Goal: Transaction & Acquisition: Obtain resource

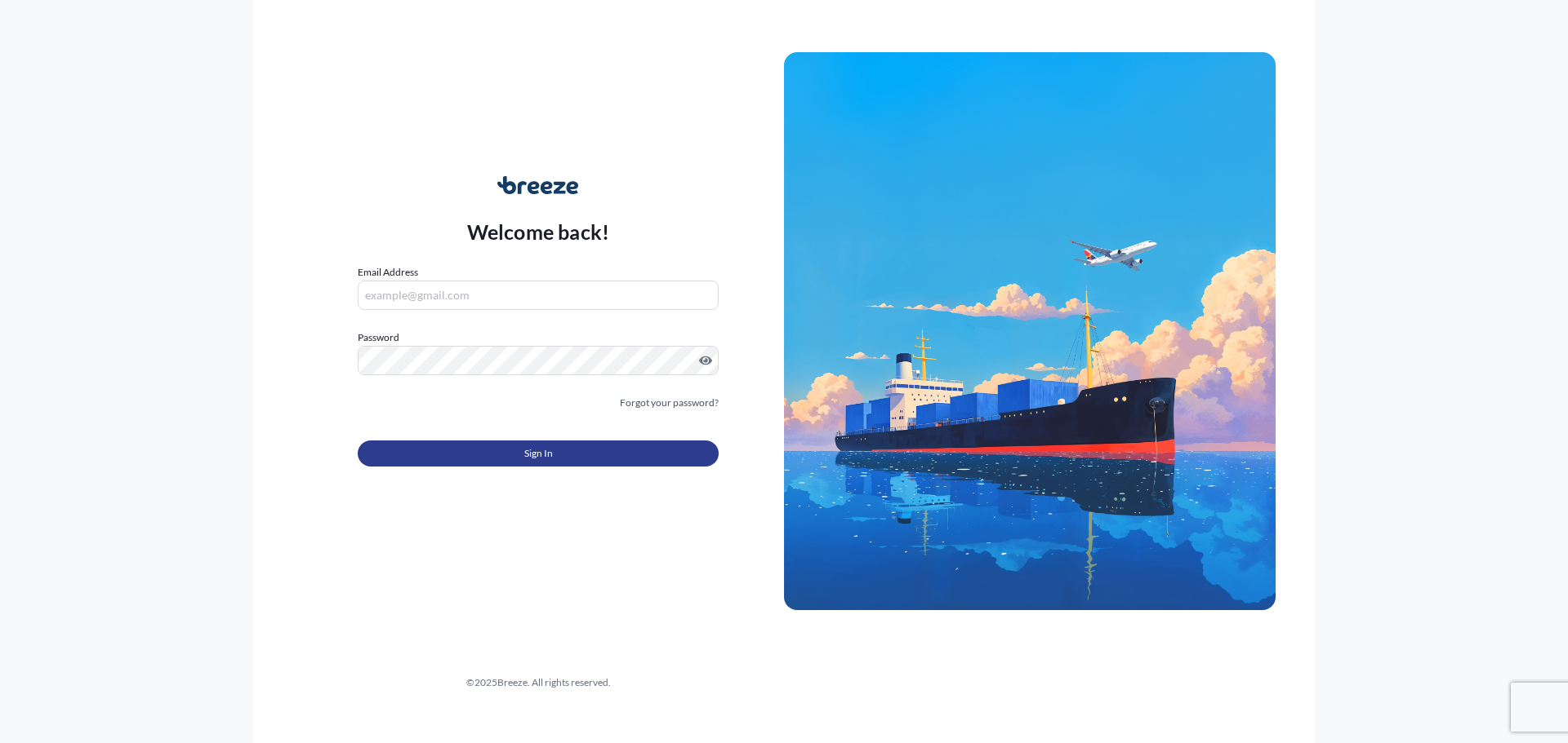
type input "[PERSON_NAME][EMAIL_ADDRESS][DOMAIN_NAME]"
click at [603, 446] on button "Sign In" at bounding box center [538, 453] width 361 height 26
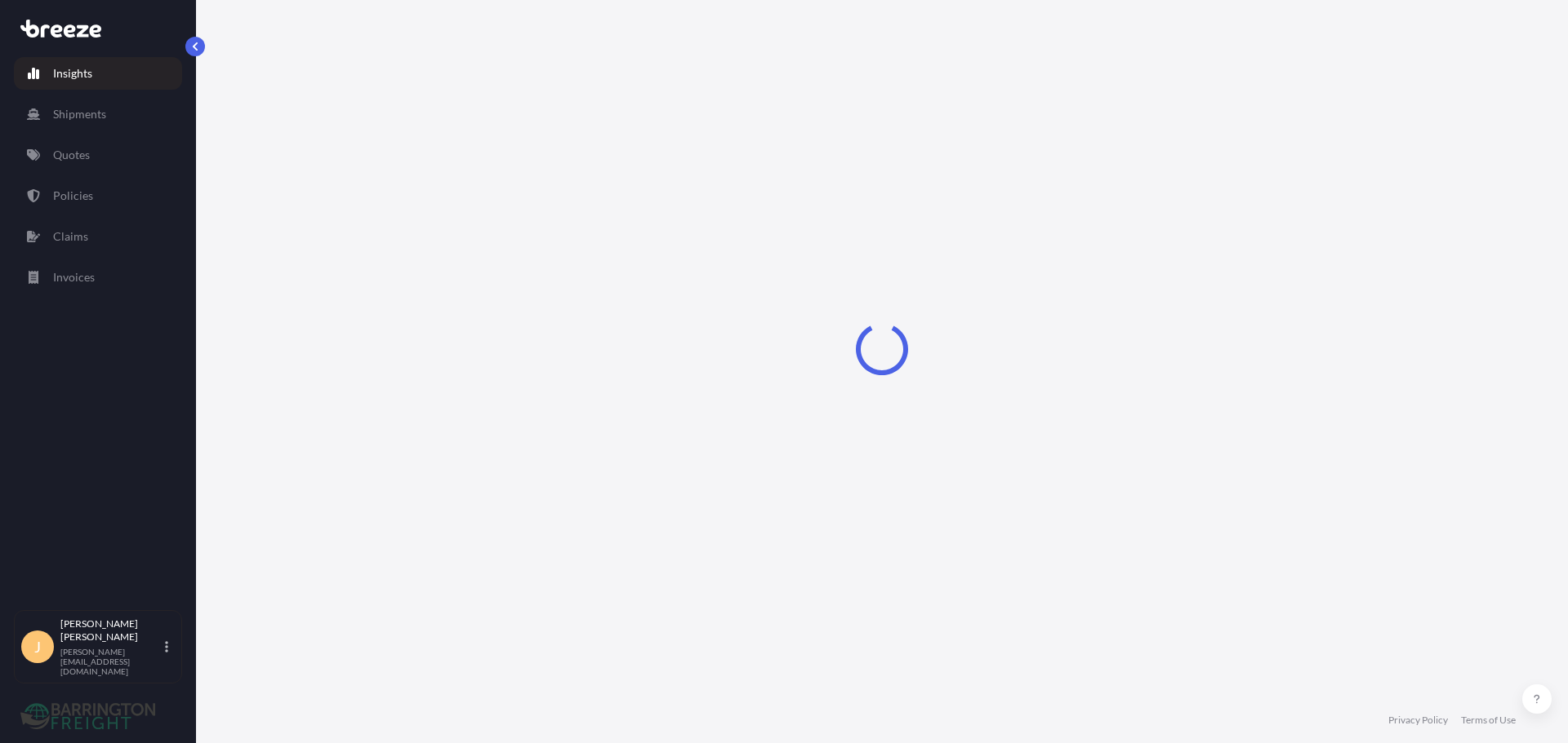
select select "2025"
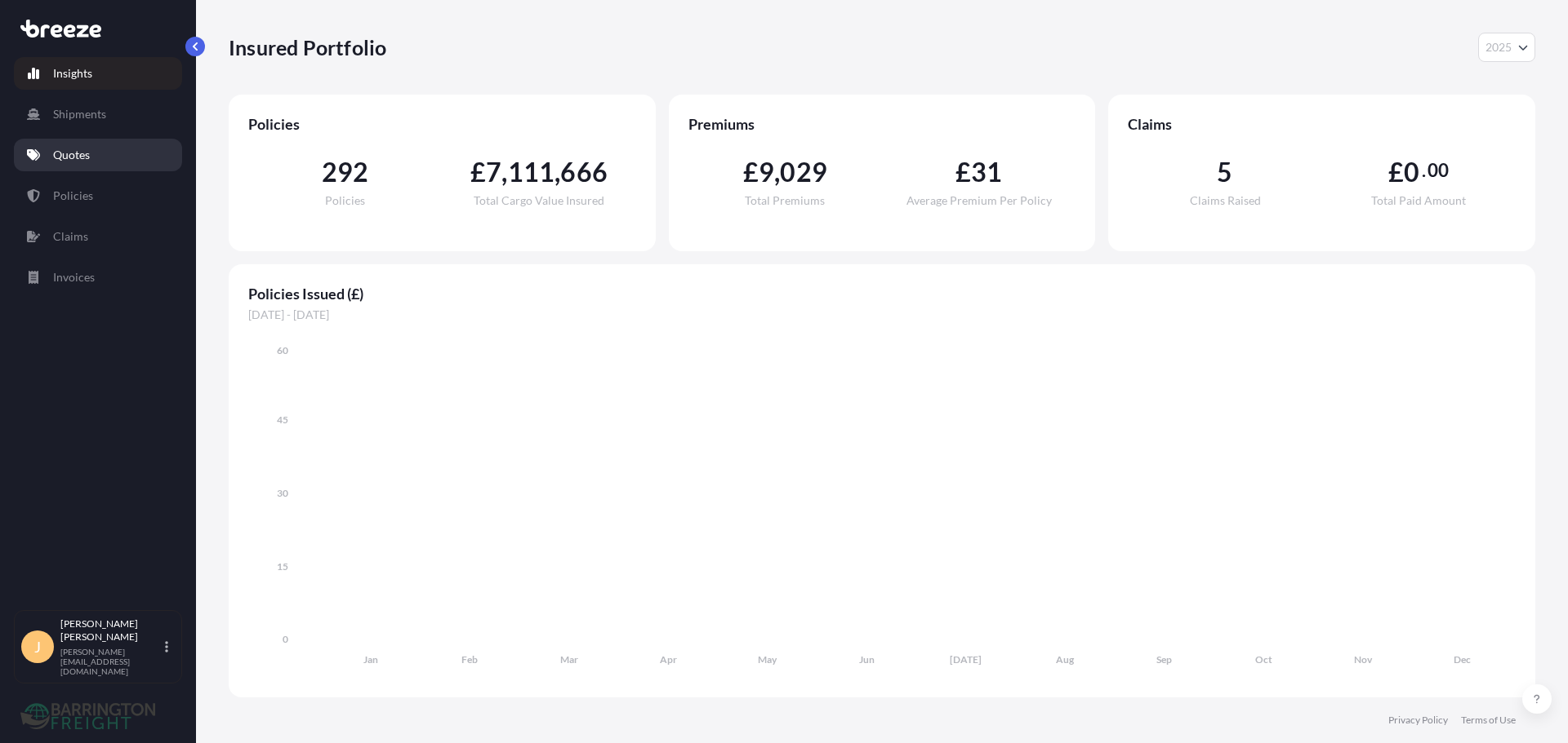
click at [107, 145] on link "Quotes" at bounding box center [98, 154] width 168 height 32
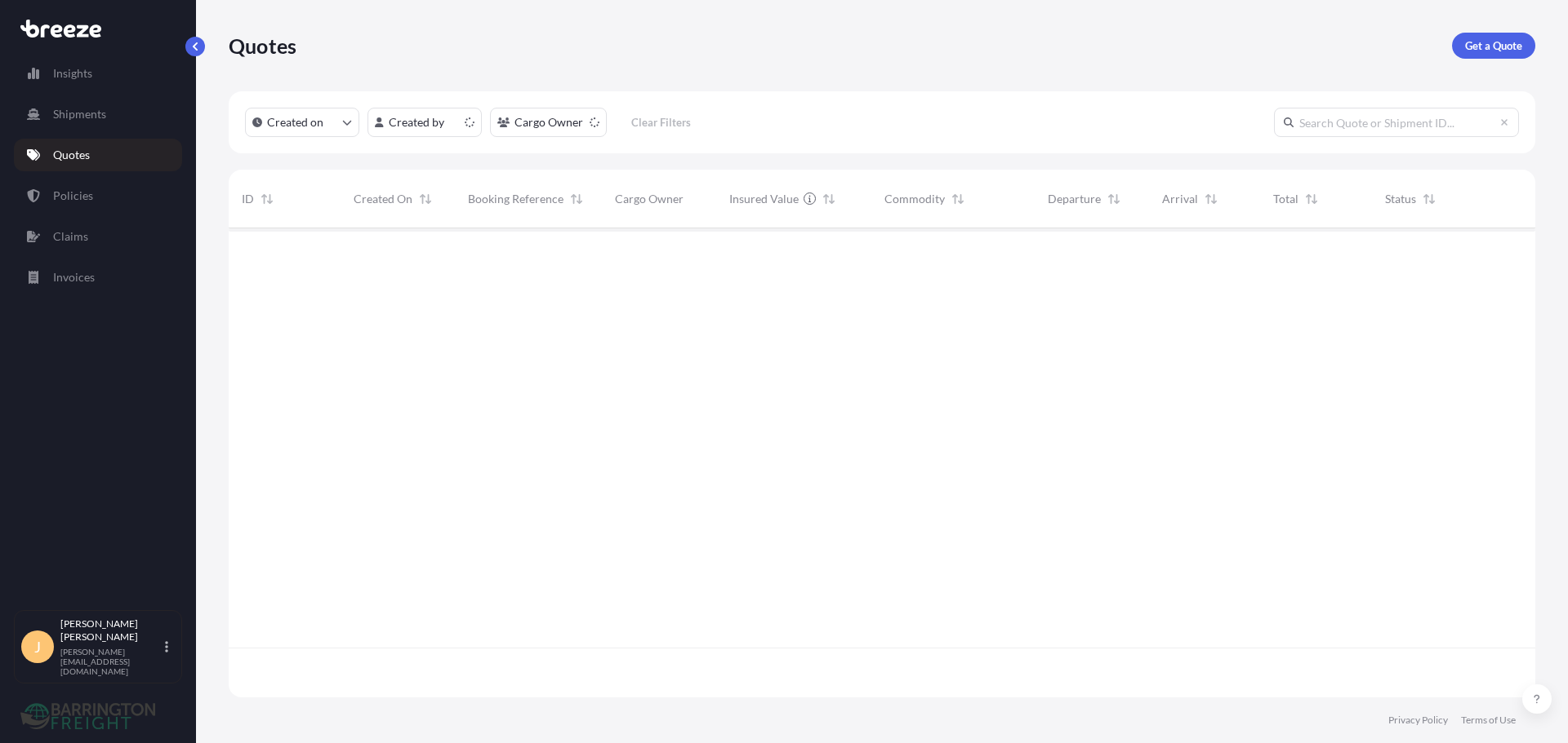
scroll to position [466, 1294]
click at [1472, 38] on p "Get a Quote" at bounding box center [1494, 45] width 58 height 17
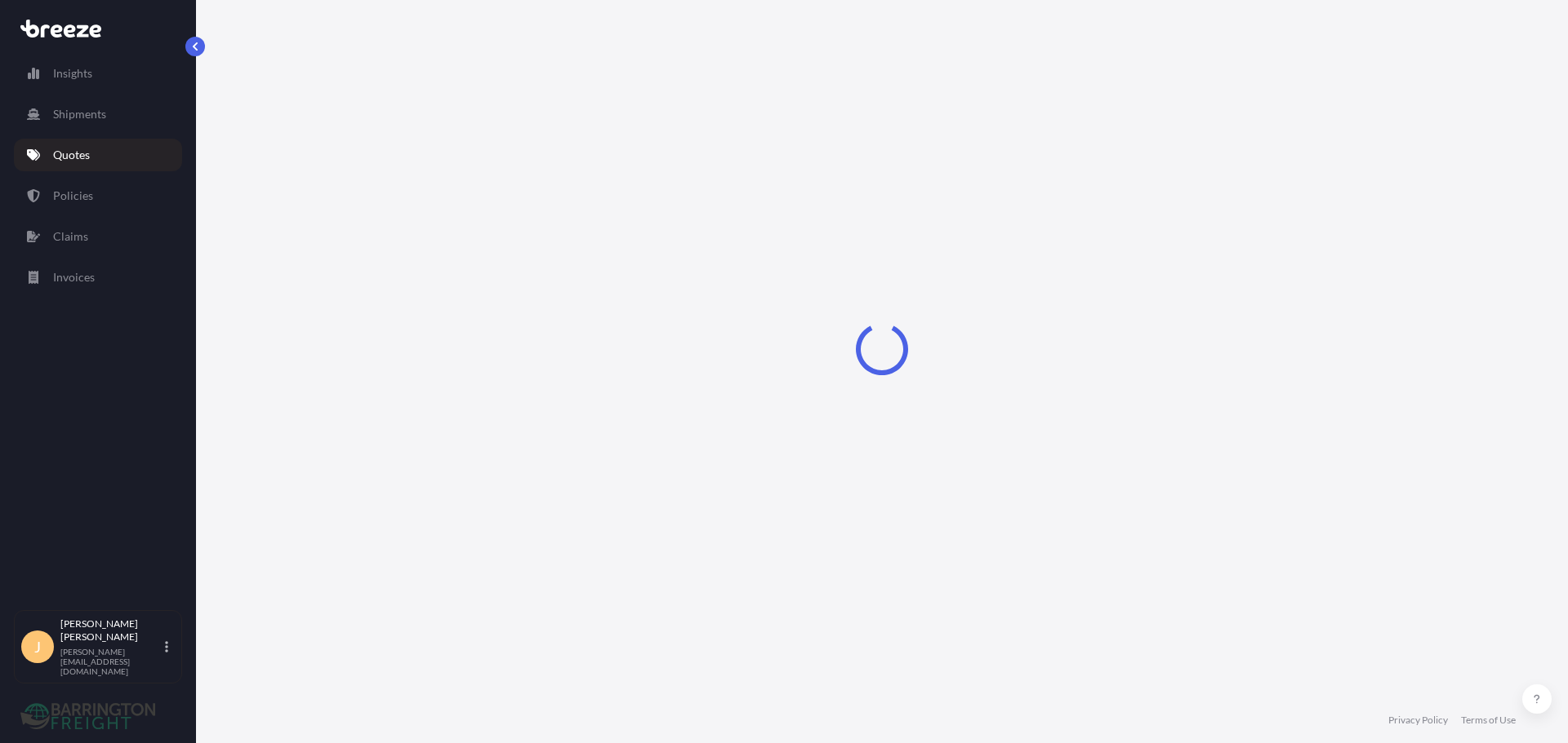
select select "Sea"
select select "1"
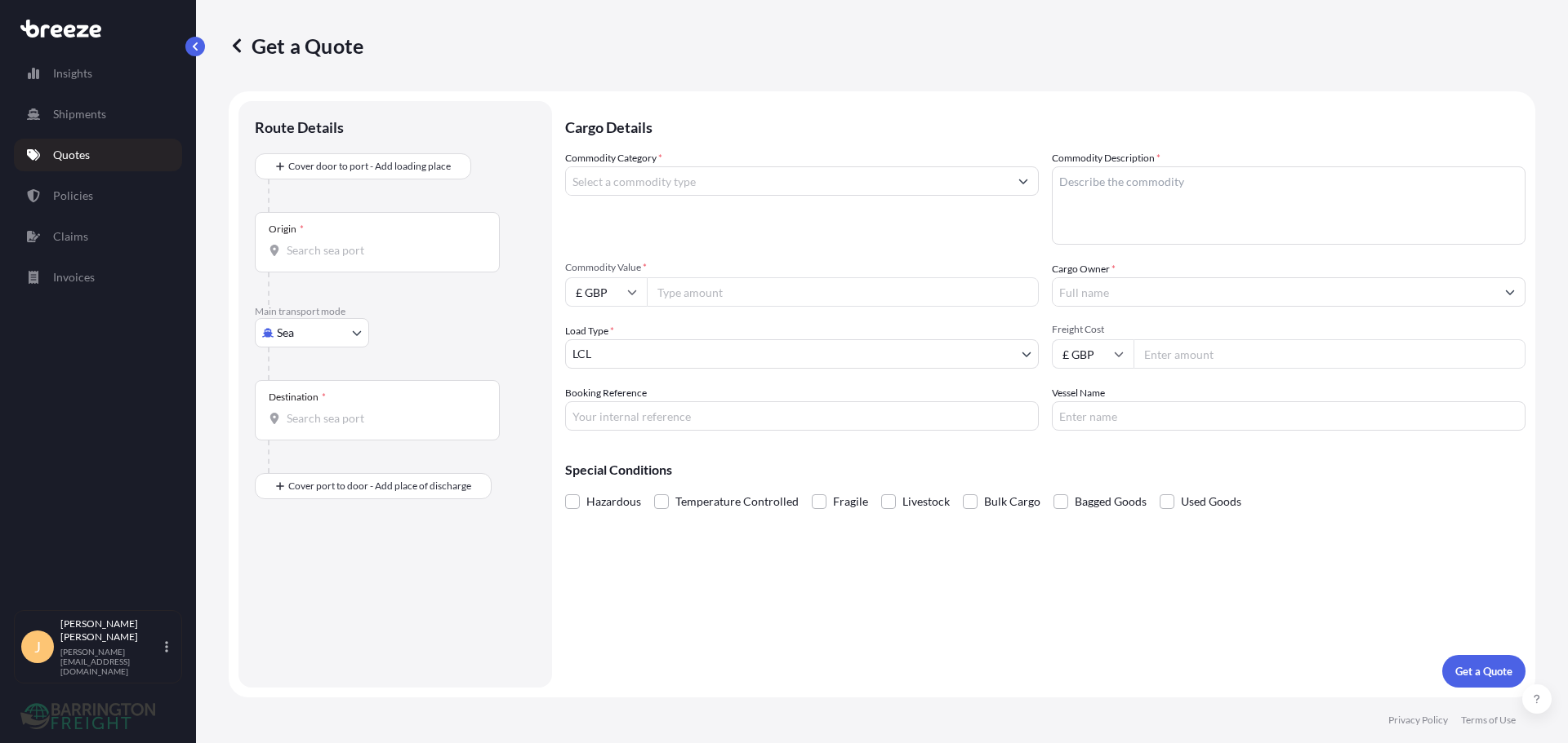
click at [299, 336] on body "Insights Shipments Quotes Policies Claims Invoices J Josh Armstrong joshua@barr…" at bounding box center [784, 372] width 1568 height 743
click at [306, 436] on span "Road" at bounding box center [299, 433] width 26 height 17
select select "Road"
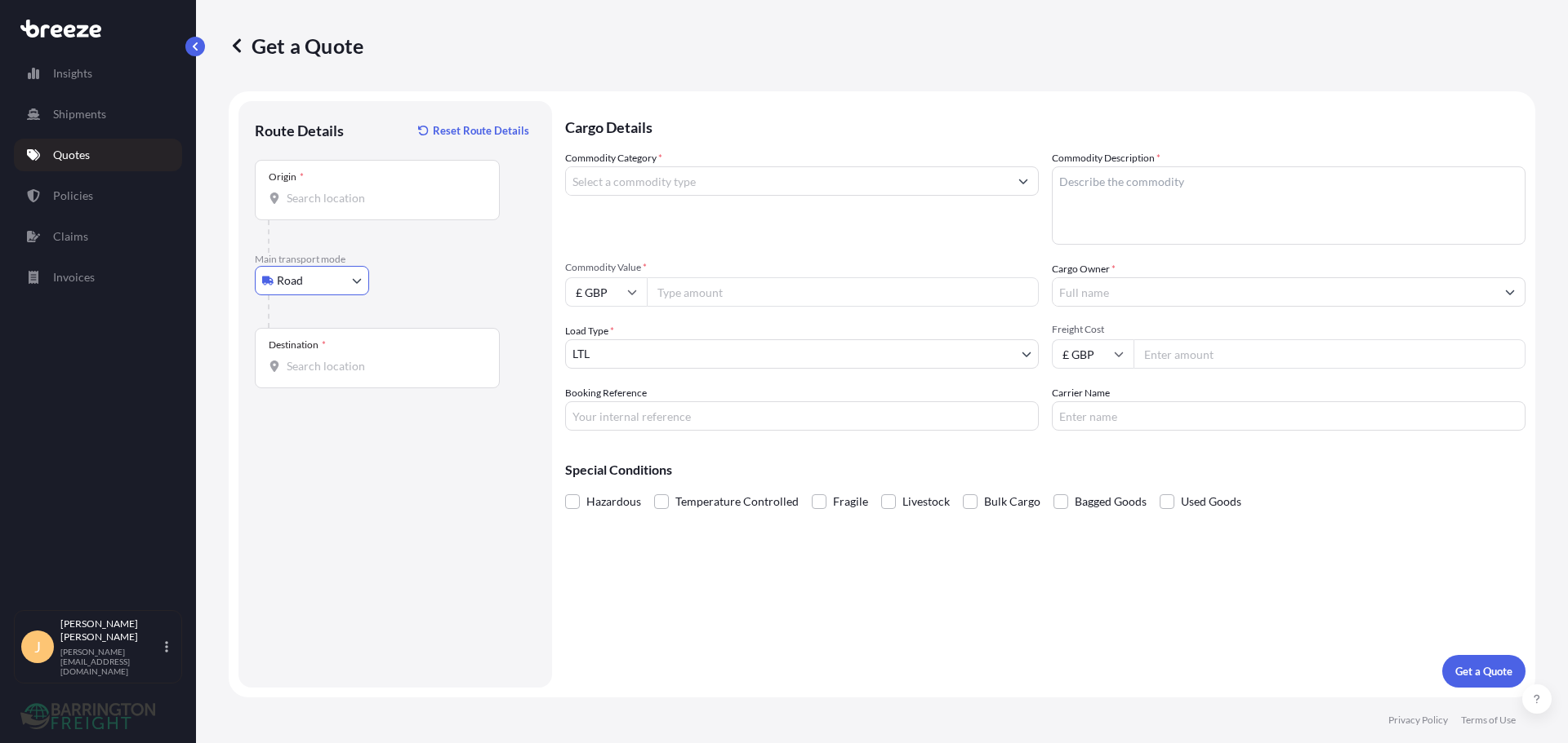
click at [324, 207] on div "Origin *" at bounding box center [377, 189] width 245 height 60
click at [324, 207] on input "Origin *" at bounding box center [382, 198] width 193 height 17
click at [372, 318] on div at bounding box center [401, 311] width 268 height 32
click at [301, 281] on body "0 options available. Insights Shipments Quotes Policies Claims Invoices J Josh …" at bounding box center [784, 372] width 1568 height 743
click at [275, 386] on icon at bounding box center [273, 381] width 11 height 11
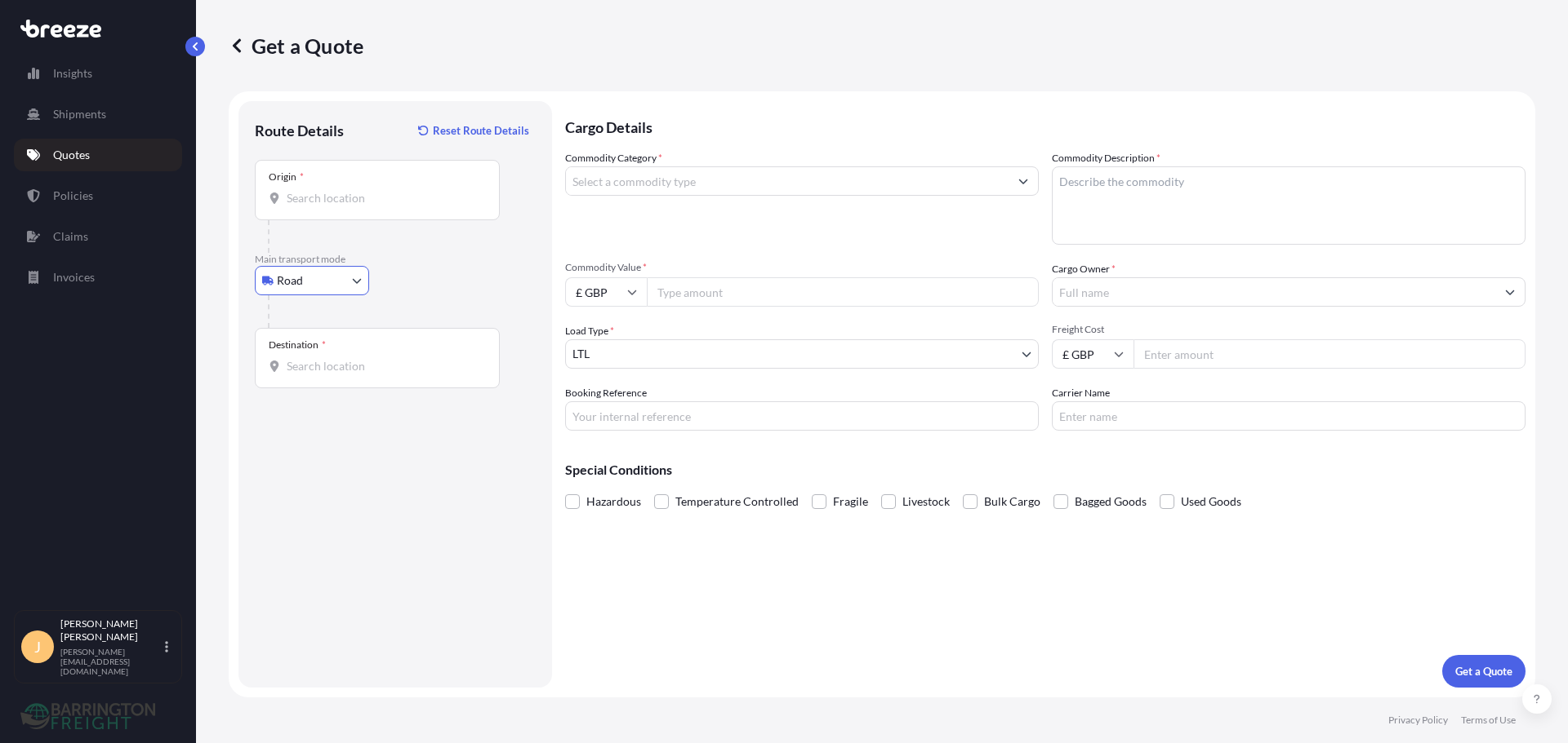
click at [326, 208] on div "Origin *" at bounding box center [377, 189] width 245 height 60
click at [326, 207] on input "Origin *" at bounding box center [382, 198] width 193 height 17
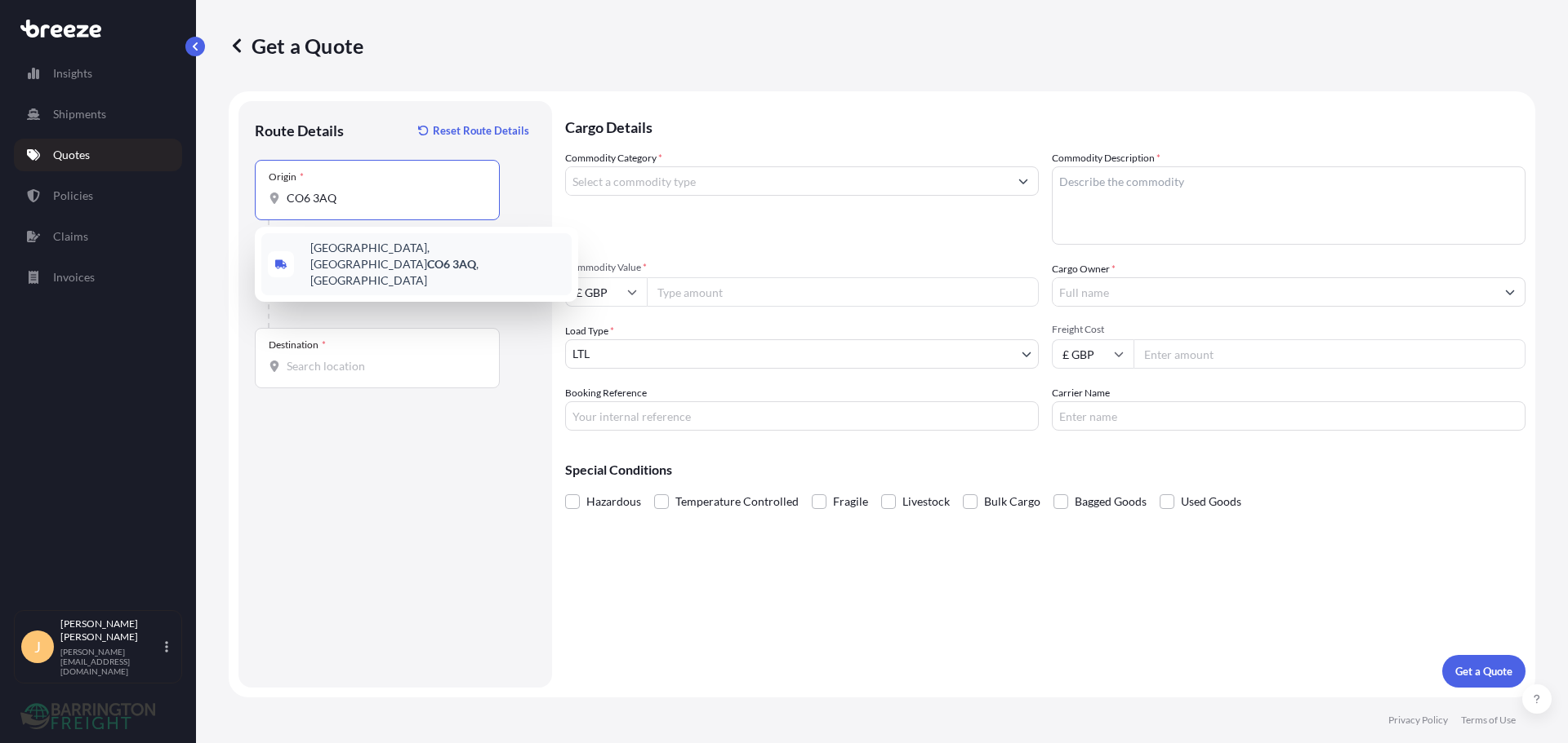
click at [379, 250] on span "Wormingford, Colchester CO6 3AQ , UK" at bounding box center [438, 264] width 255 height 49
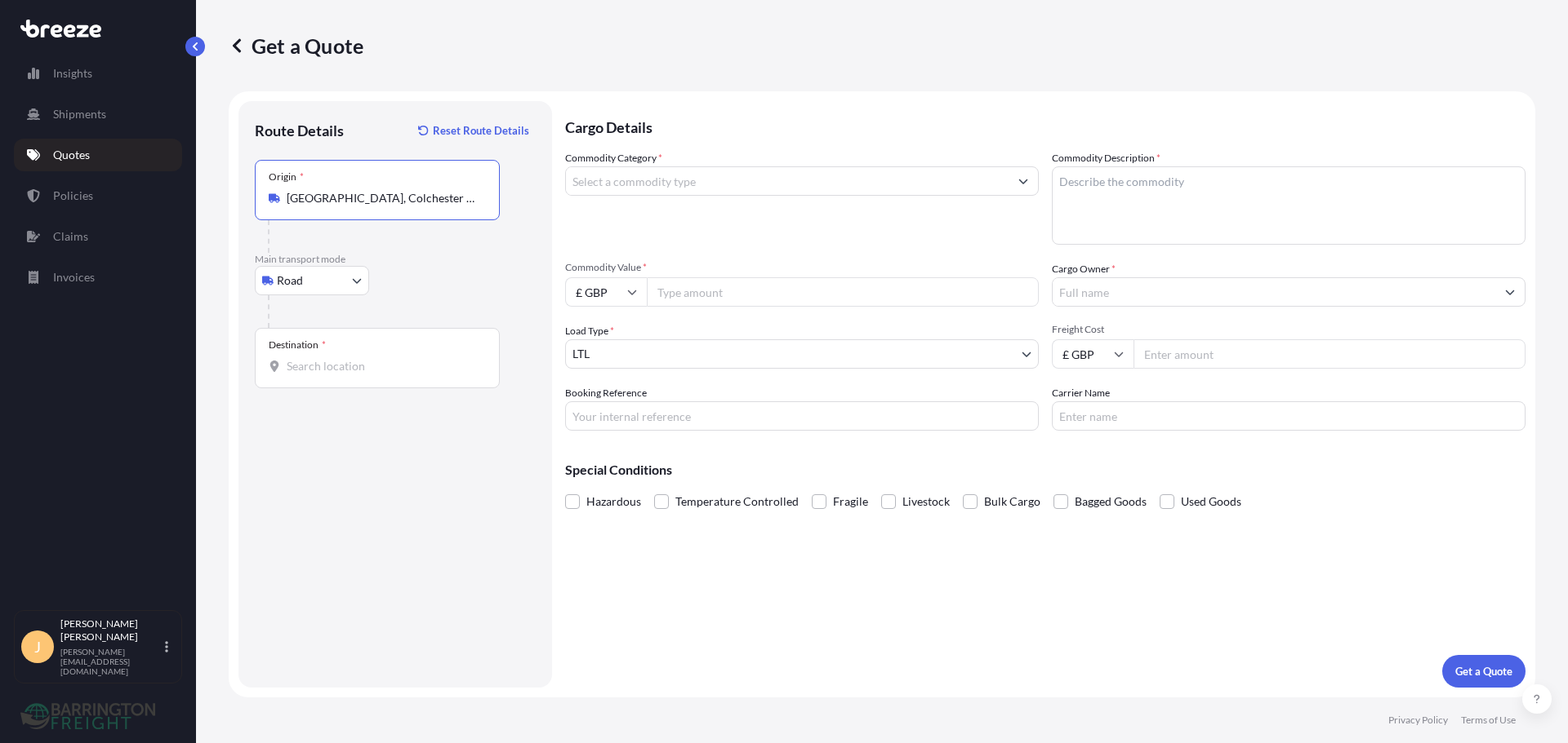
type input "Wormingford, Colchester CO6 3AQ, UK"
click at [312, 356] on div "Destination *" at bounding box center [377, 358] width 245 height 60
click at [312, 358] on input "Destination *" at bounding box center [382, 366] width 193 height 17
type input "Gibraltar GX11 1AA, Gibraltar"
click at [633, 187] on input "Commodity Category *" at bounding box center [786, 181] width 442 height 30
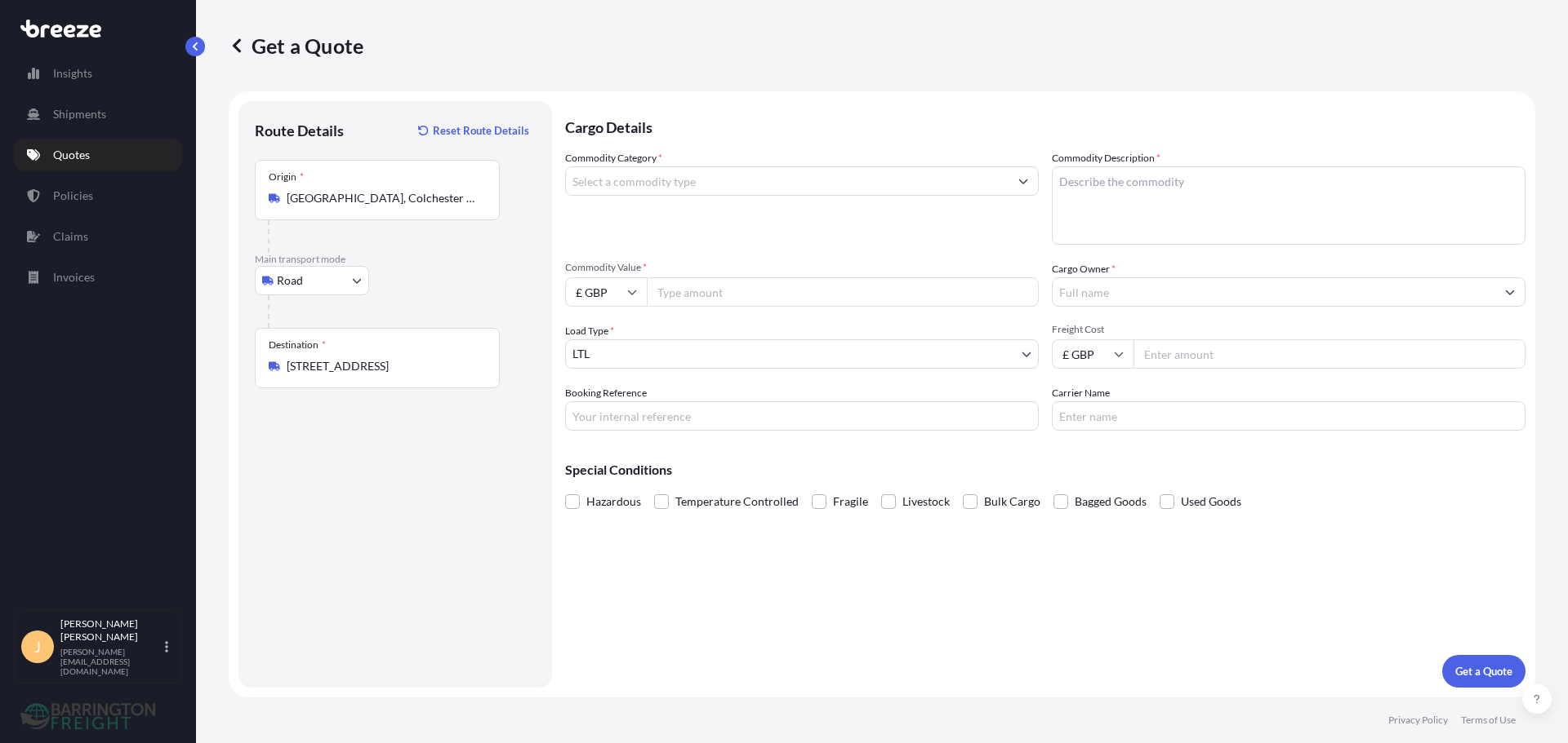
click at [743, 183] on input "Commodity Category *" at bounding box center [786, 181] width 442 height 30
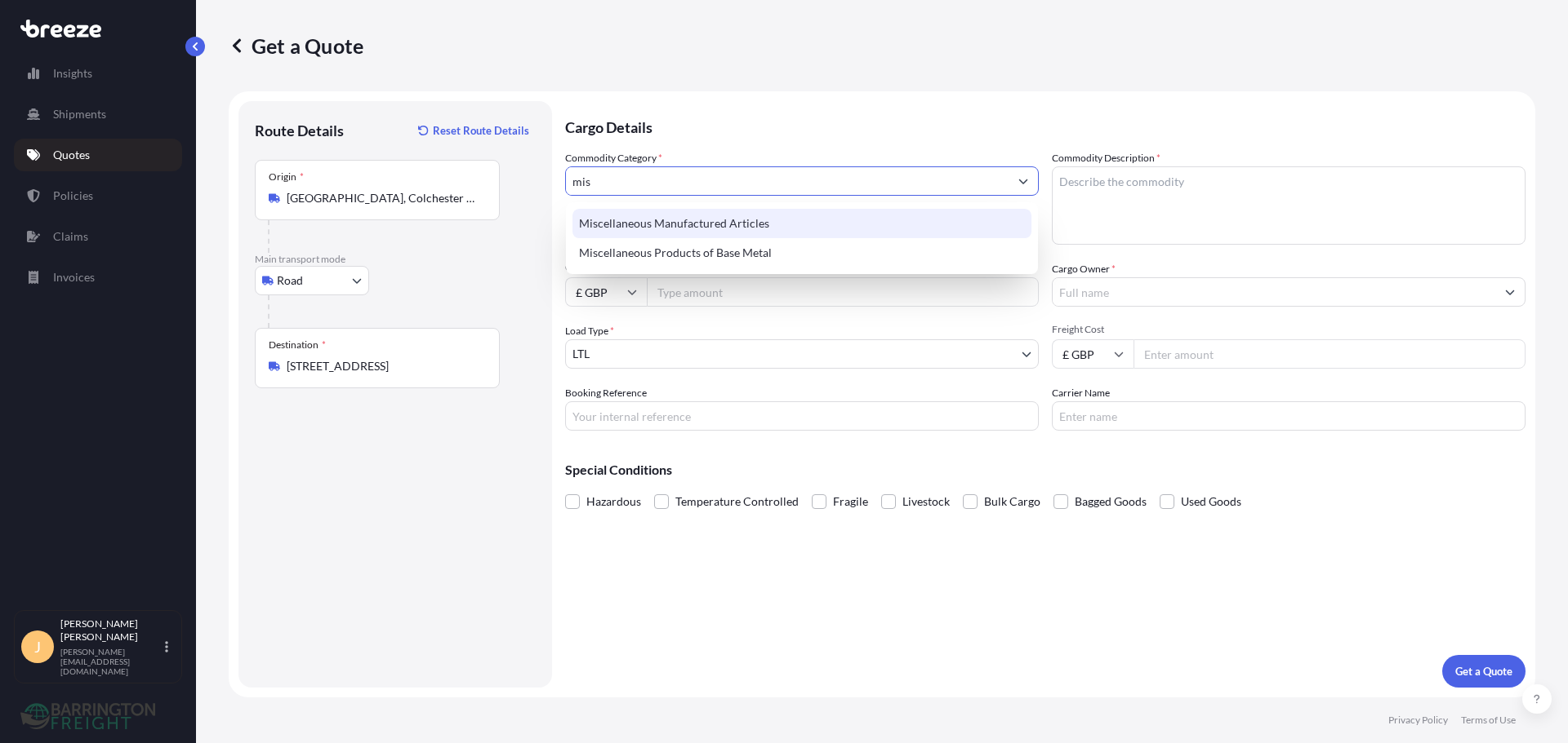
click at [730, 233] on div "Miscellaneous Manufactured Articles" at bounding box center [802, 224] width 459 height 30
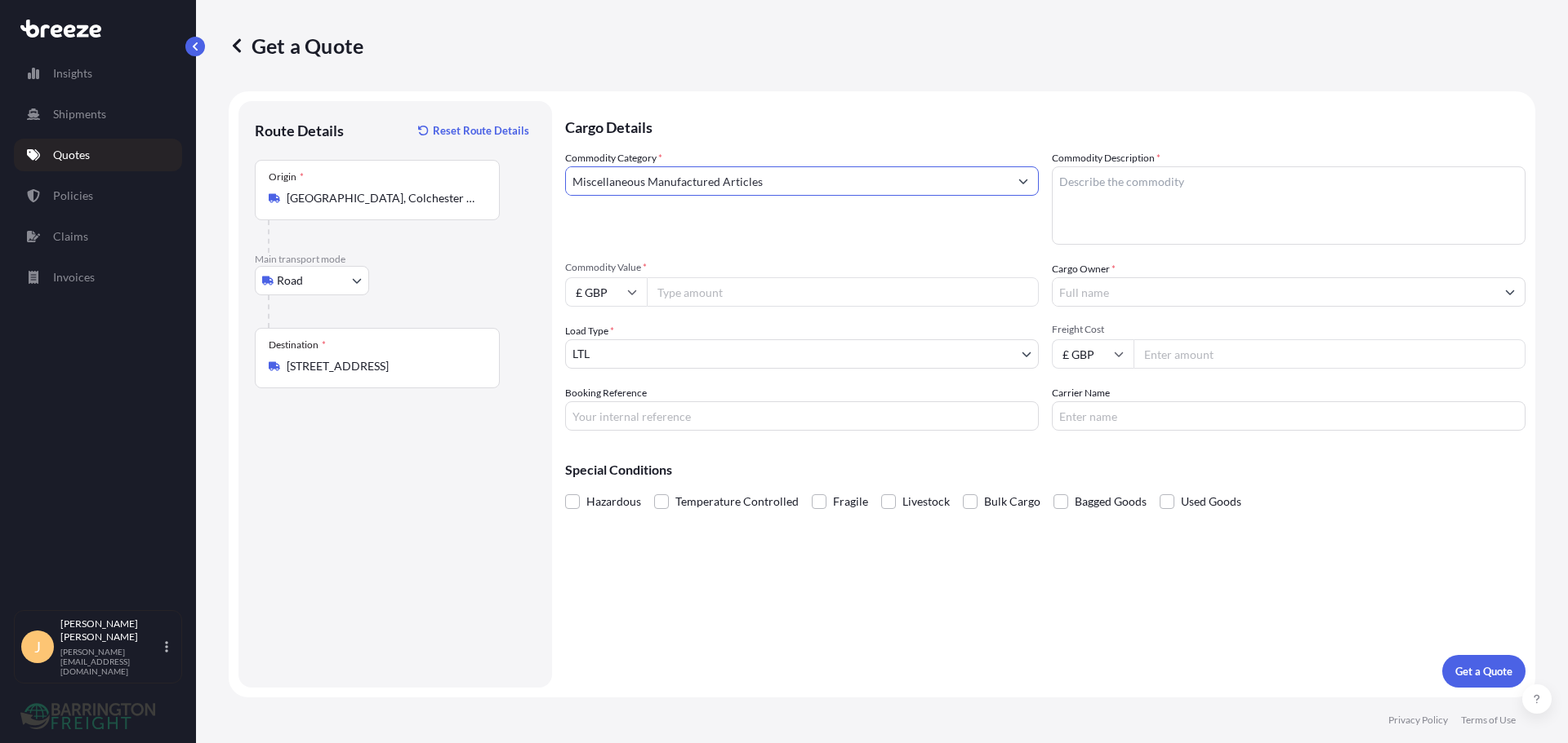
type input "Miscellaneous Manufactured Articles"
click at [1142, 188] on textarea "Commodity Description *" at bounding box center [1288, 206] width 474 height 78
type textarea "Decking"
click at [676, 292] on input "Commodity Value *" at bounding box center [842, 292] width 392 height 30
type input "4644.00"
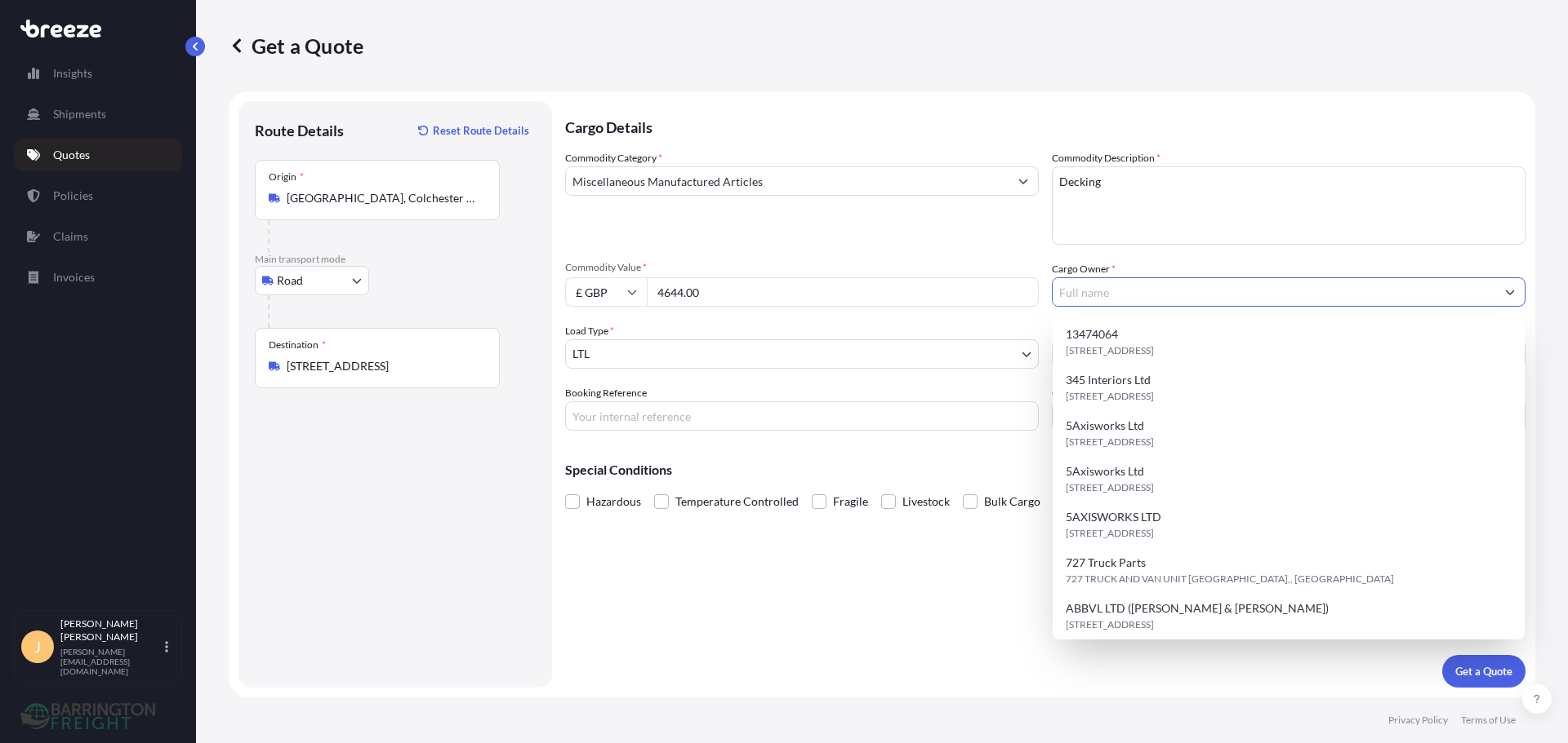
click at [1126, 283] on input "Cargo Owner *" at bounding box center [1273, 292] width 442 height 30
paste input "GripDeck Ltd"
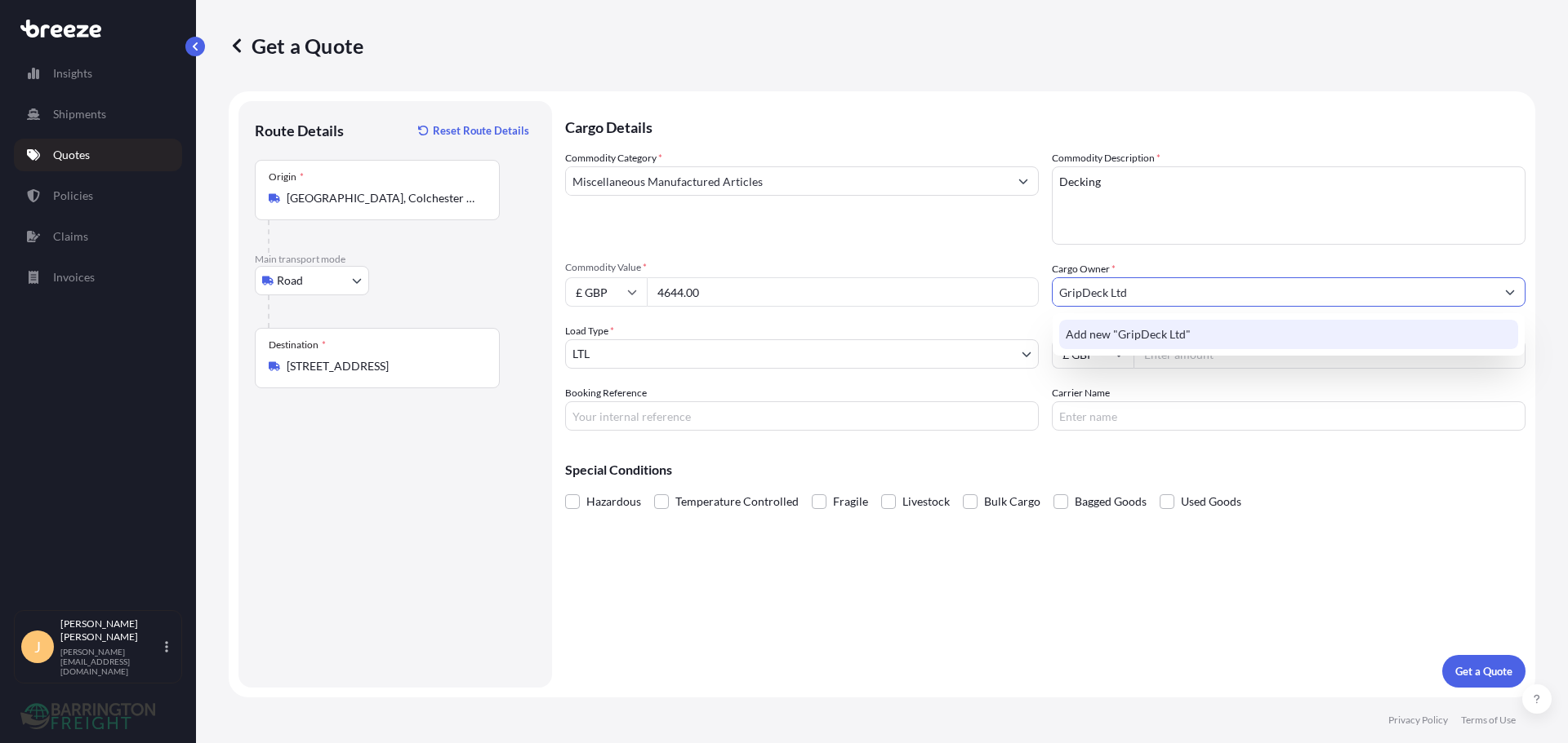
type input "GripDeck Ltd"
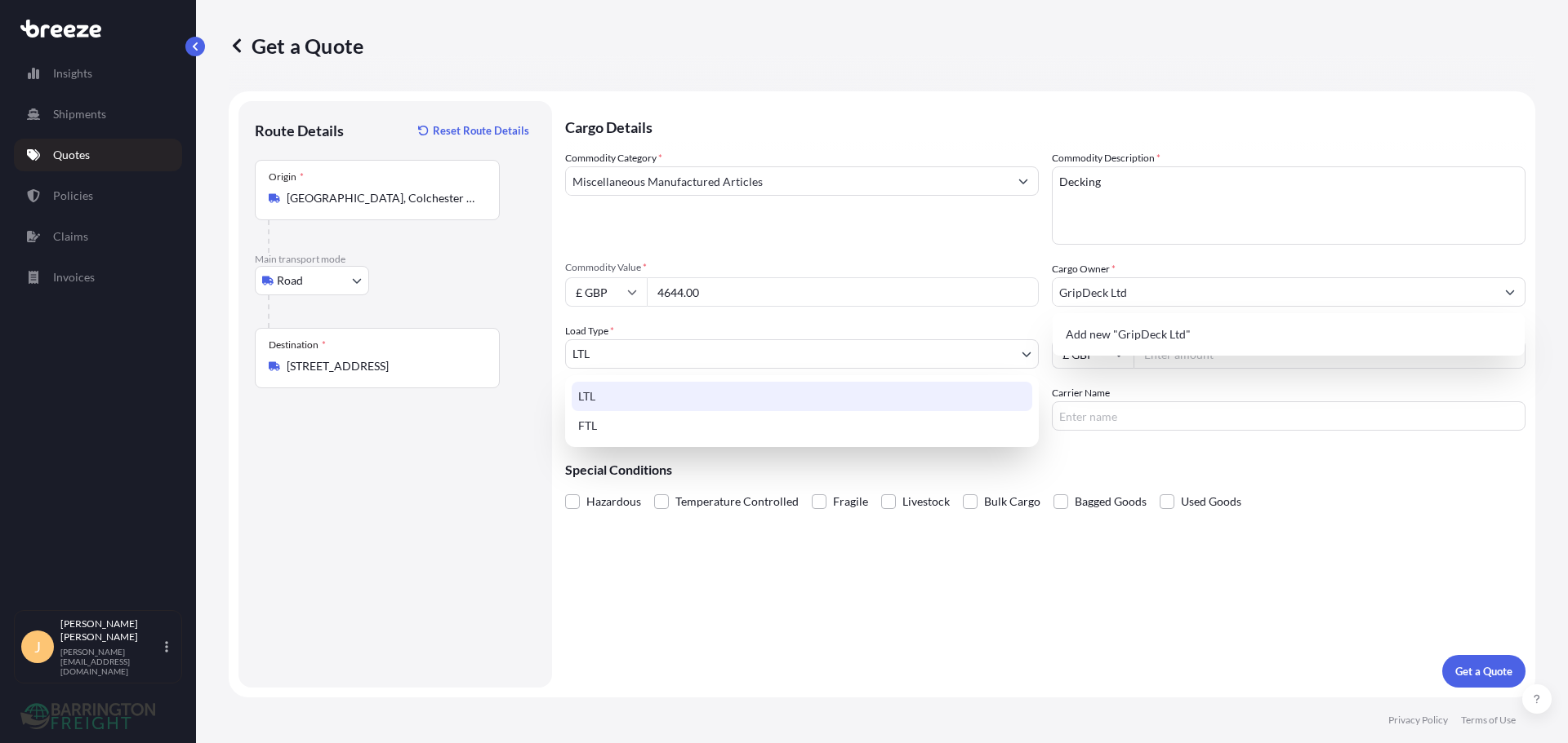
click at [606, 352] on body "15 options available. 0 options available. 1 option available. Insights Shipmen…" at bounding box center [784, 372] width 1568 height 743
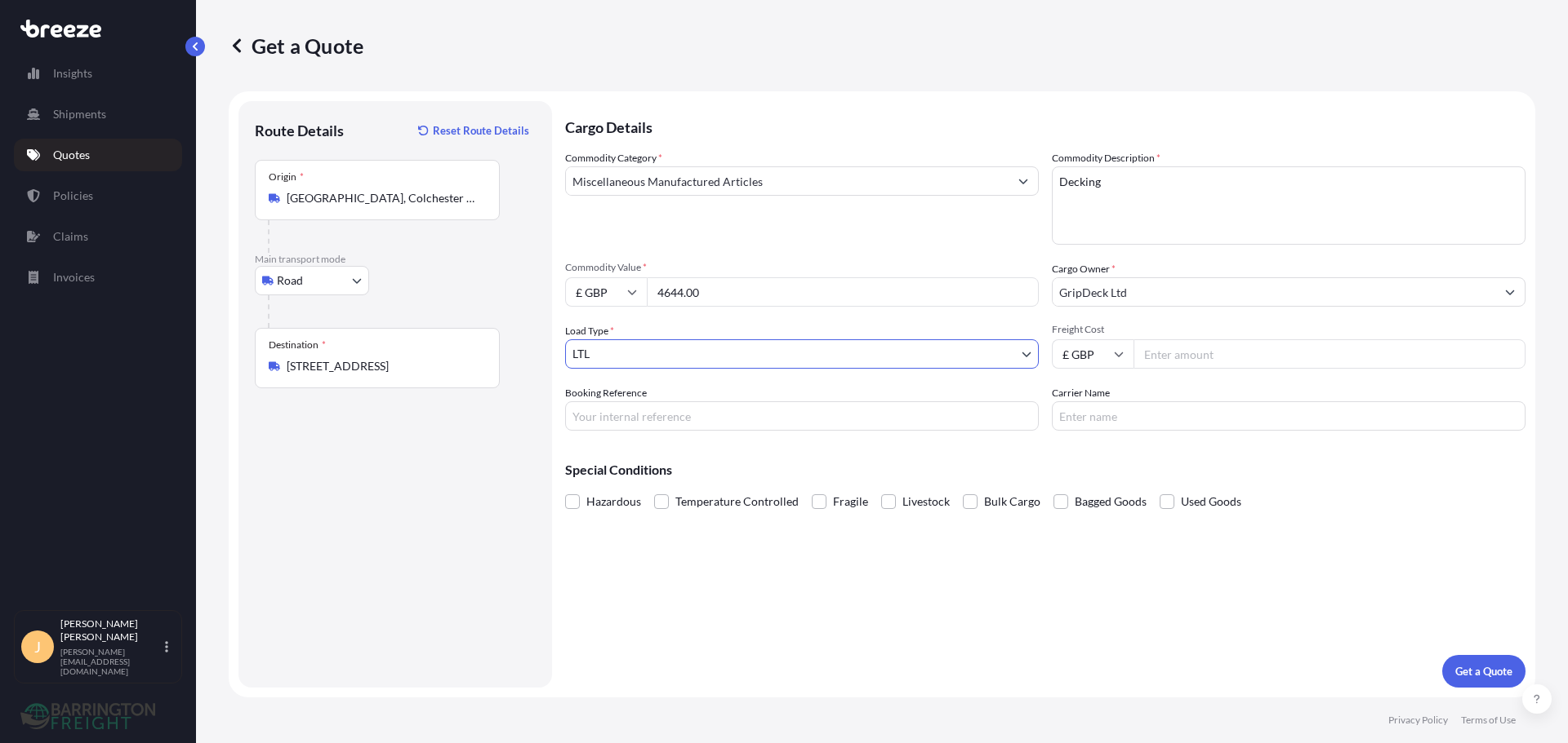
click at [1159, 300] on input "GripDeck Ltd" at bounding box center [1273, 292] width 442 height 30
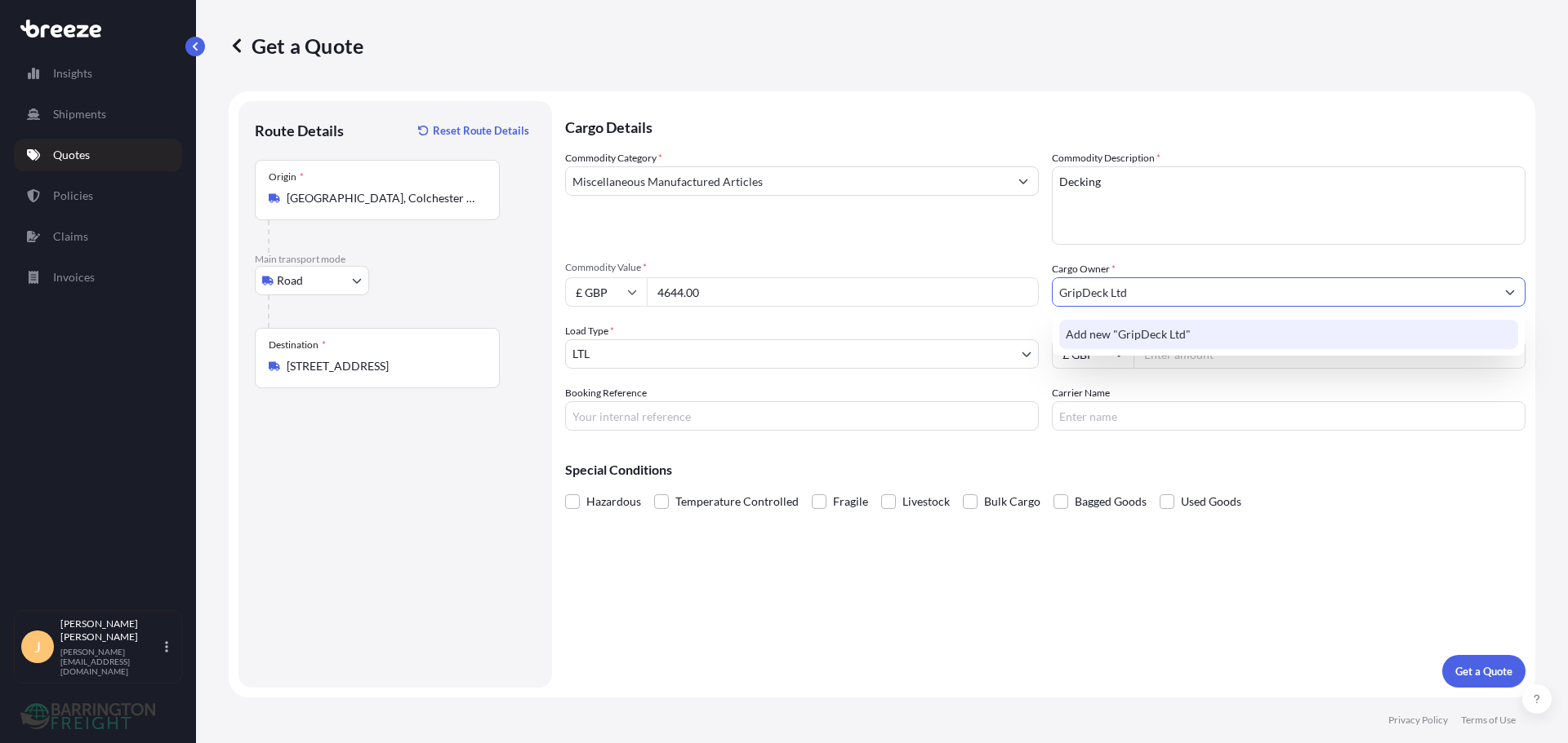
click at [1154, 339] on span "Add new "GripDeck Ltd"" at bounding box center [1127, 334] width 125 height 17
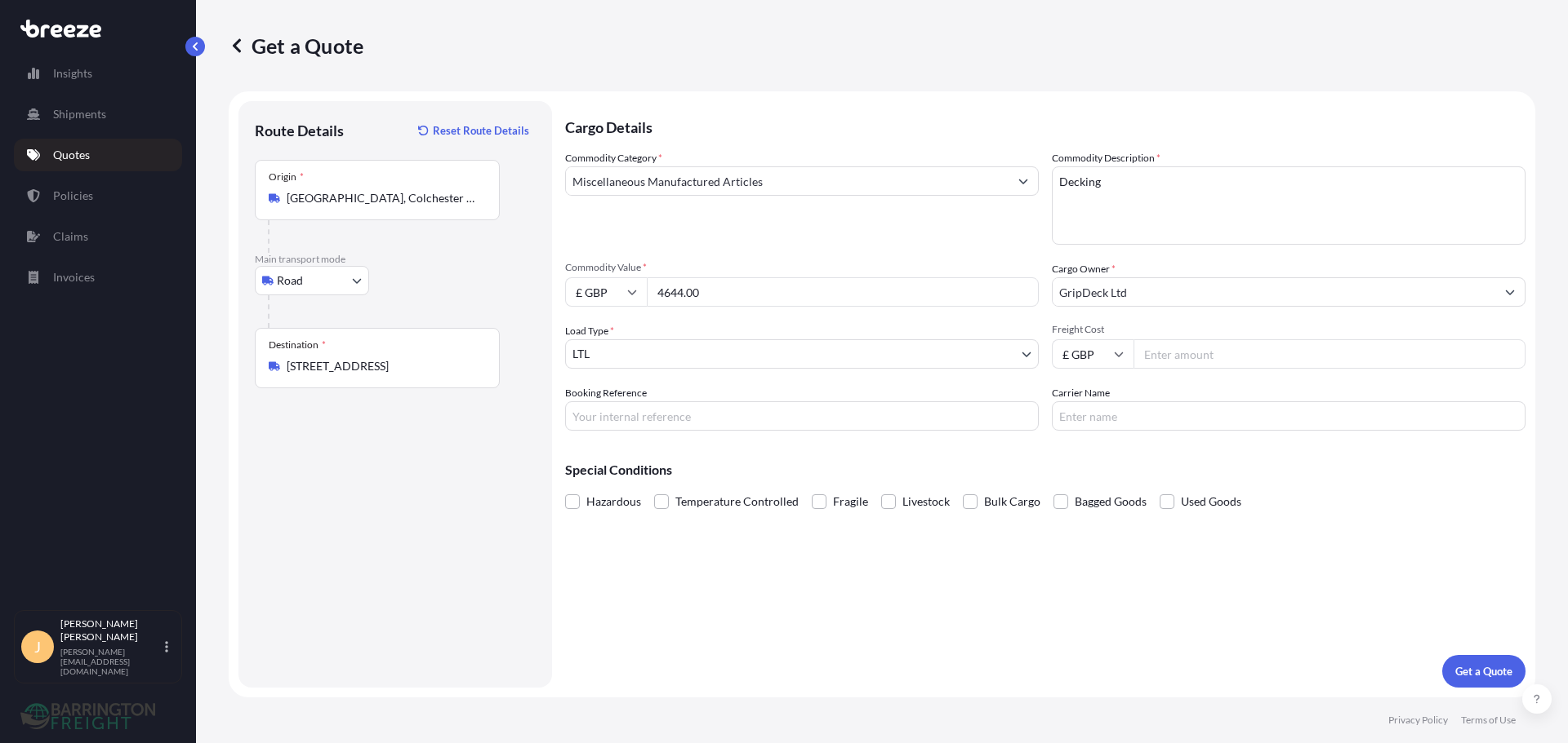
click at [1195, 352] on input "Freight Cost" at bounding box center [1329, 354] width 392 height 30
type input "1035"
click at [735, 417] on input "Booking Reference" at bounding box center [802, 416] width 474 height 30
type input "10/11"
click at [1470, 672] on p "Get a Quote" at bounding box center [1484, 671] width 58 height 17
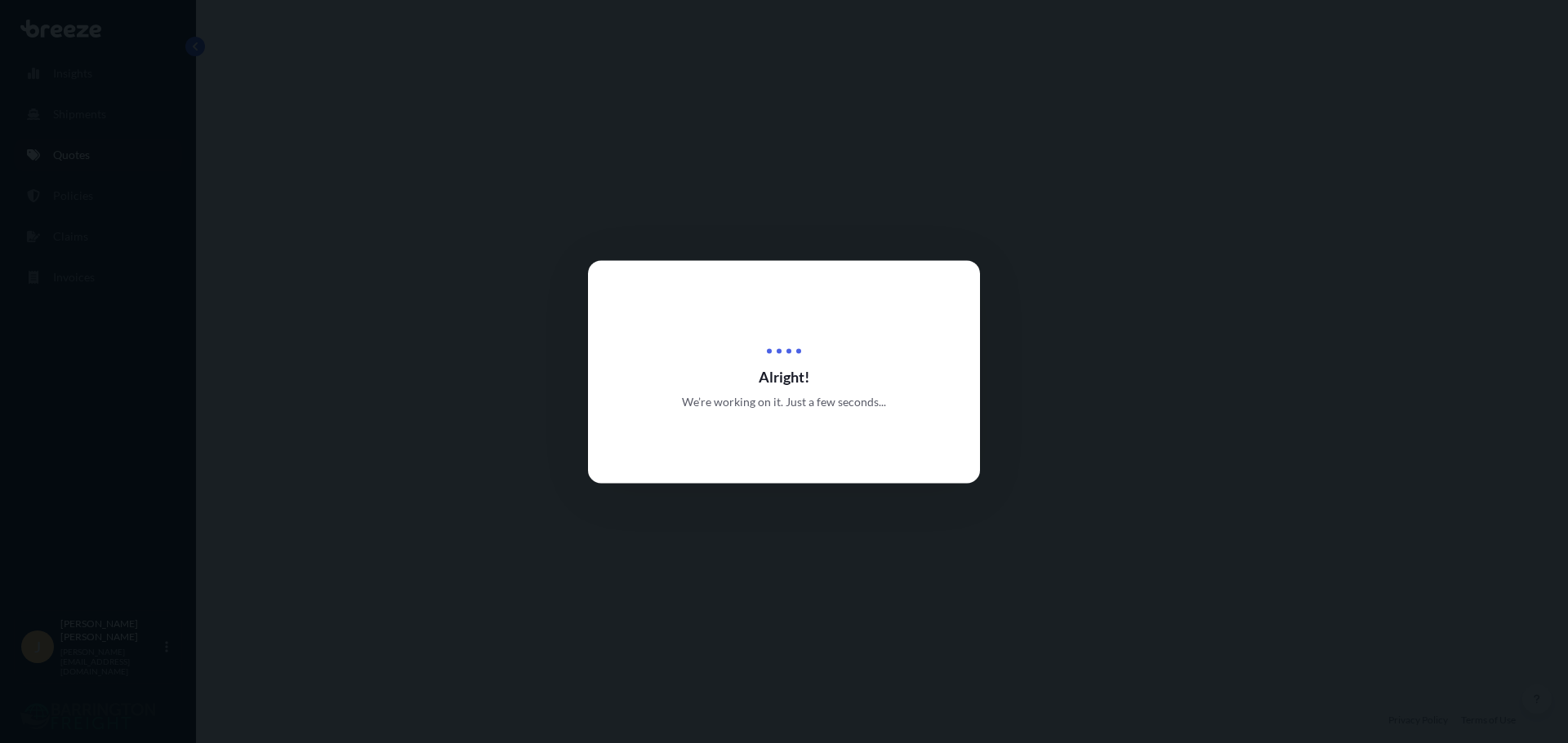
select select "Road"
select select "1"
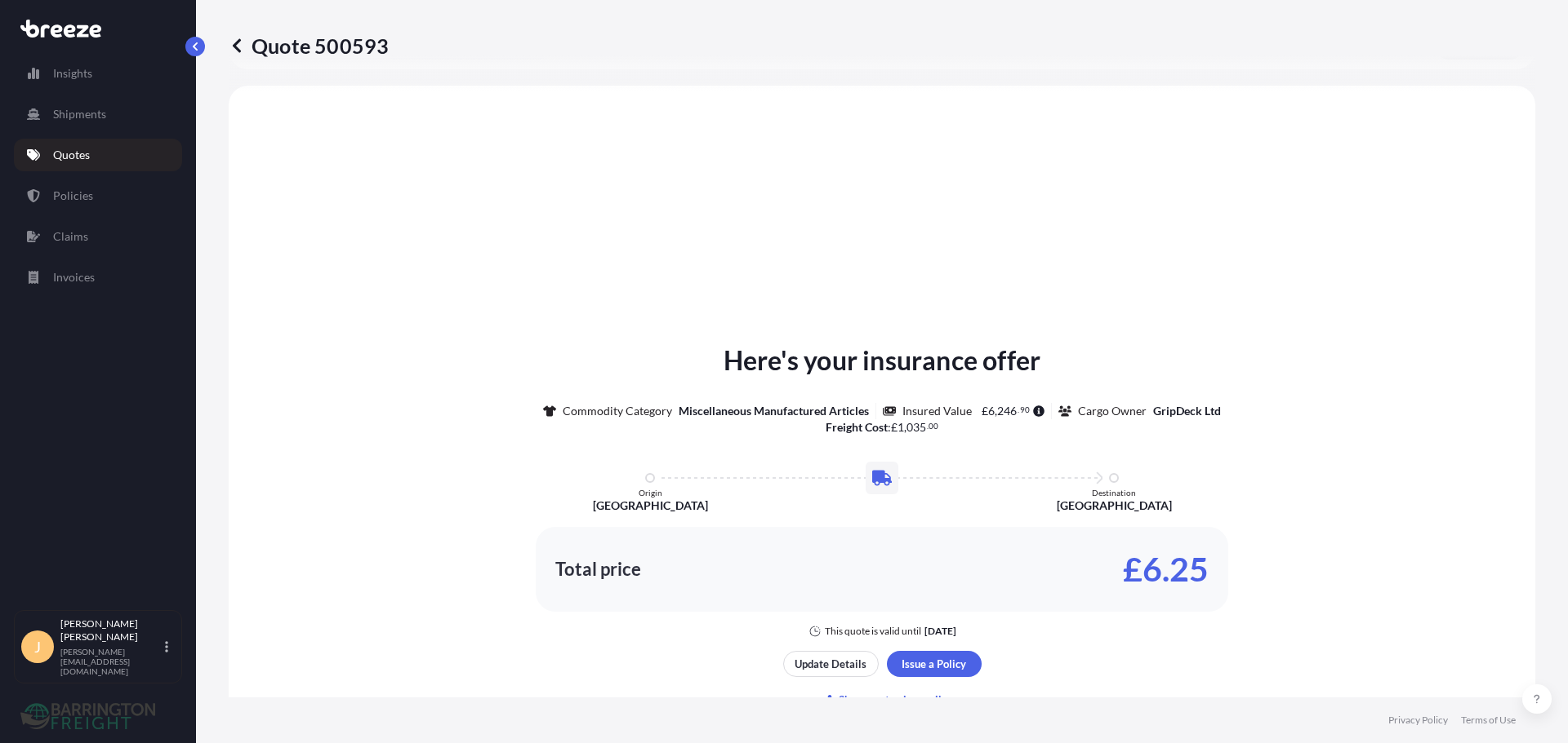
scroll to position [491, 0]
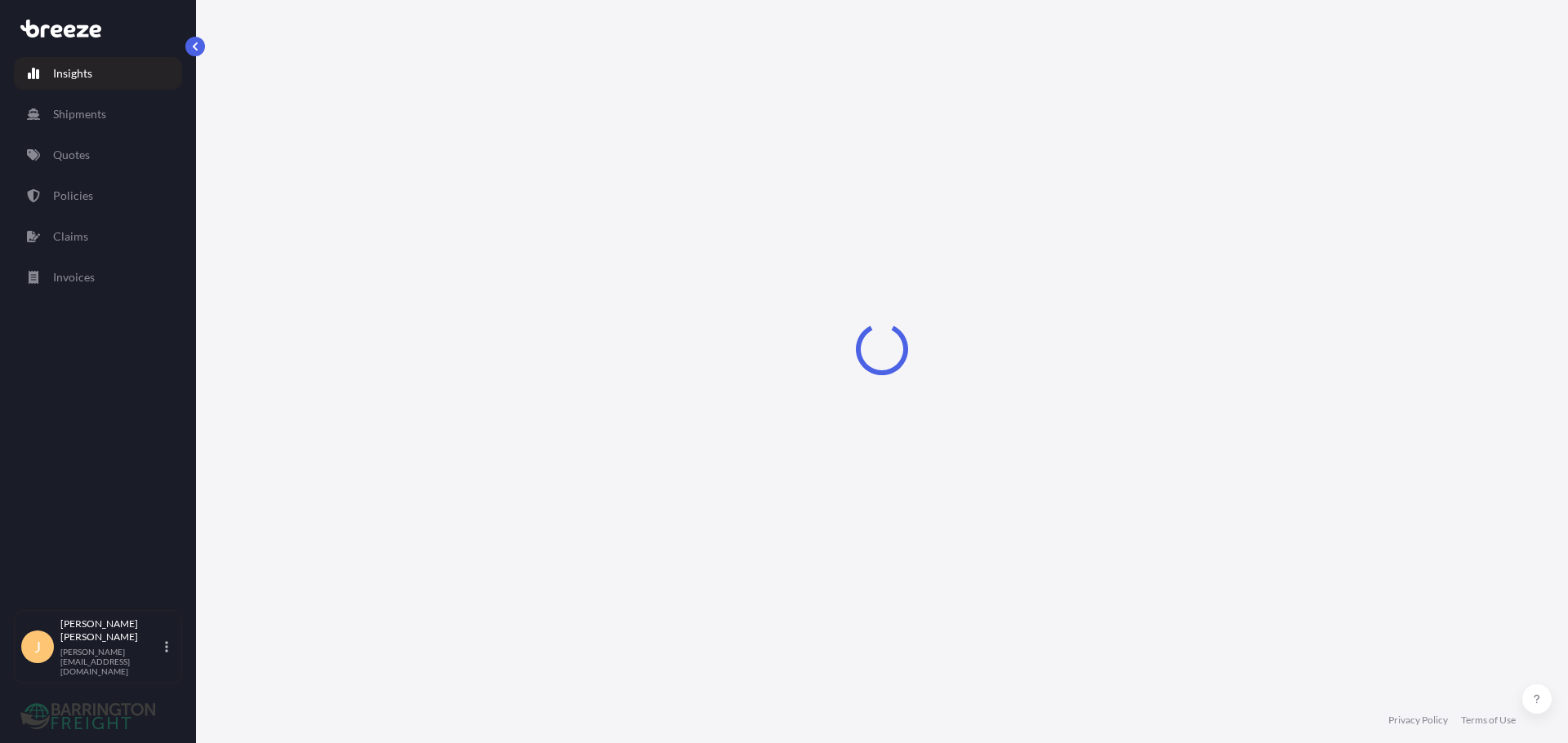
select select "2025"
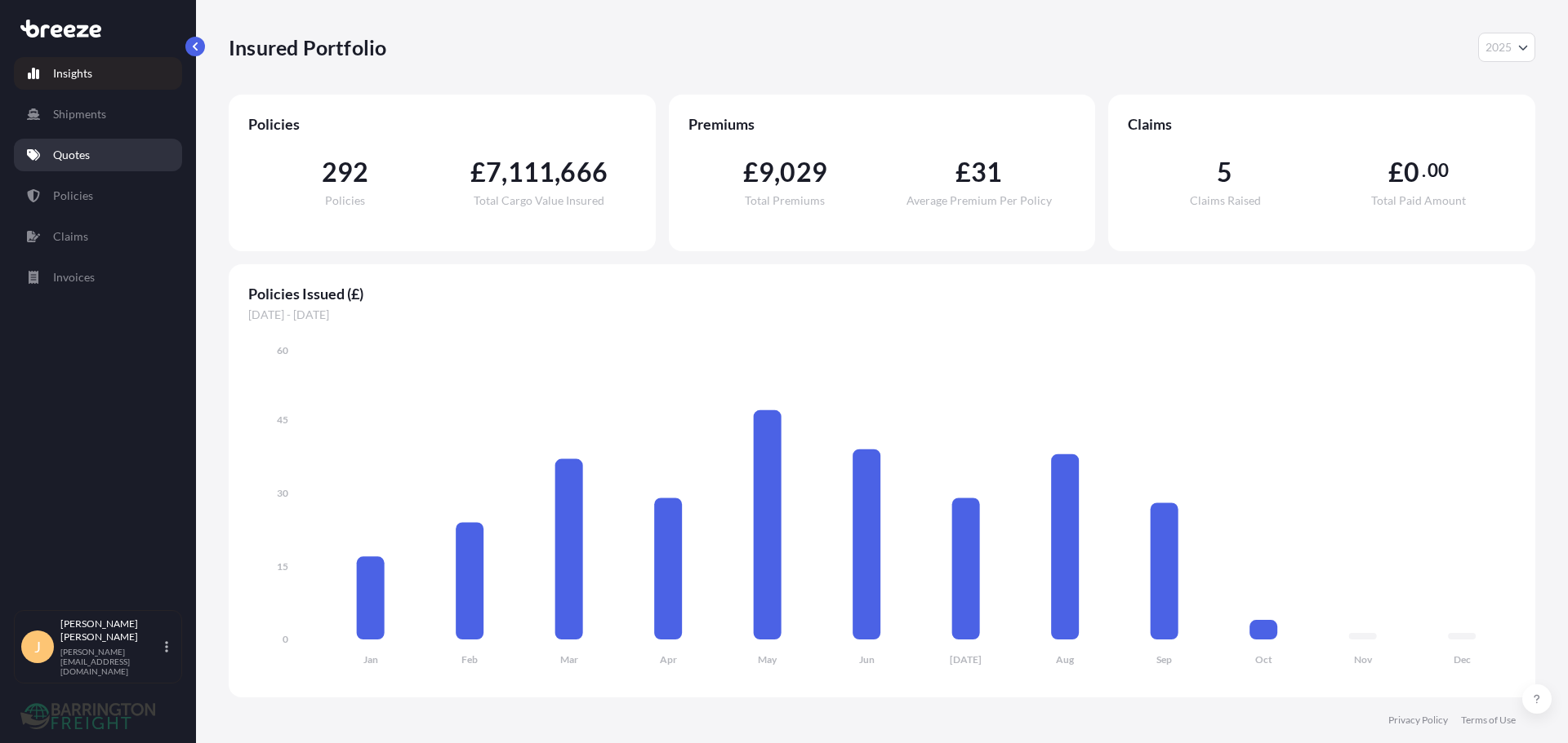
click at [95, 161] on link "Quotes" at bounding box center [98, 154] width 168 height 32
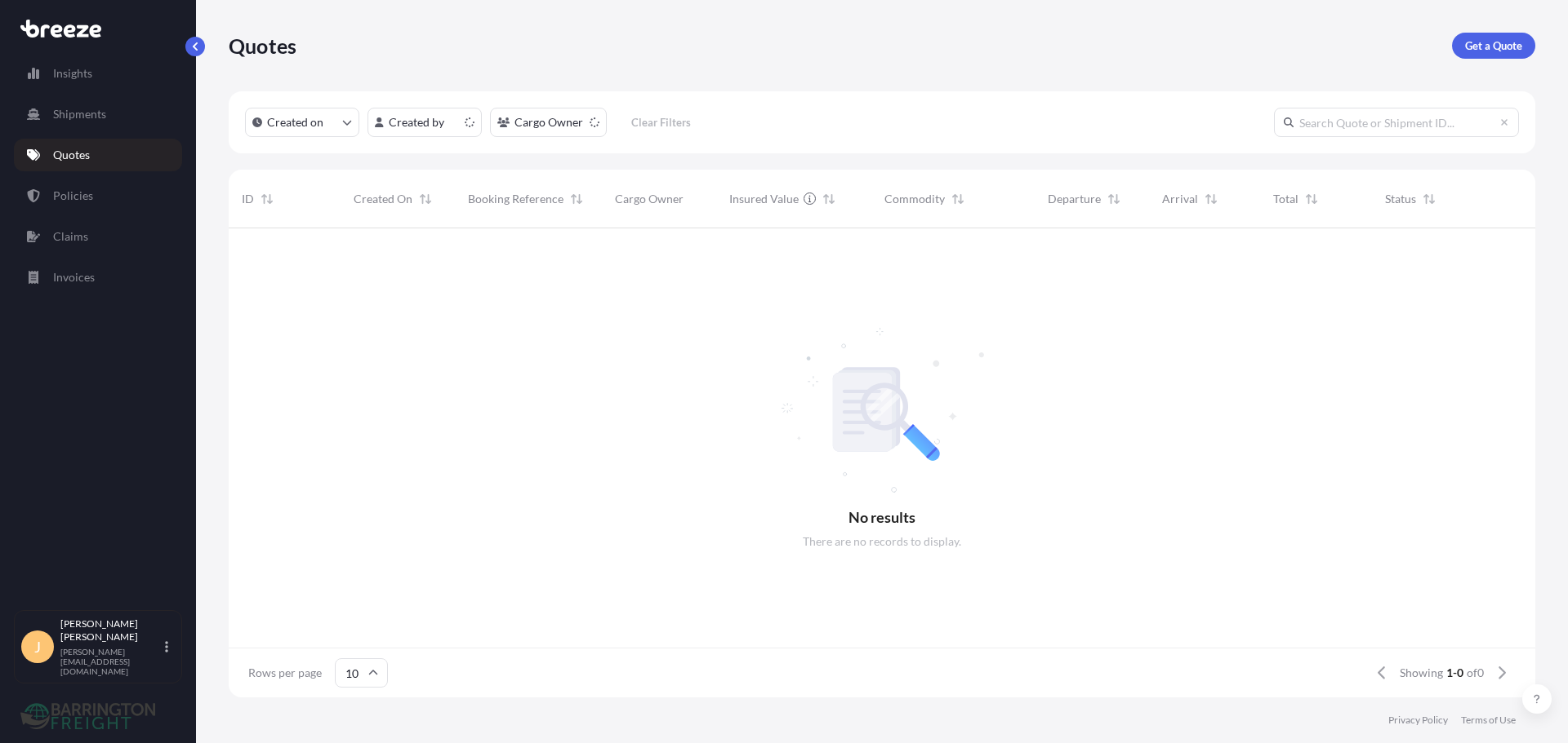
scroll to position [13, 13]
click at [1388, 133] on input "text" at bounding box center [1396, 123] width 245 height 30
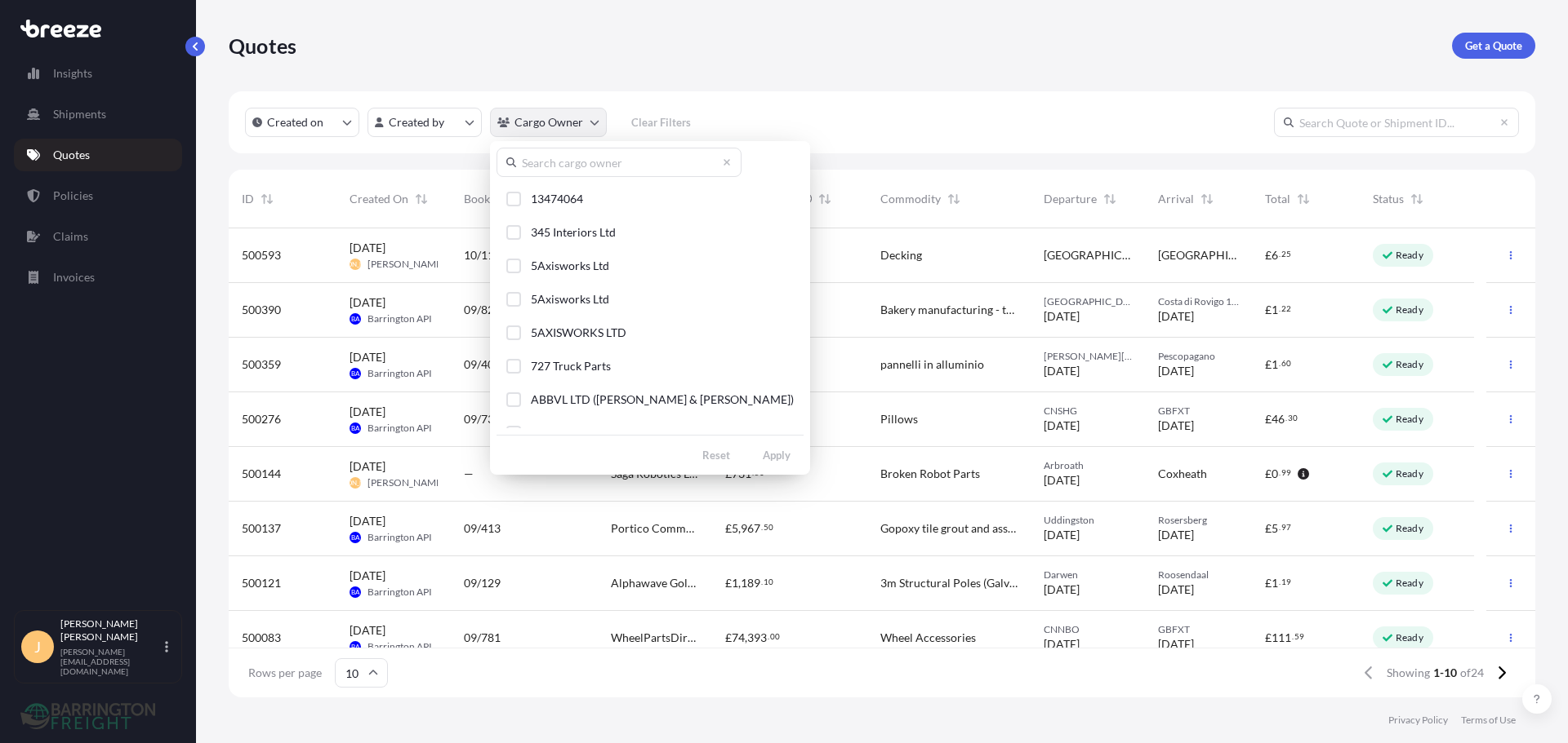
click at [524, 127] on html "Insights Shipments Quotes Policies Claims Invoices J Josh Armstrong joshua@barr…" at bounding box center [784, 372] width 1568 height 743
click at [577, 169] on input "text" at bounding box center [619, 162] width 245 height 30
paste input "Portico"
type input "Portico"
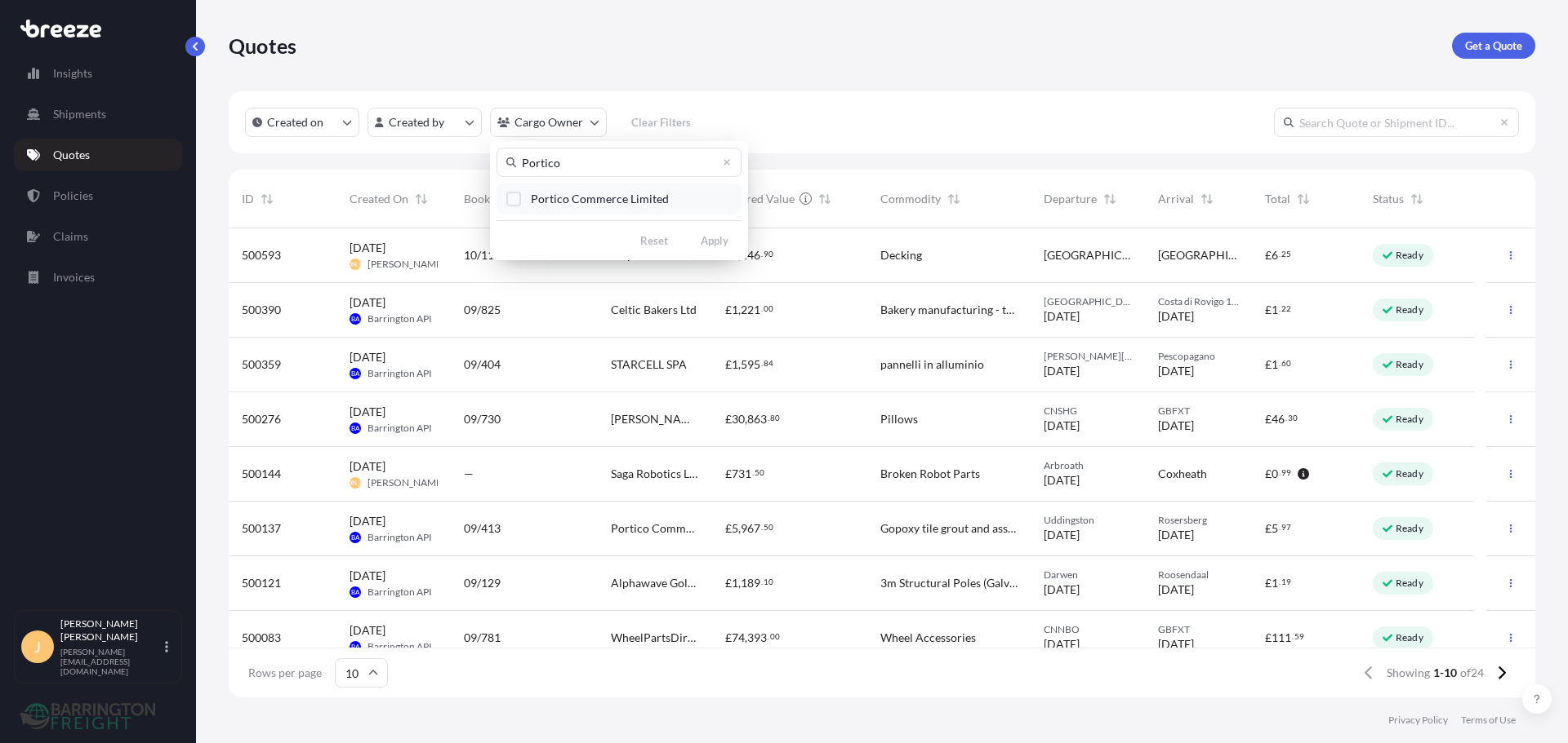
click at [600, 196] on span "Portico Commerce Limited" at bounding box center [599, 199] width 138 height 17
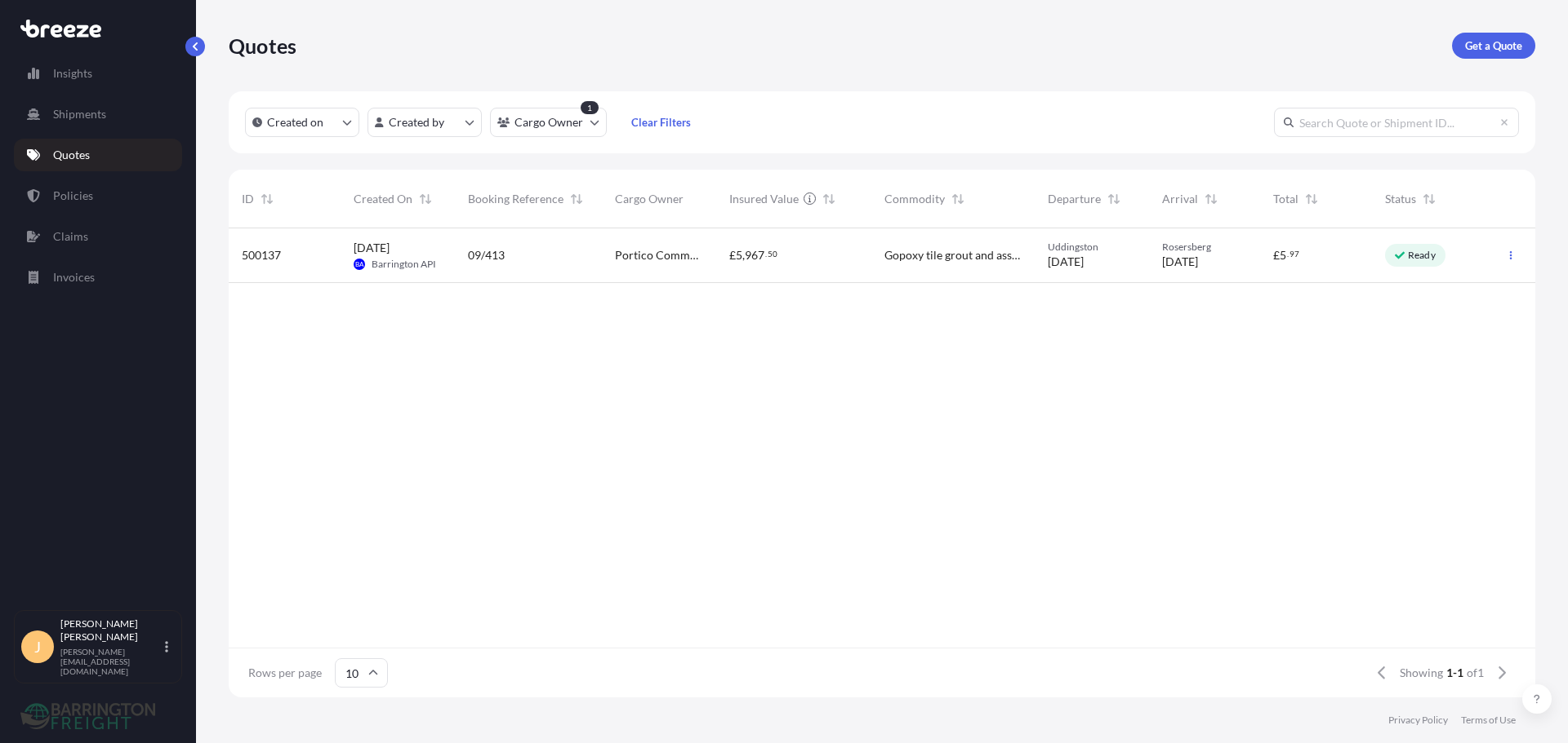
click at [719, 246] on div "£ 5 , 967 . 50" at bounding box center [794, 256] width 155 height 55
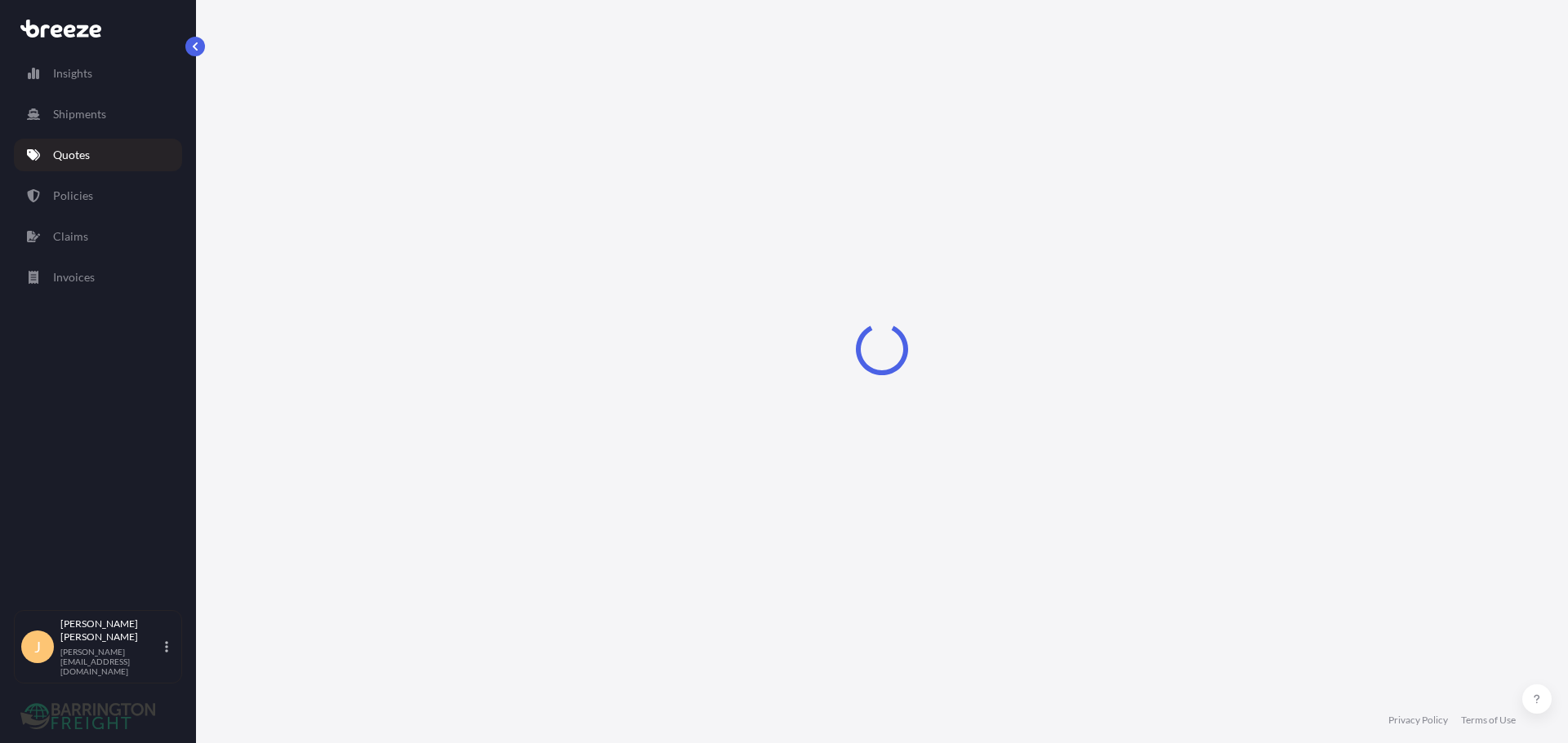
select select "Road"
select select "1"
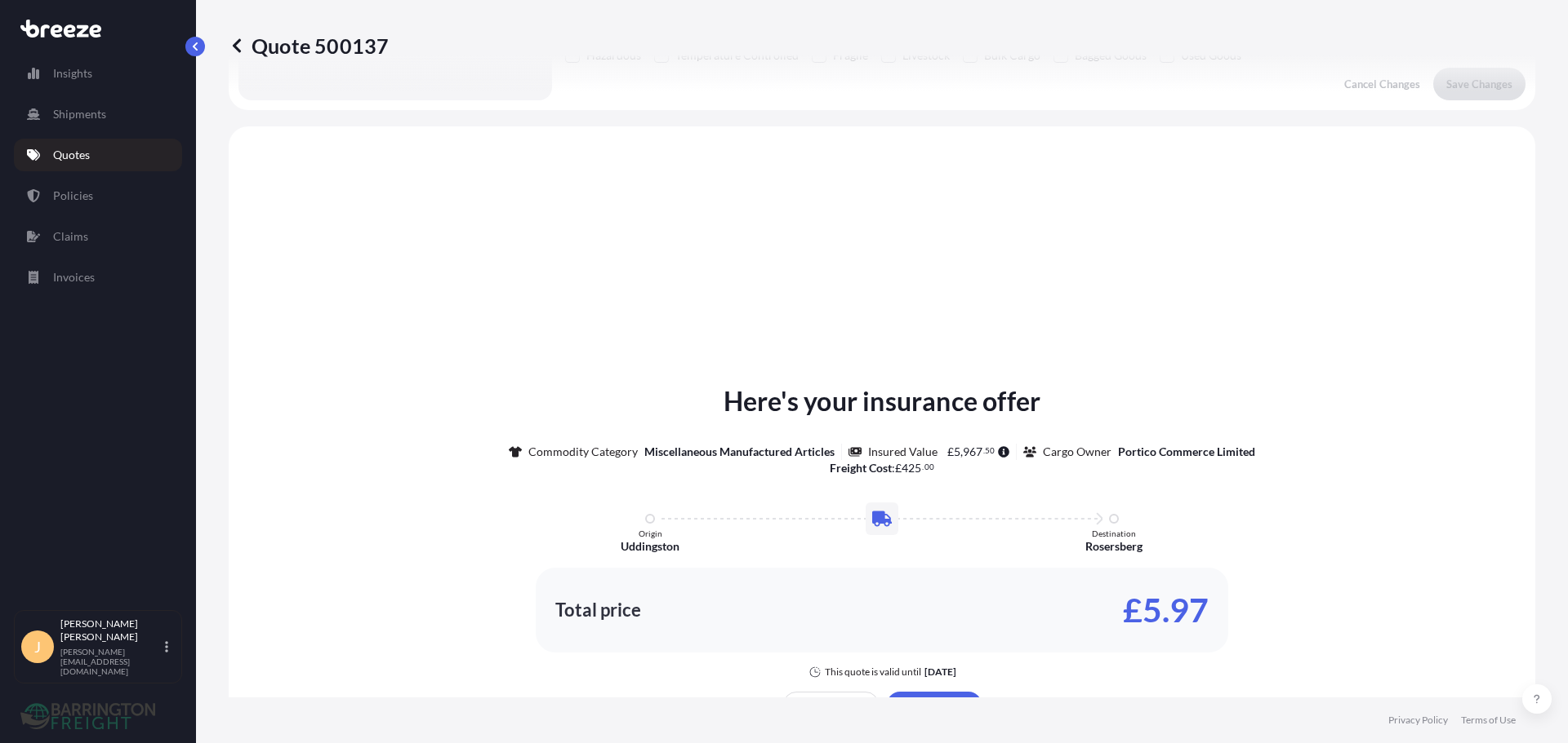
scroll to position [491, 0]
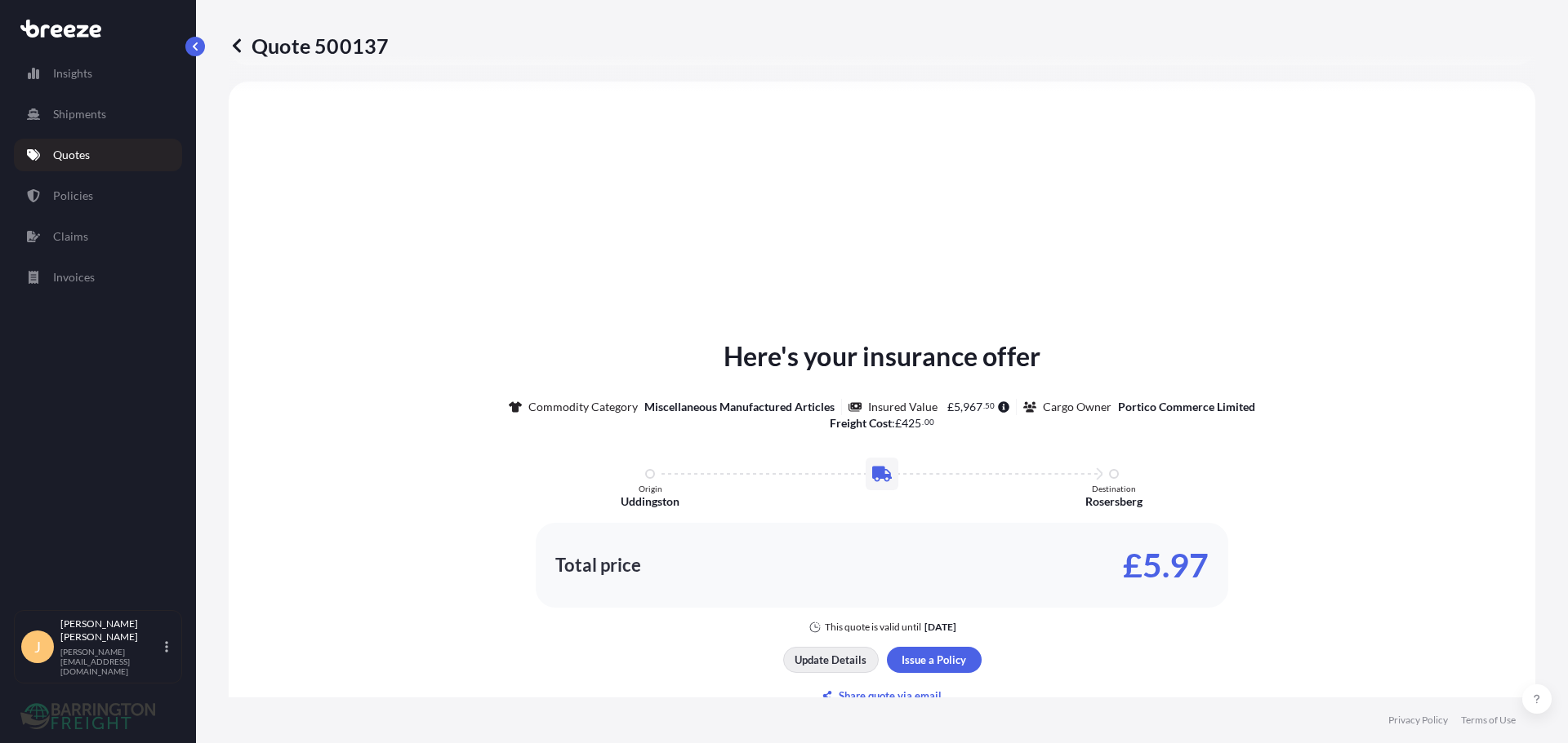
click at [849, 653] on p "Update Details" at bounding box center [830, 660] width 72 height 17
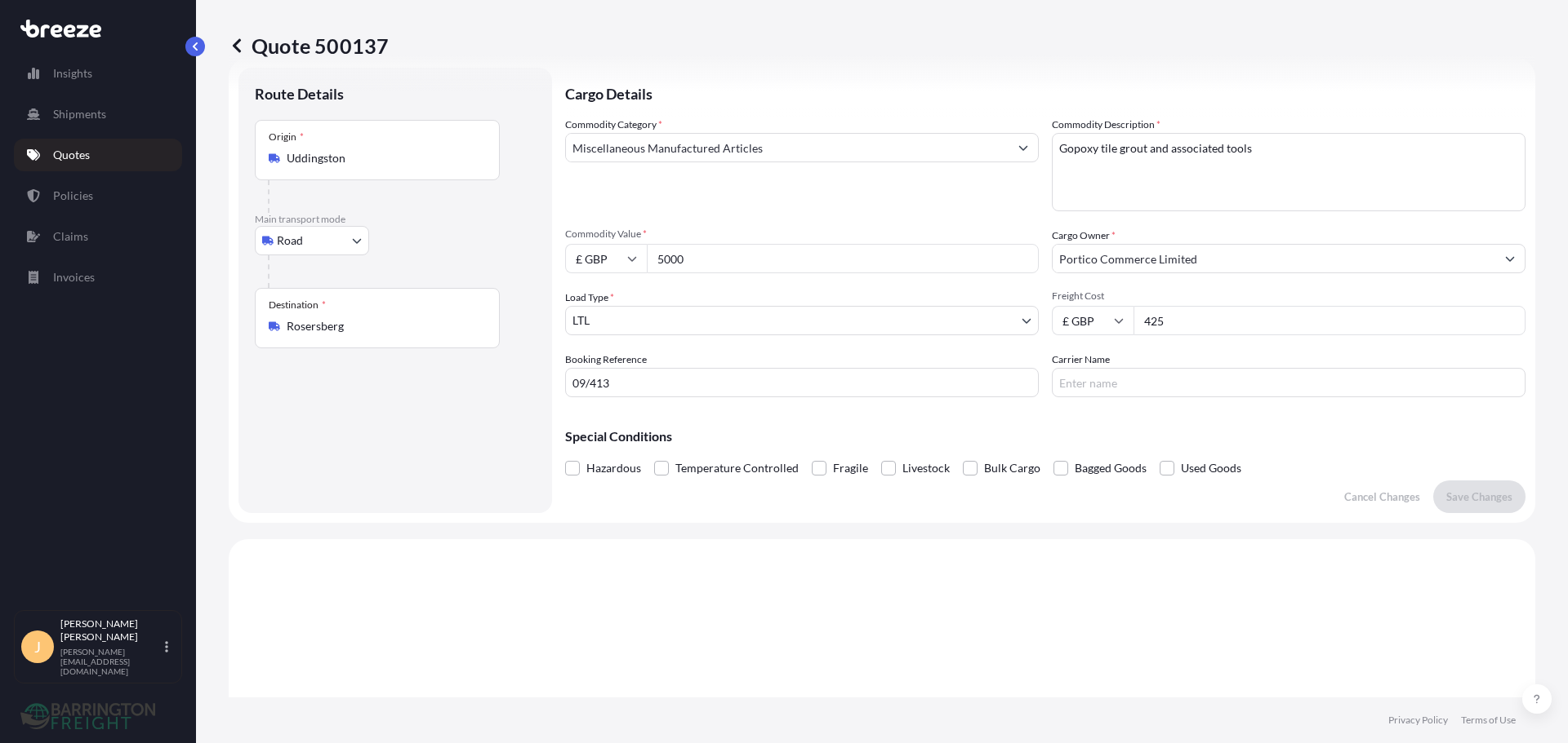
scroll to position [26, 0]
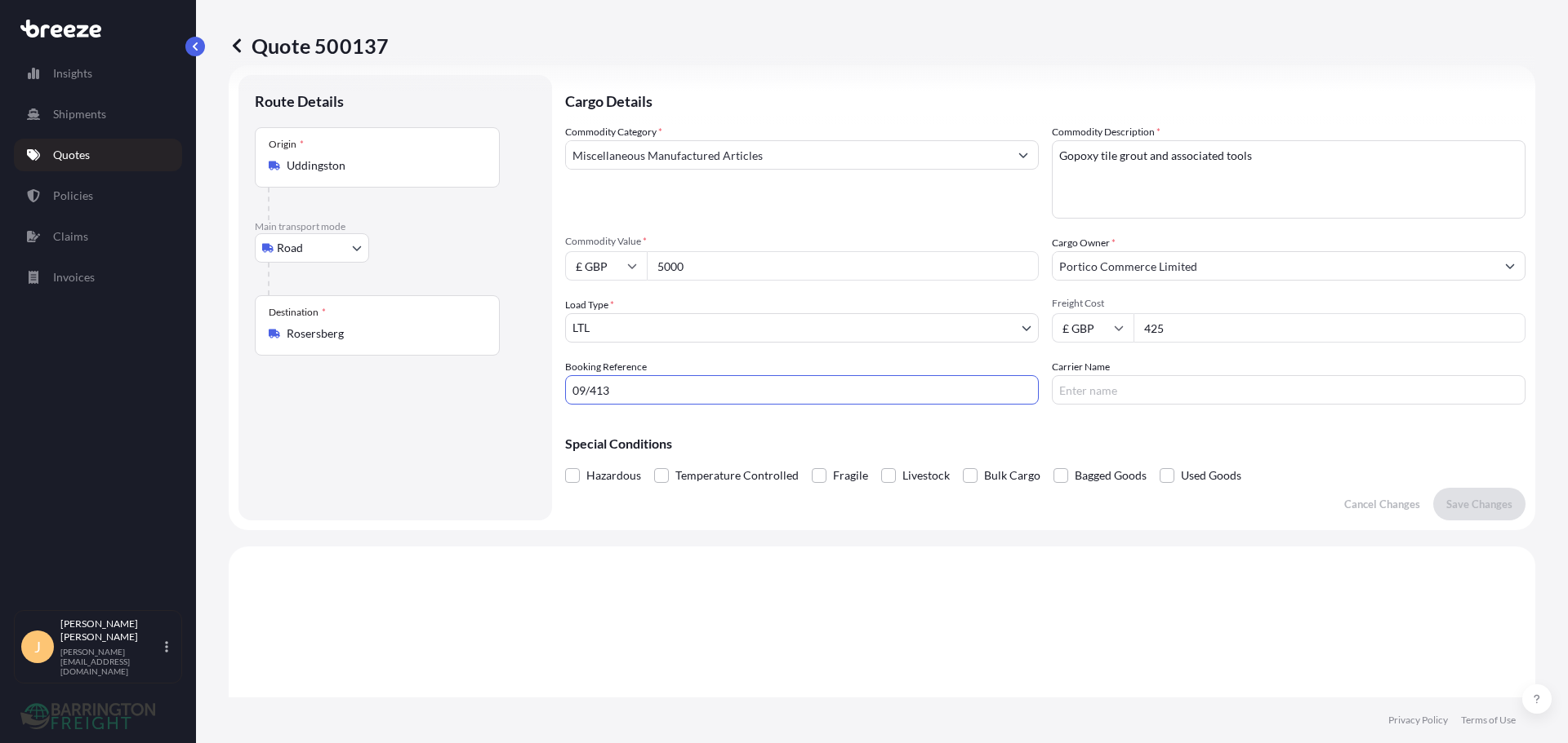
drag, startPoint x: 735, startPoint y: 388, endPoint x: 328, endPoint y: 341, distance: 409.7
click at [328, 341] on form "Route Details Place of loading Road Road Rail Origin * Uddingston Main transpor…" at bounding box center [881, 297] width 1306 height 465
type input "25810"
click at [1270, 453] on div "Special Conditions Hazardous Temperature Controlled Fragile Livestock Bulk Carg…" at bounding box center [1045, 453] width 960 height 70
click at [1433, 510] on button "Save Changes" at bounding box center [1479, 504] width 92 height 32
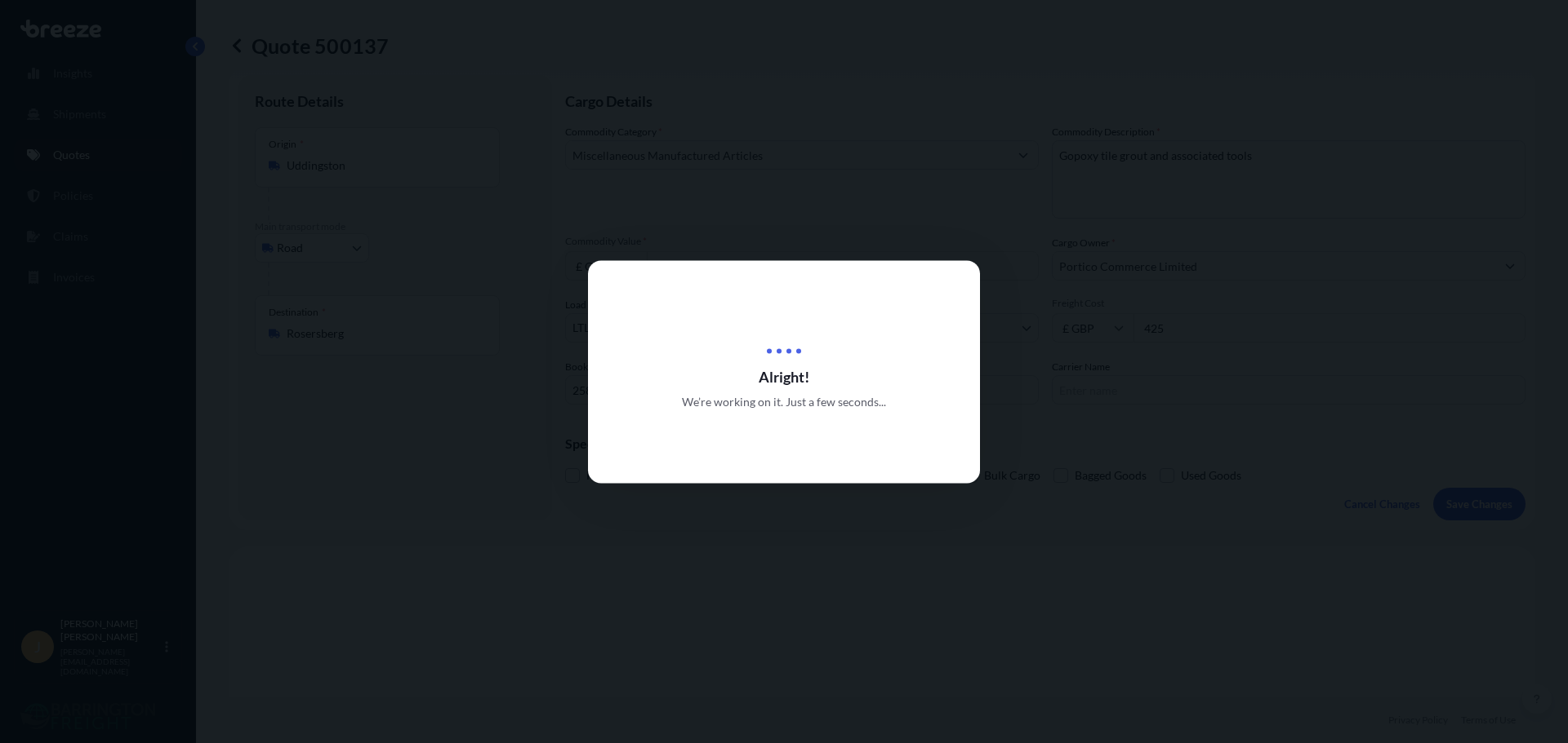
type input "27 LynnhurstUddingstonGlasgowG71 6SA"
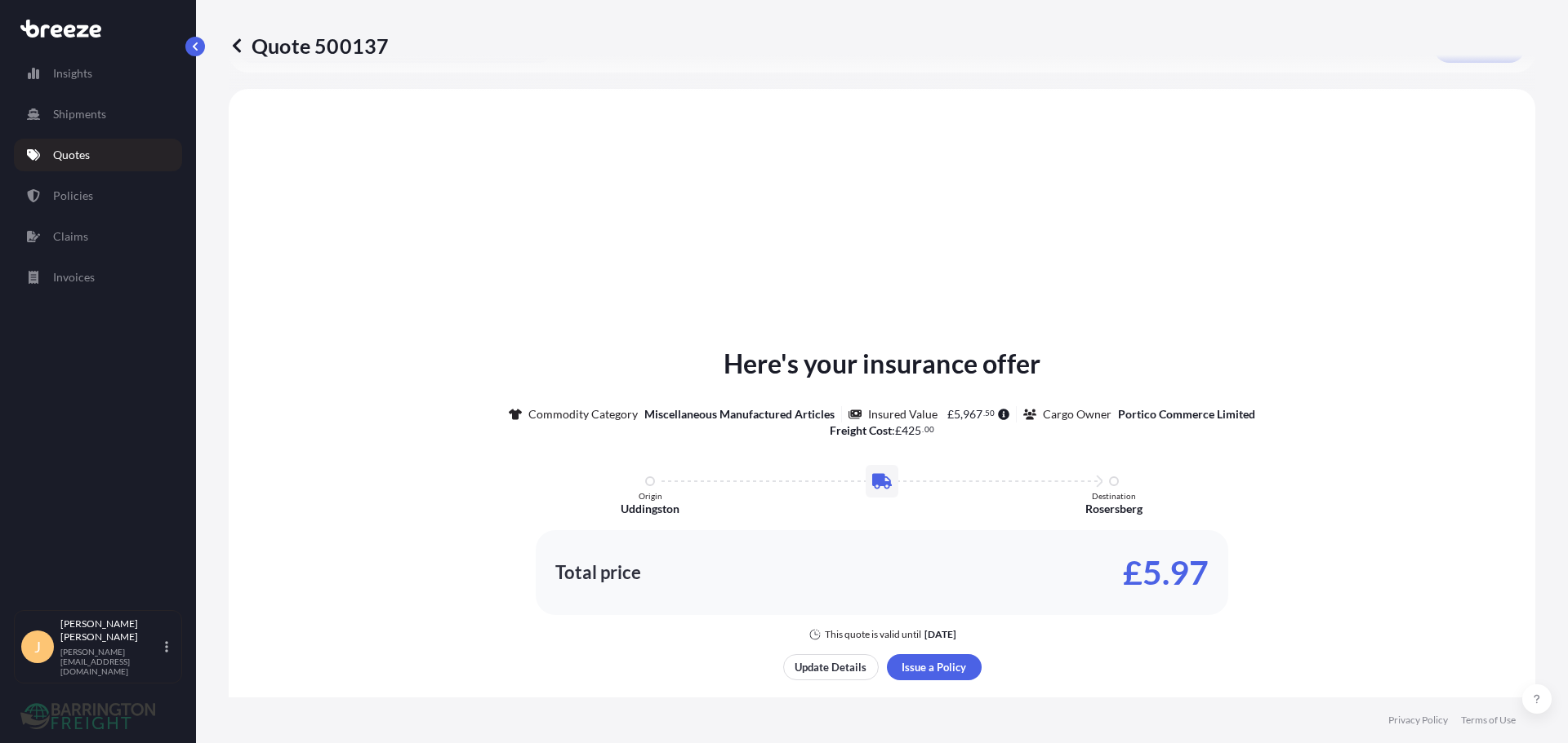
scroll to position [491, 0]
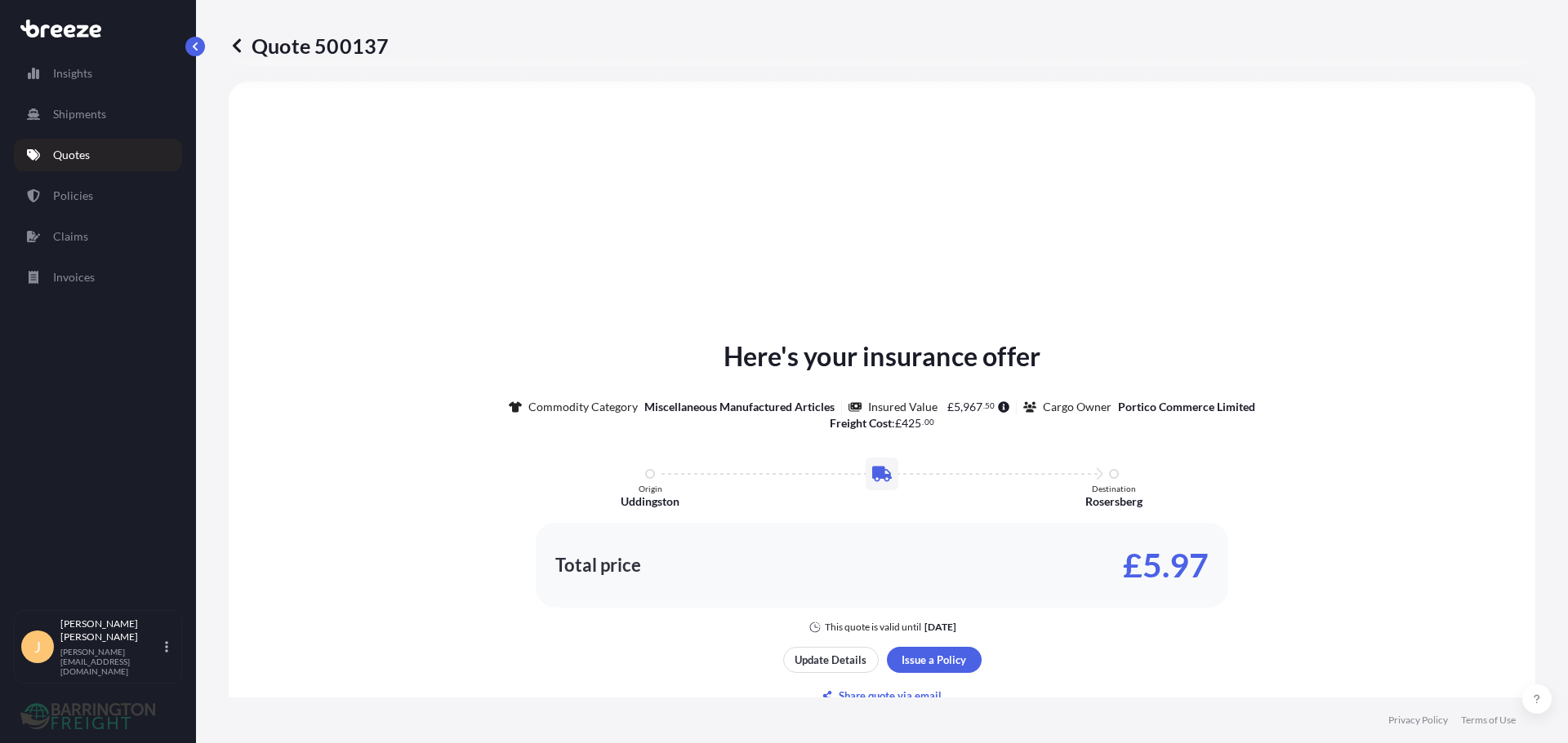
select select "Road"
select select "1"
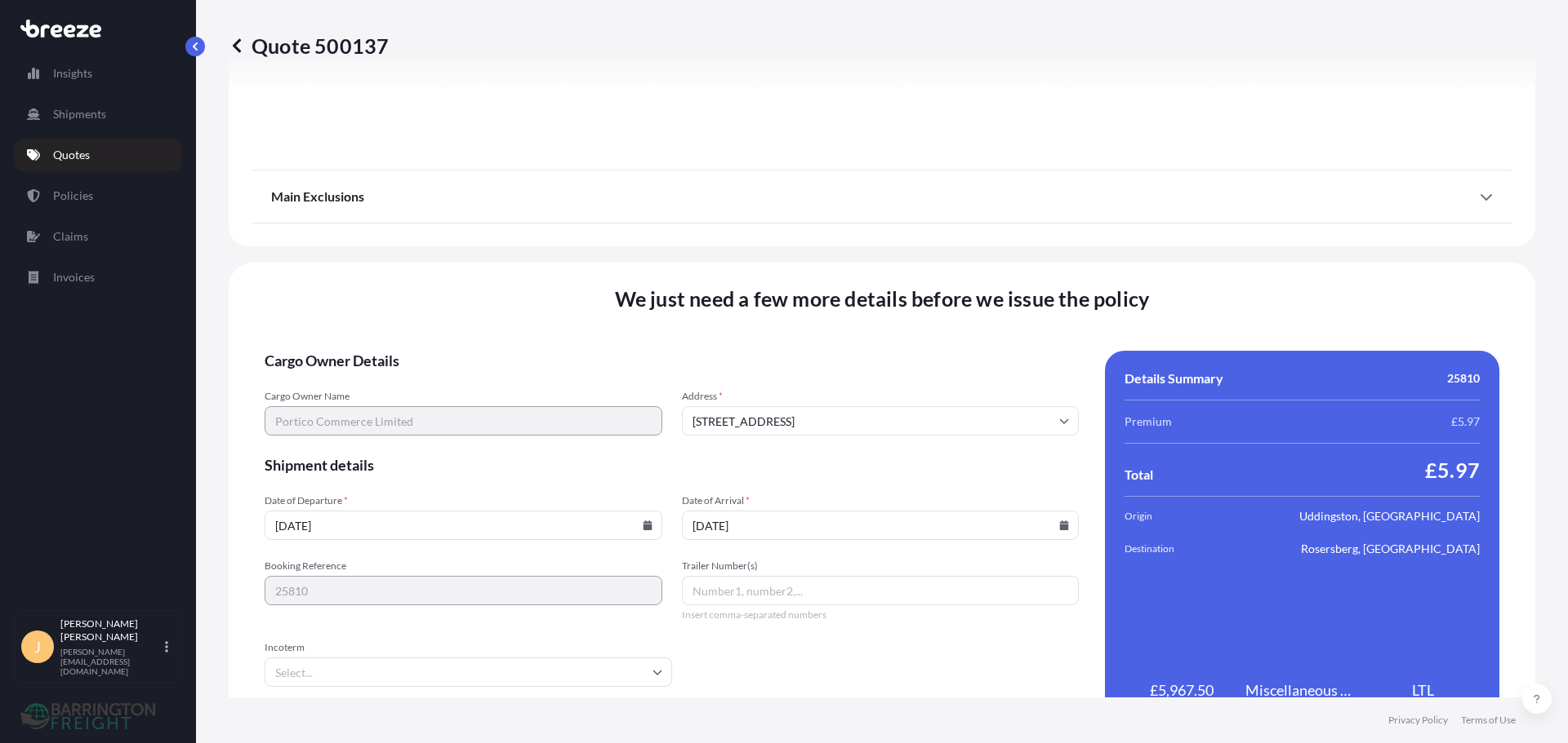
scroll to position [1847, 0]
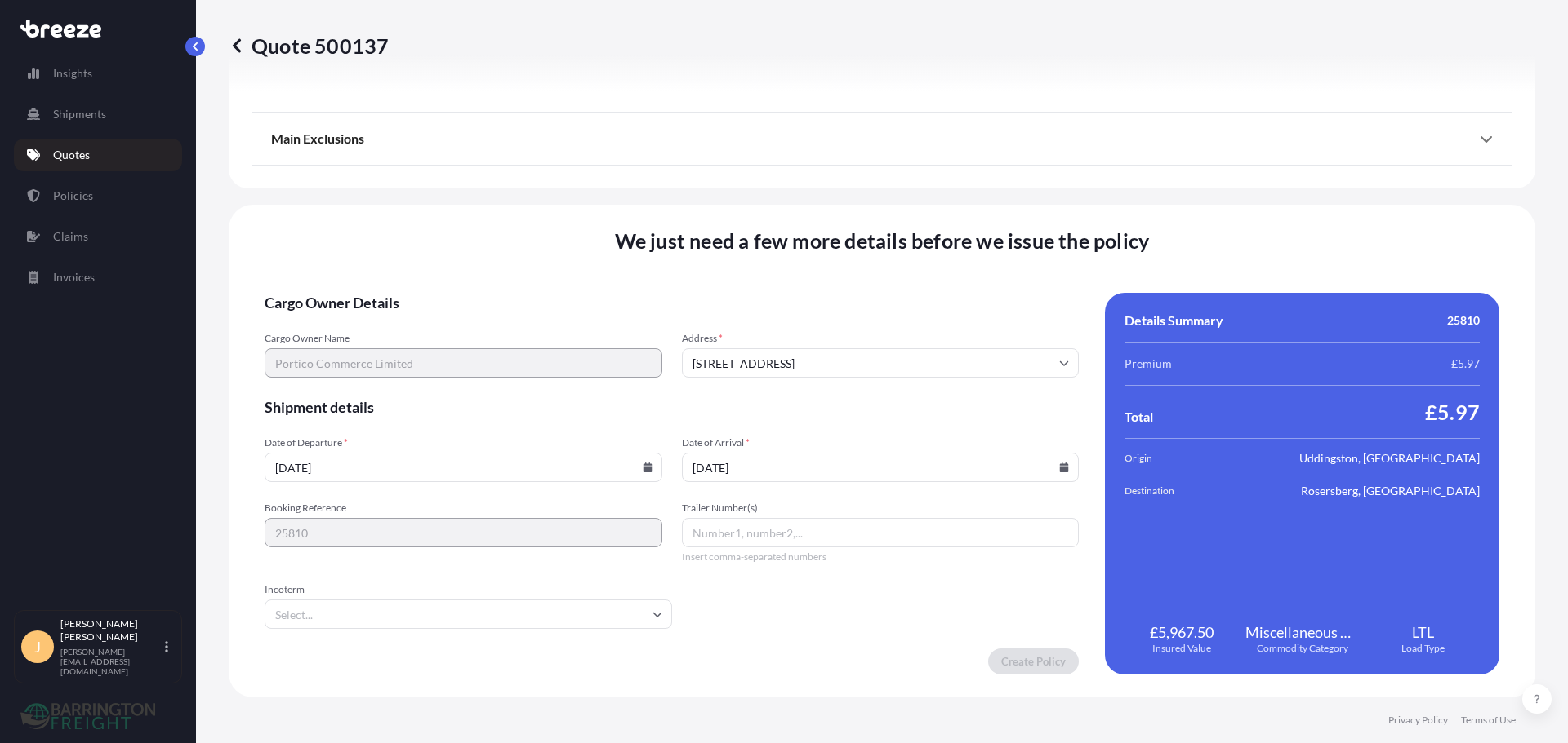
click at [642, 471] on icon at bounding box center [647, 467] width 10 height 10
click at [389, 201] on button at bounding box center [376, 215] width 26 height 26
click at [416, 255] on button "1" at bounding box center [413, 259] width 26 height 26
type input "27 LynnhurstUddingstonGlasgowG71 6SA"
type input "[DATE]"
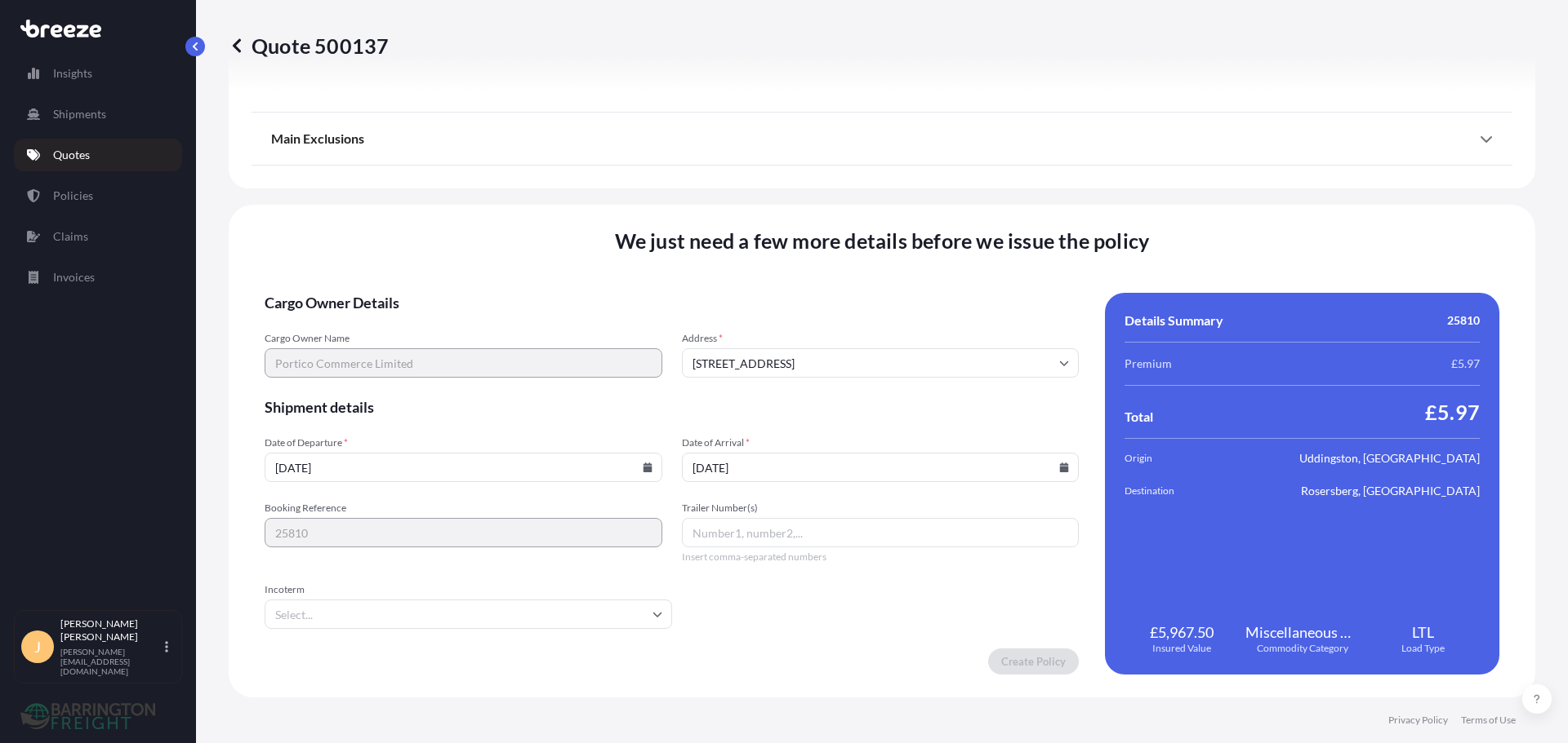
click at [684, 465] on input "29/10/2025" at bounding box center [880, 467] width 398 height 30
click at [1059, 470] on icon at bounding box center [1064, 467] width 10 height 10
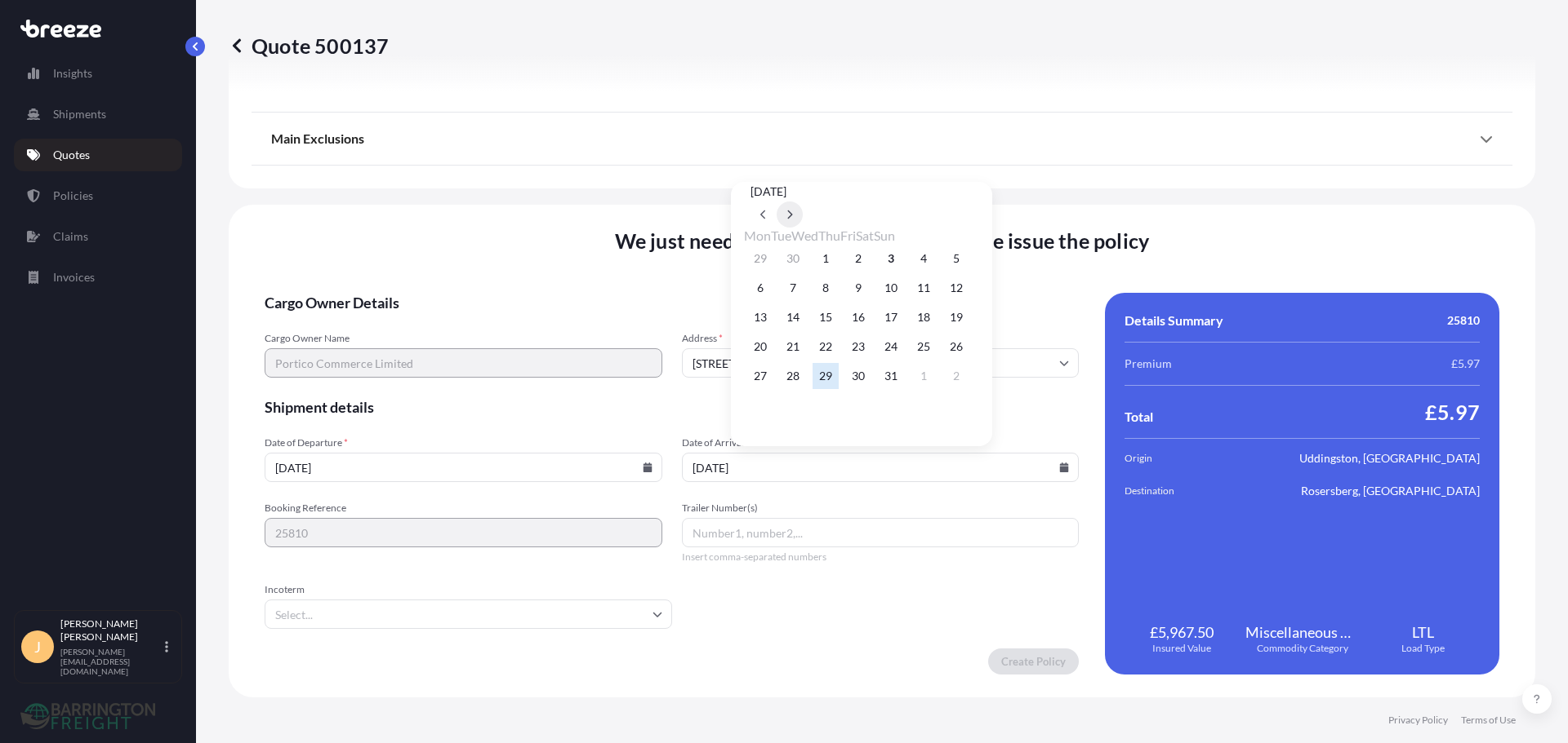
click at [803, 201] on button at bounding box center [790, 215] width 26 height 26
click at [936, 250] on button "1" at bounding box center [923, 259] width 26 height 26
type input "27 LynnhurstUddingstonGlasgowG71 6SA"
type input "[DATE]"
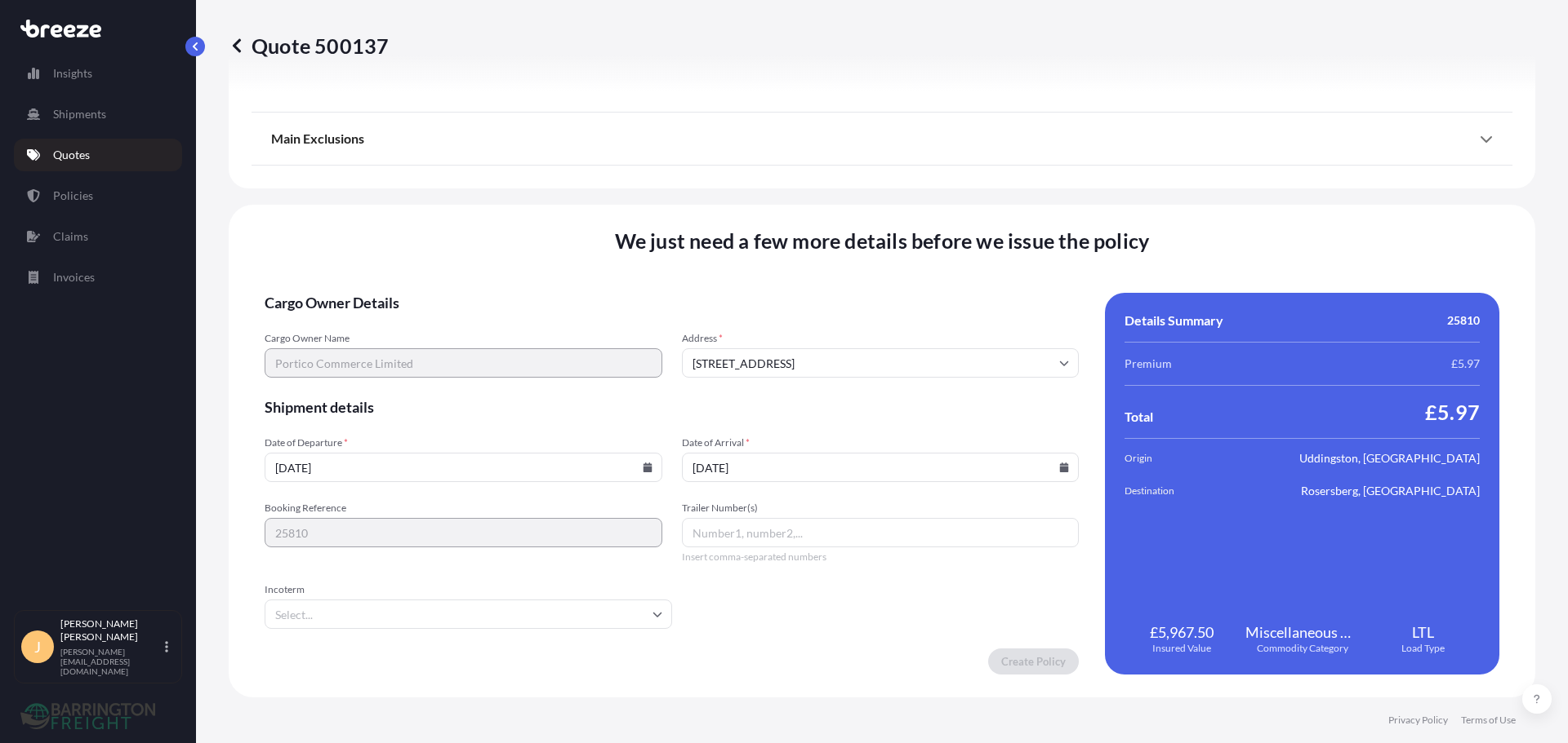
click at [461, 597] on div "Incoterm" at bounding box center [468, 606] width 407 height 45
click at [291, 617] on input "Incoterm" at bounding box center [468, 615] width 407 height 30
type input "da"
click at [291, 616] on input "da" at bounding box center [468, 615] width 407 height 30
click at [322, 660] on li "DAP" at bounding box center [466, 658] width 390 height 31
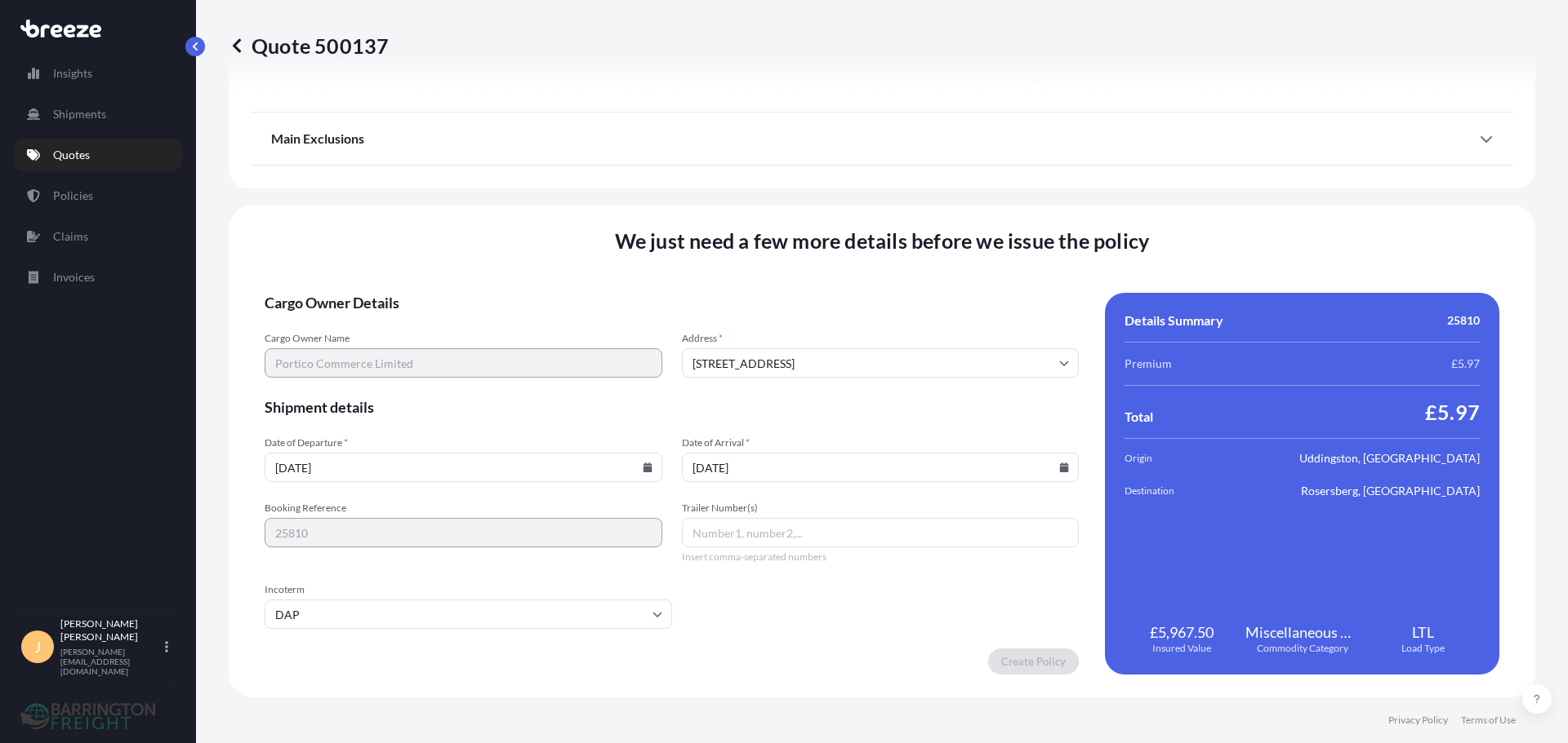
click at [814, 579] on form "Cargo Owner Details Cargo Owner Name Portico Commerce Limited Address * 27 Lynn…" at bounding box center [671, 484] width 814 height 382
click at [761, 357] on input "27 LynnhurstUddingstonGlasgowG71 6SA" at bounding box center [880, 364] width 398 height 30
click at [845, 412] on li "27 Lynnhurst, Uddingston, Glasgow G71 6SA, UK" at bounding box center [874, 406] width 380 height 31
type input "27 Lynnhurst, Uddingston, Glasgow G71 6SA, UK"
click at [989, 634] on form "Cargo Owner Details Cargo Owner Name Portico Commerce Limited Address * 27 Lynn…" at bounding box center [671, 484] width 814 height 382
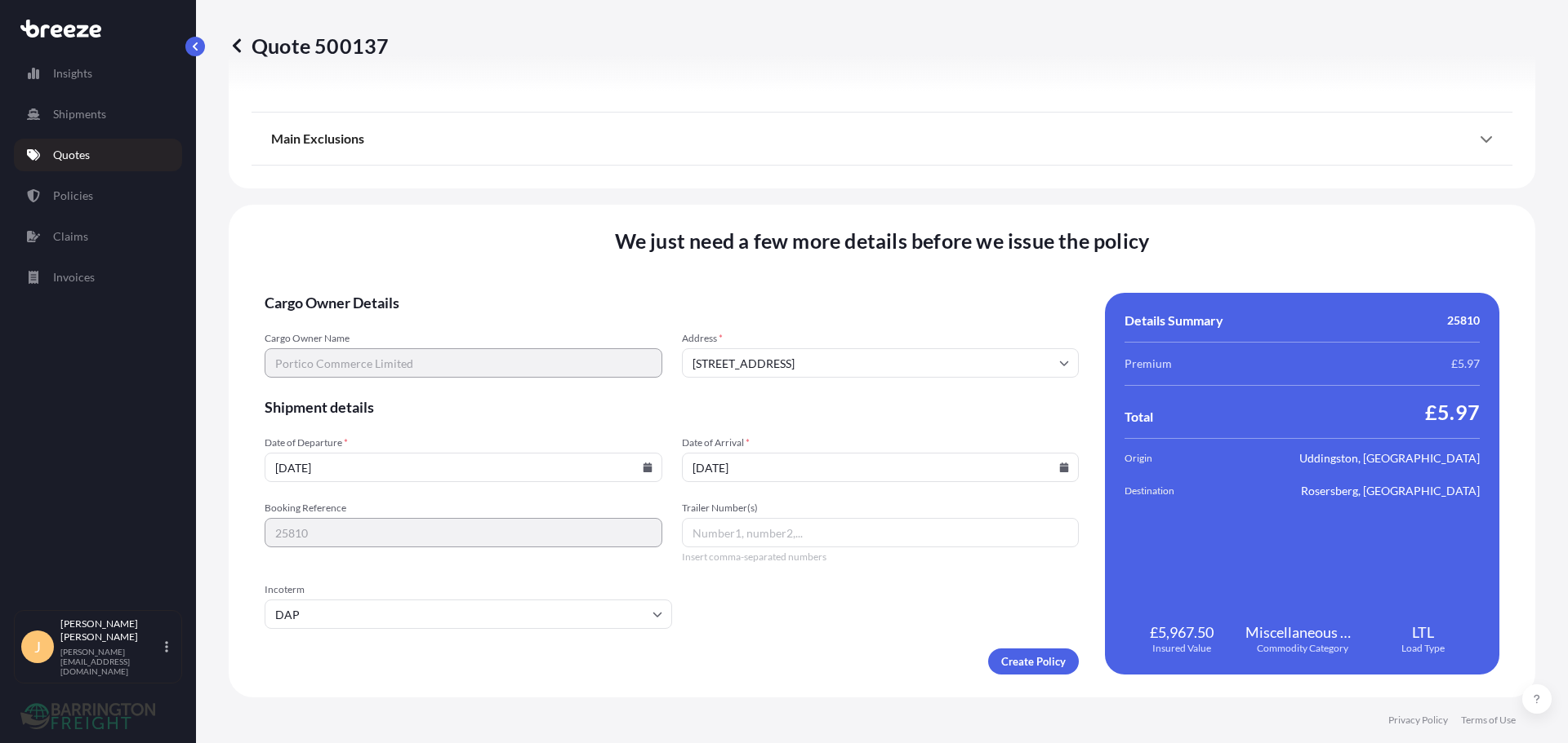
click at [777, 598] on form "Cargo Owner Details Cargo Owner Name Portico Commerce Limited Address * 27 Lynn…" at bounding box center [671, 484] width 814 height 382
click at [833, 629] on form "Cargo Owner Details Cargo Owner Name Portico Commerce Limited Address * 27 Lynn…" at bounding box center [671, 484] width 814 height 382
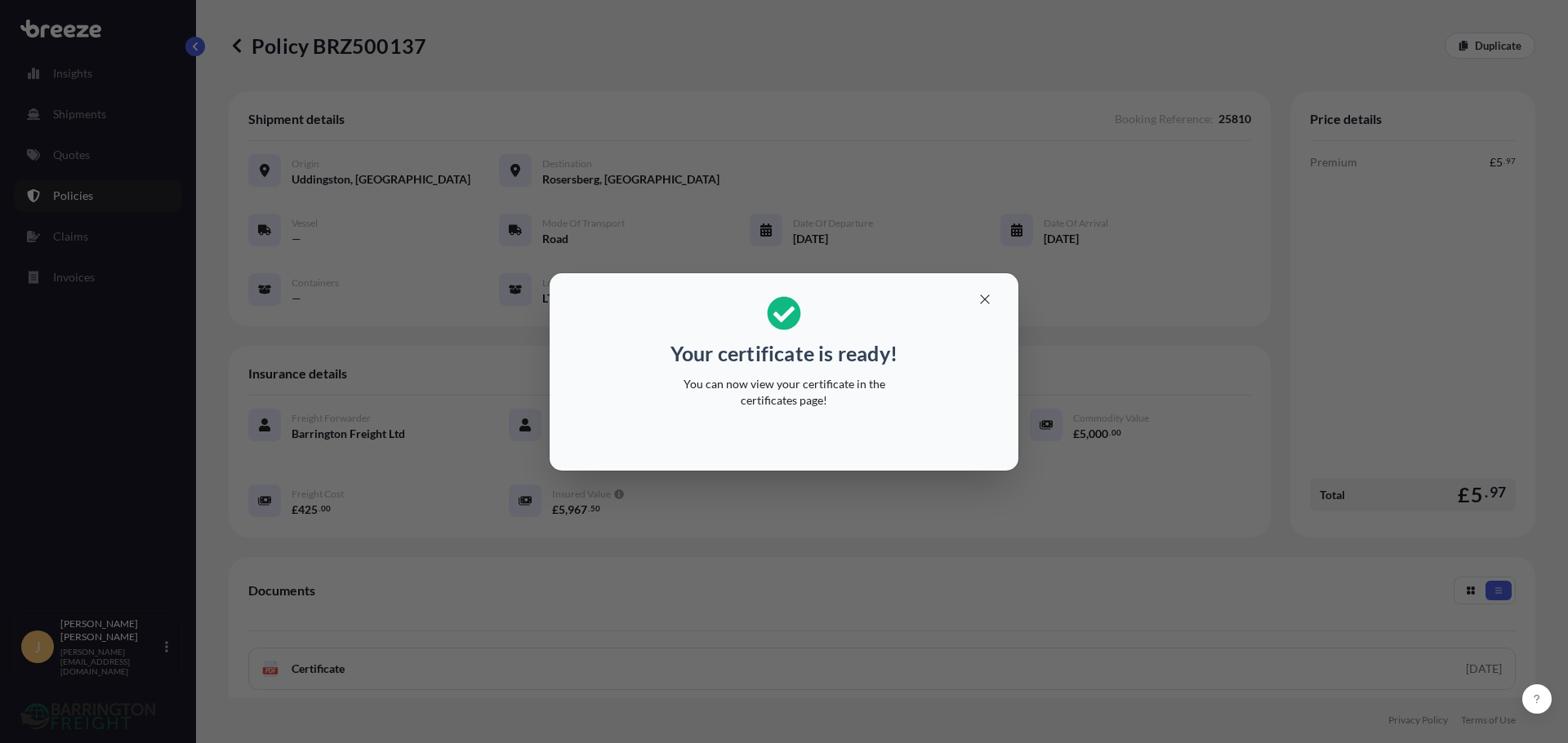
click at [737, 589] on div "Your certificate is ready! You can now view your certificate in the certificate…" at bounding box center [784, 372] width 1568 height 743
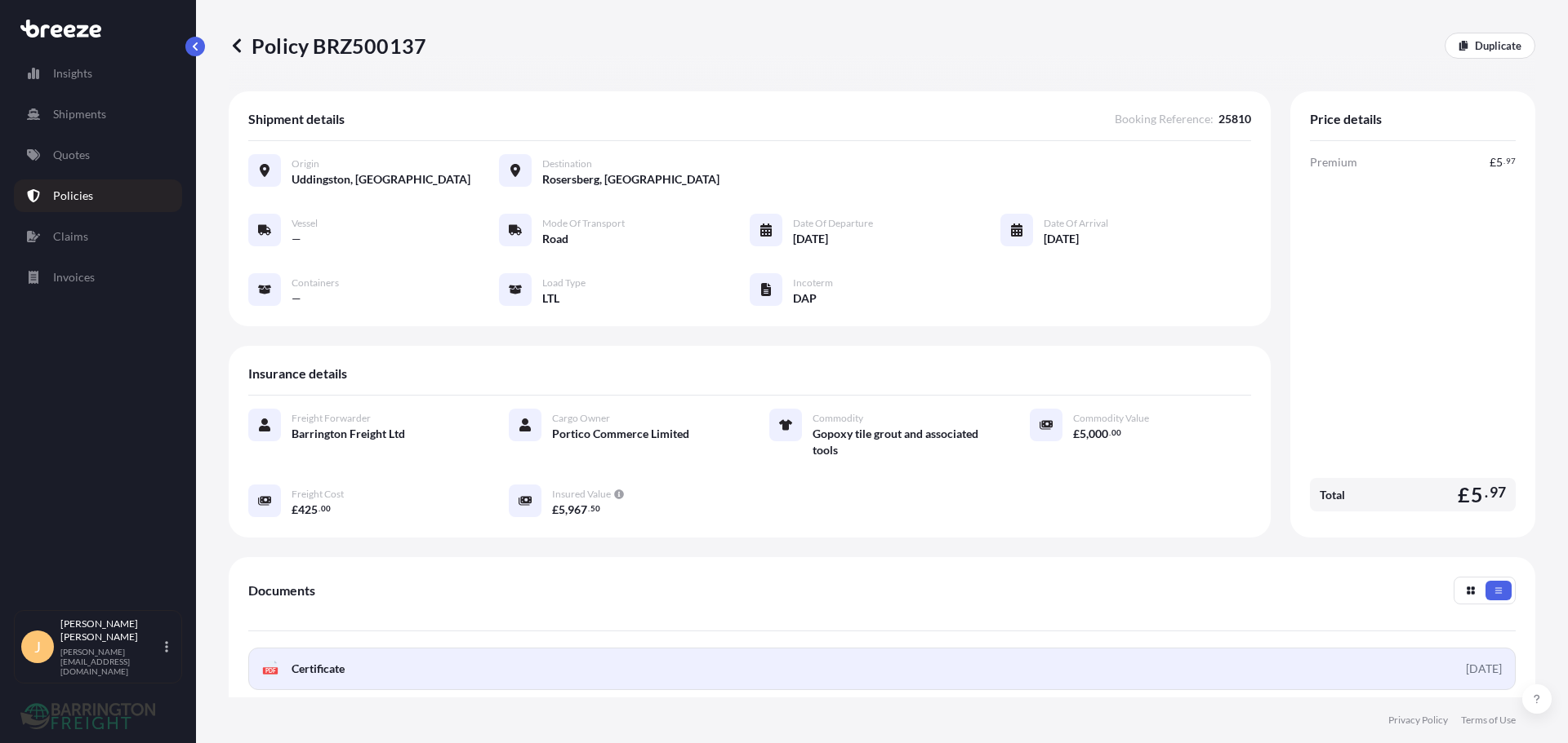
click at [495, 676] on link "PDF Certificate [DATE]" at bounding box center [881, 669] width 1267 height 43
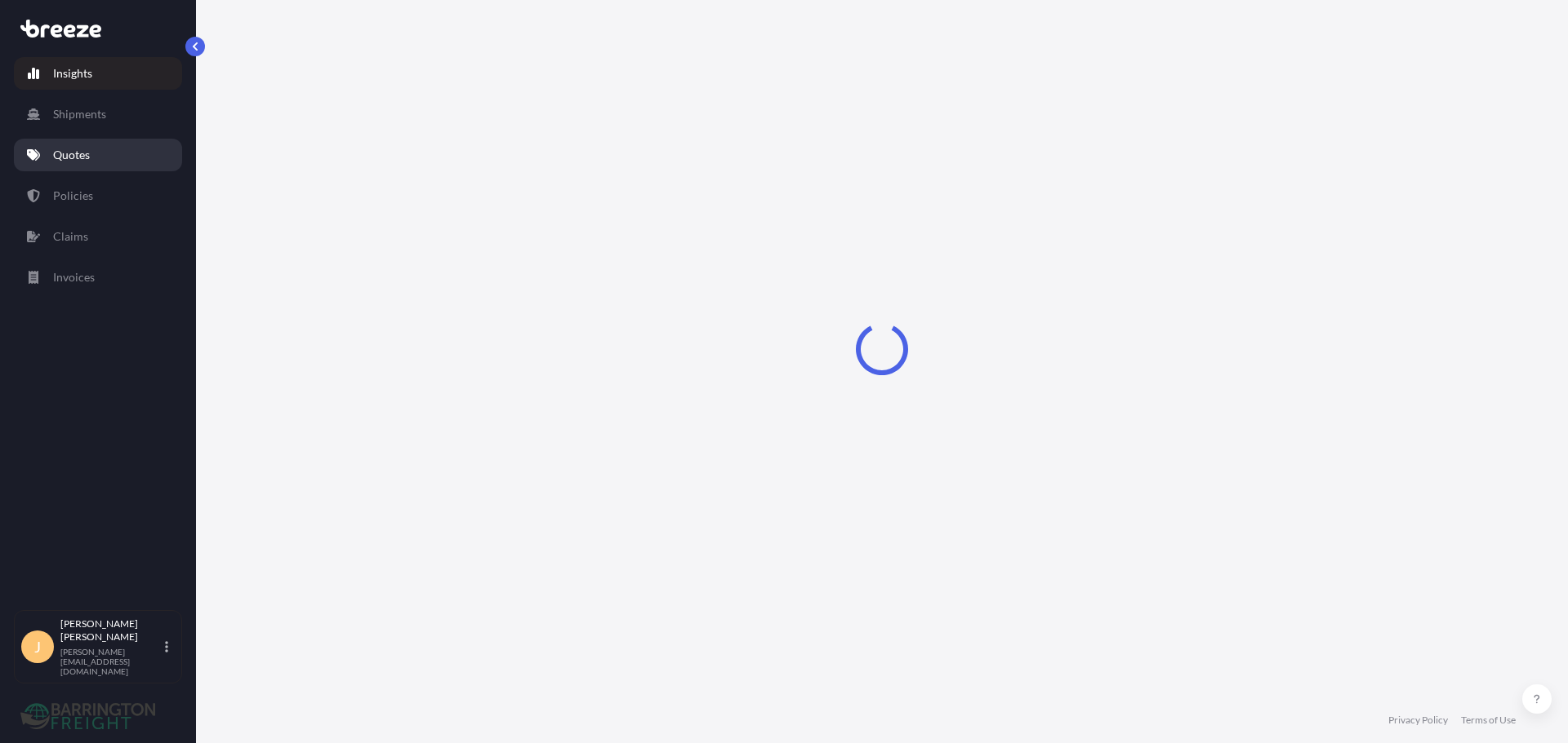
click at [105, 147] on link "Quotes" at bounding box center [98, 154] width 168 height 32
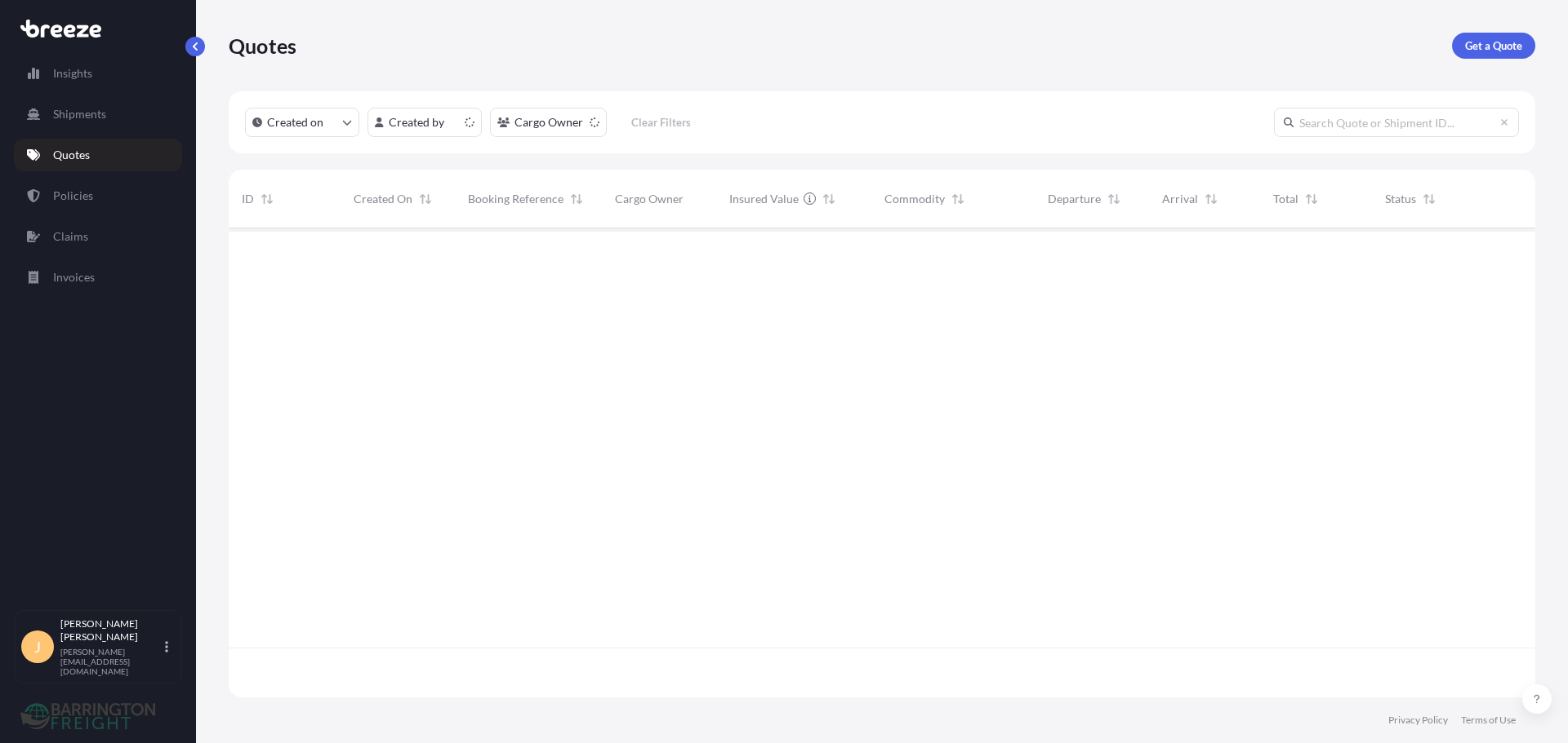
scroll to position [466, 1294]
click at [1473, 42] on p "Get a Quote" at bounding box center [1494, 45] width 58 height 17
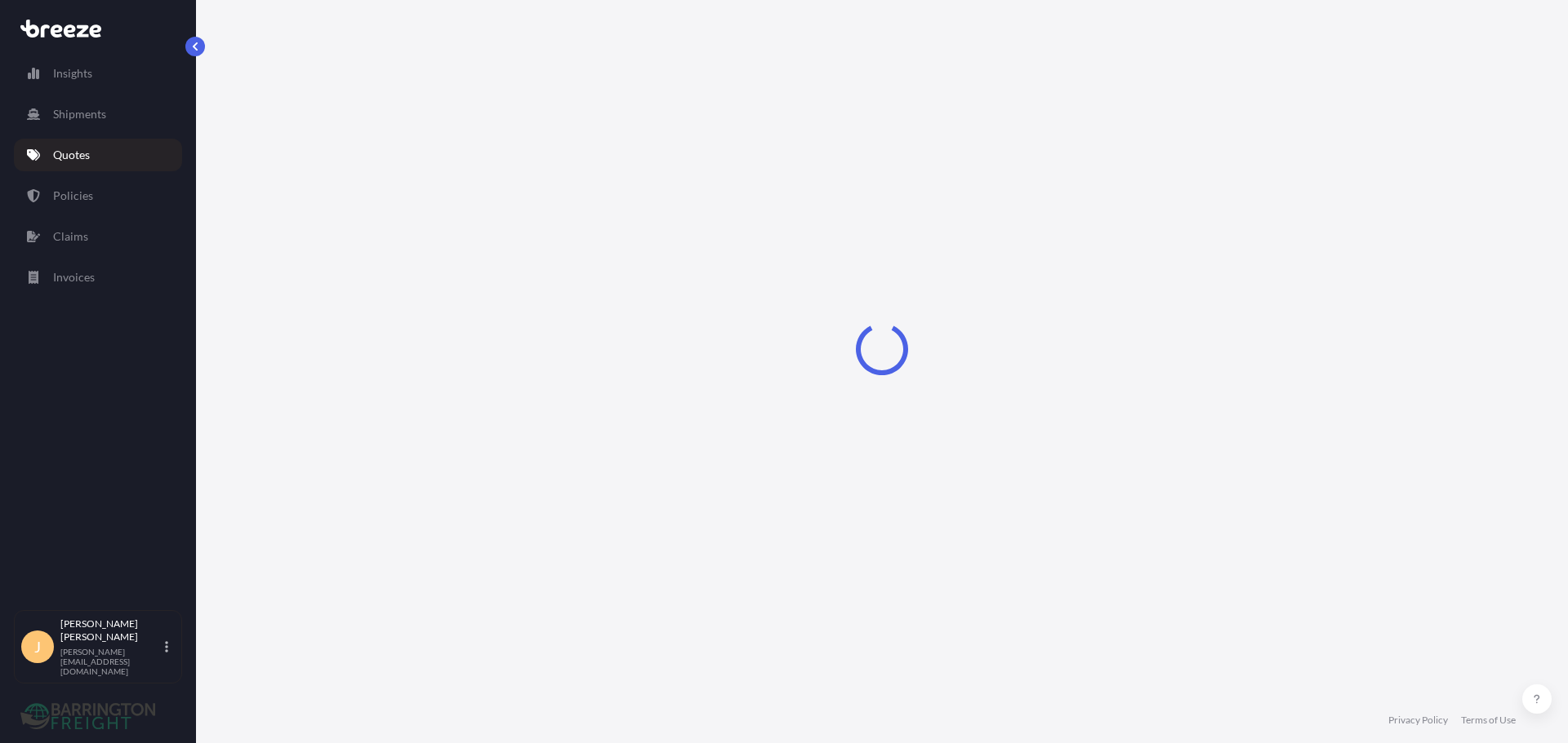
select select "Sea"
select select "1"
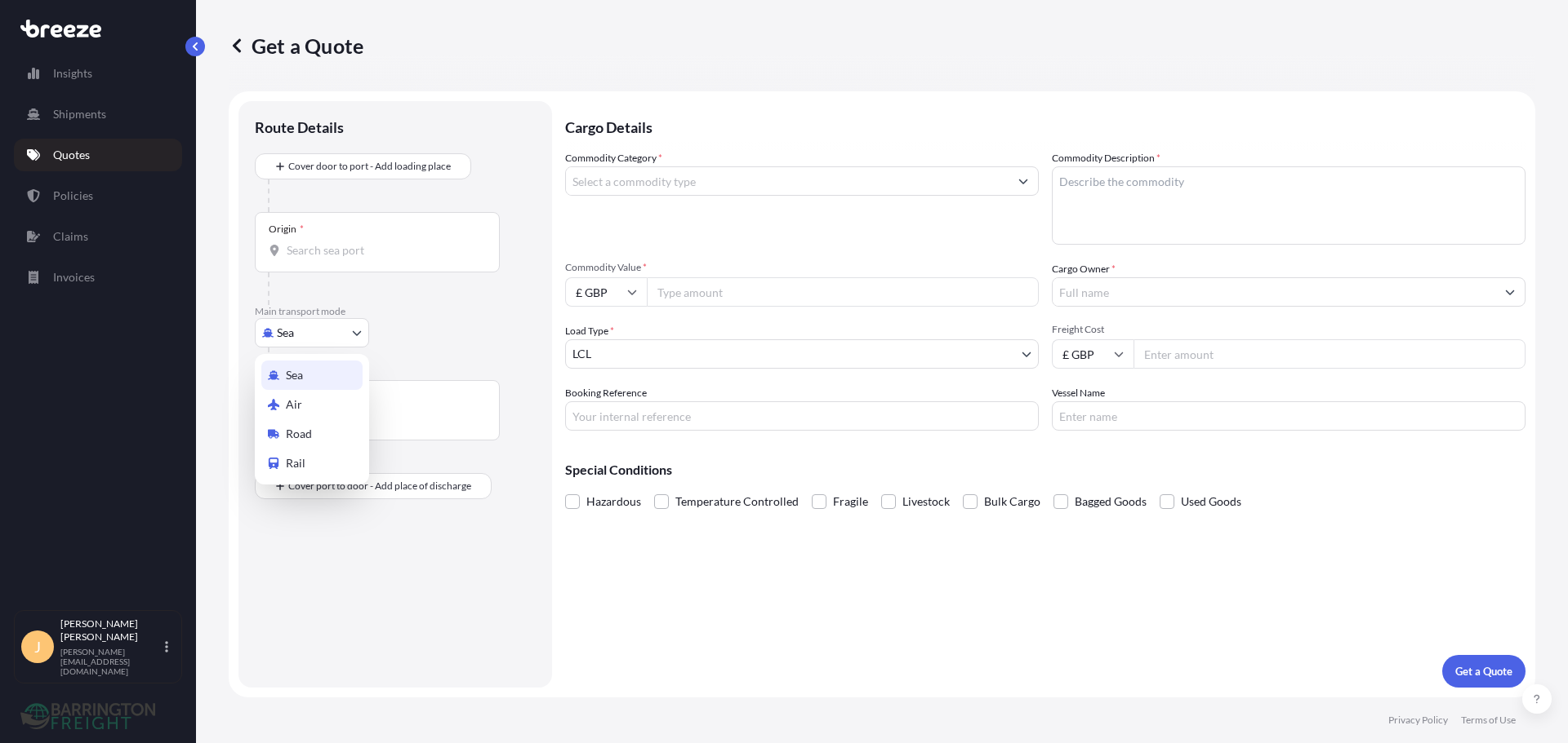
click at [313, 330] on body "Insights Shipments Quotes Policies Claims Invoices J Josh Armstrong joshua@barr…" at bounding box center [784, 372] width 1568 height 743
click at [313, 424] on div "Road" at bounding box center [312, 434] width 101 height 30
select select "Road"
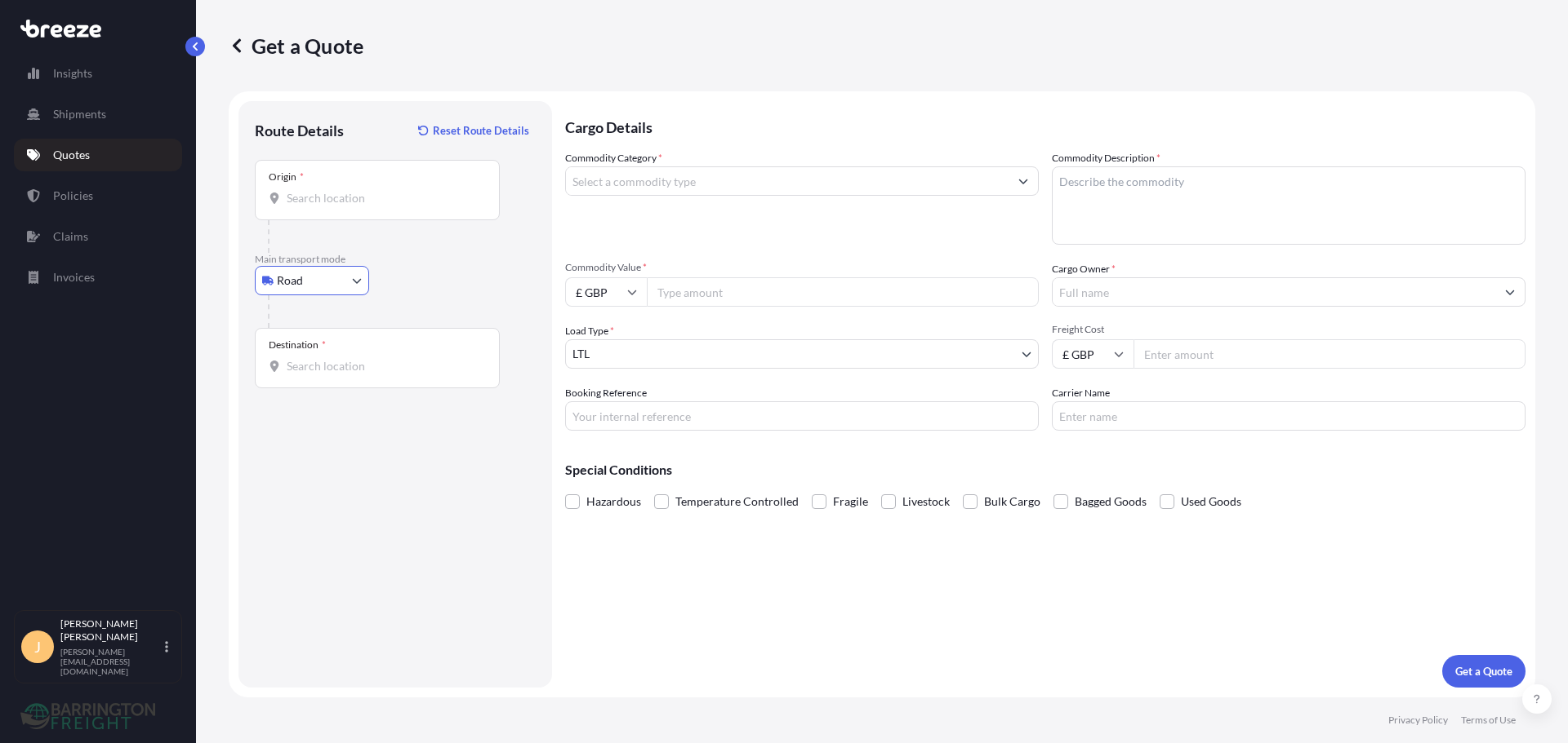
click at [335, 207] on div "Origin *" at bounding box center [377, 189] width 245 height 60
click at [335, 207] on input "Origin *" at bounding box center [382, 198] width 193 height 17
click at [389, 205] on input "Origin * Please select an origin" at bounding box center [382, 198] width 193 height 17
paste input "BRISTOL"
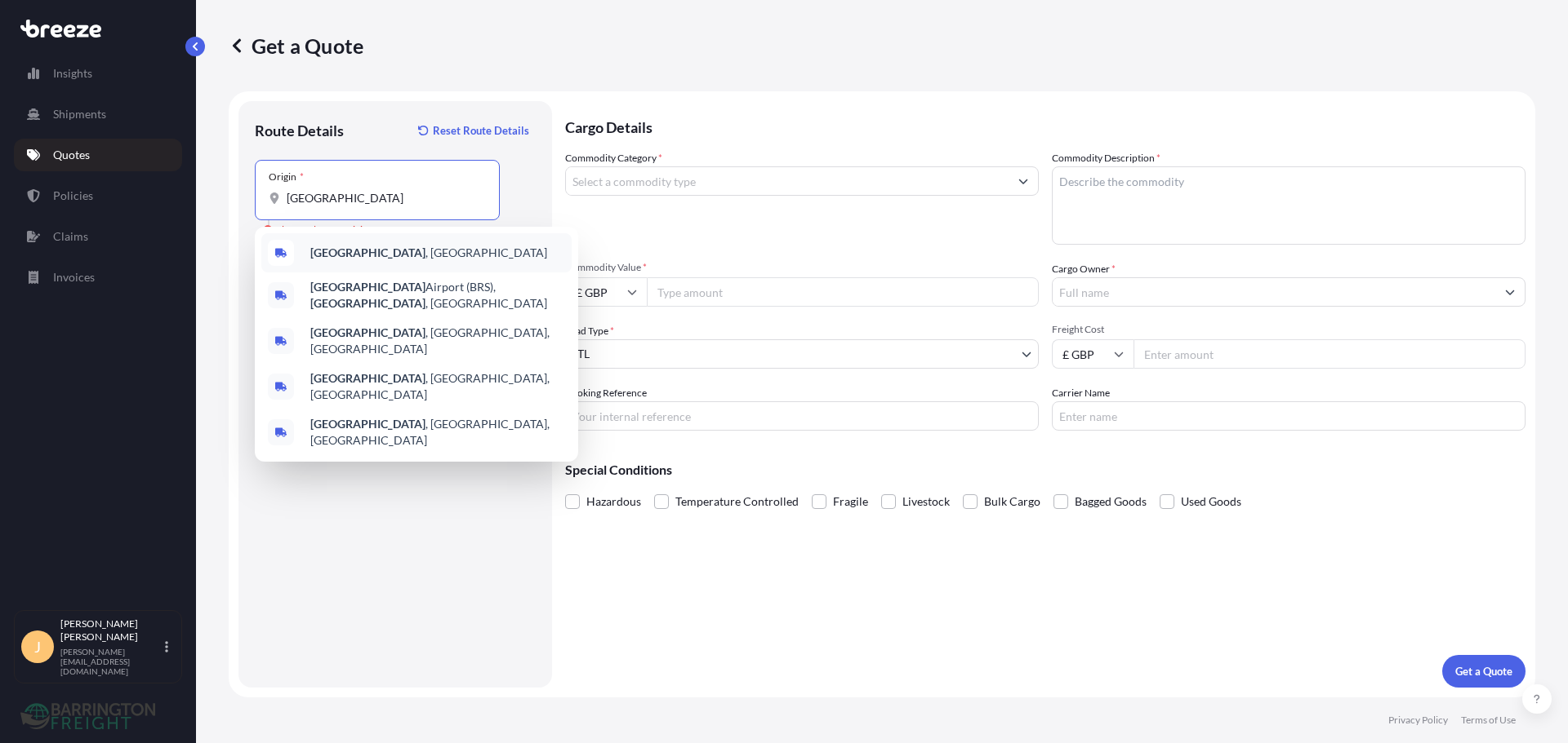
click at [329, 254] on b "Bristol" at bounding box center [368, 253] width 115 height 14
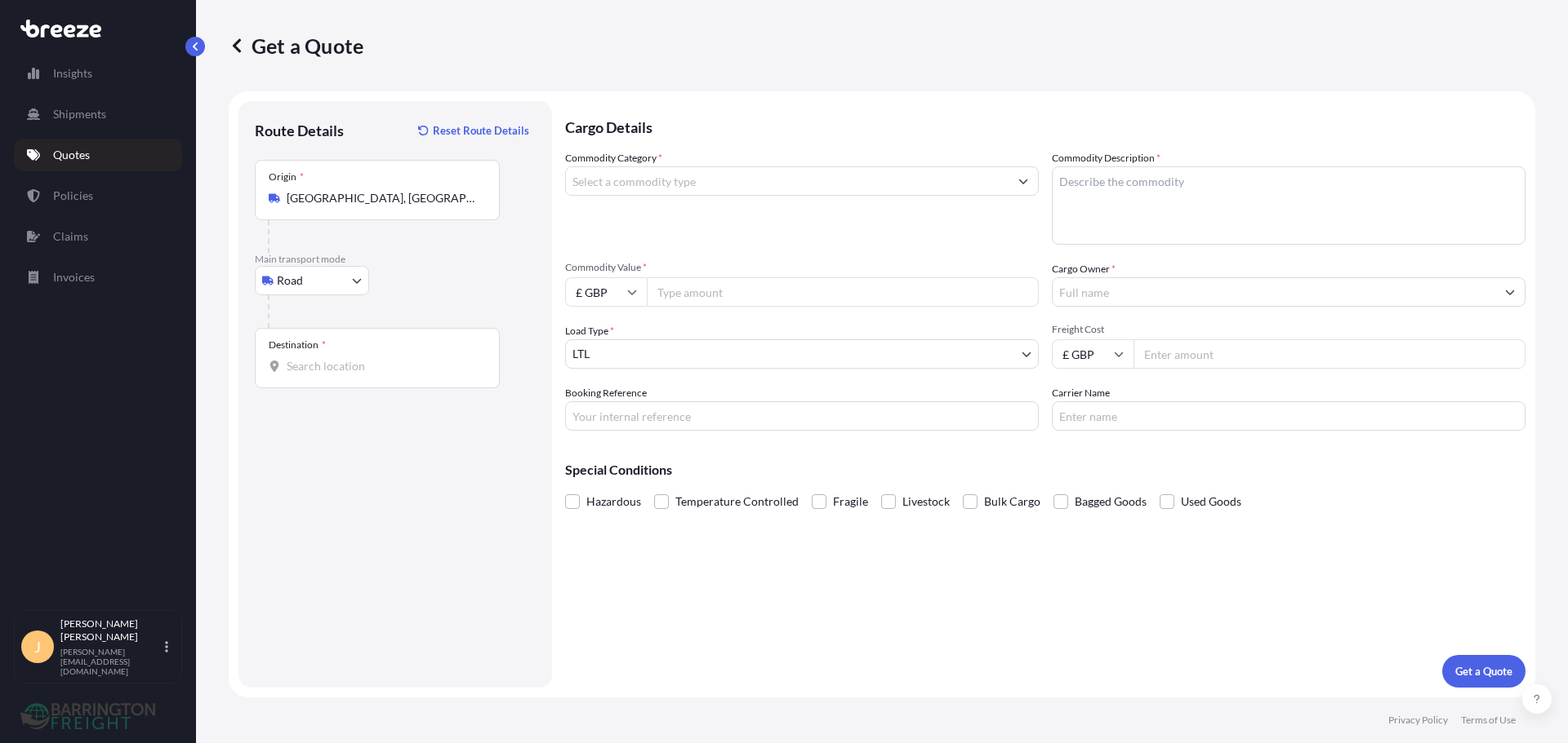
paste input "ST BRELADE"
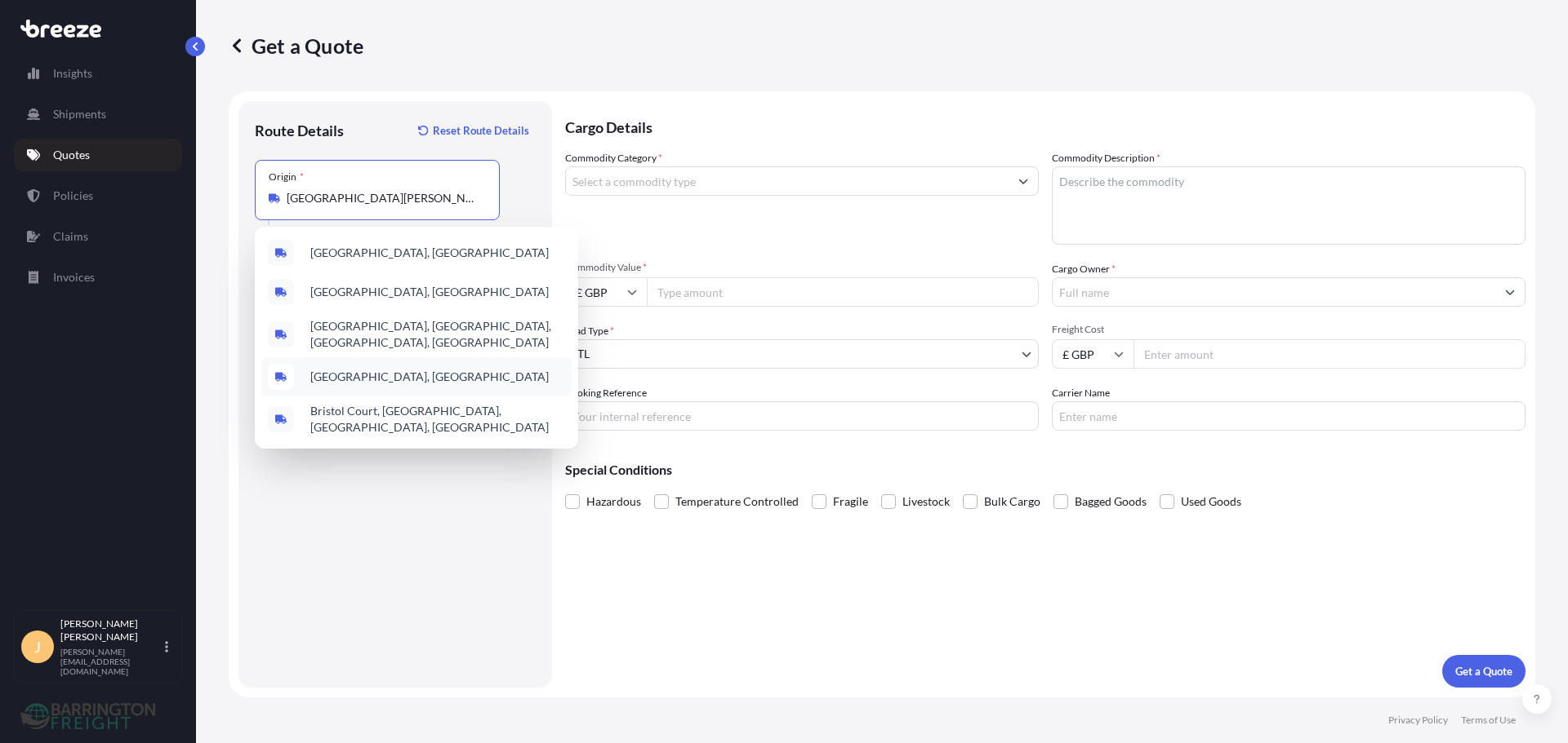
scroll to position [0, 9]
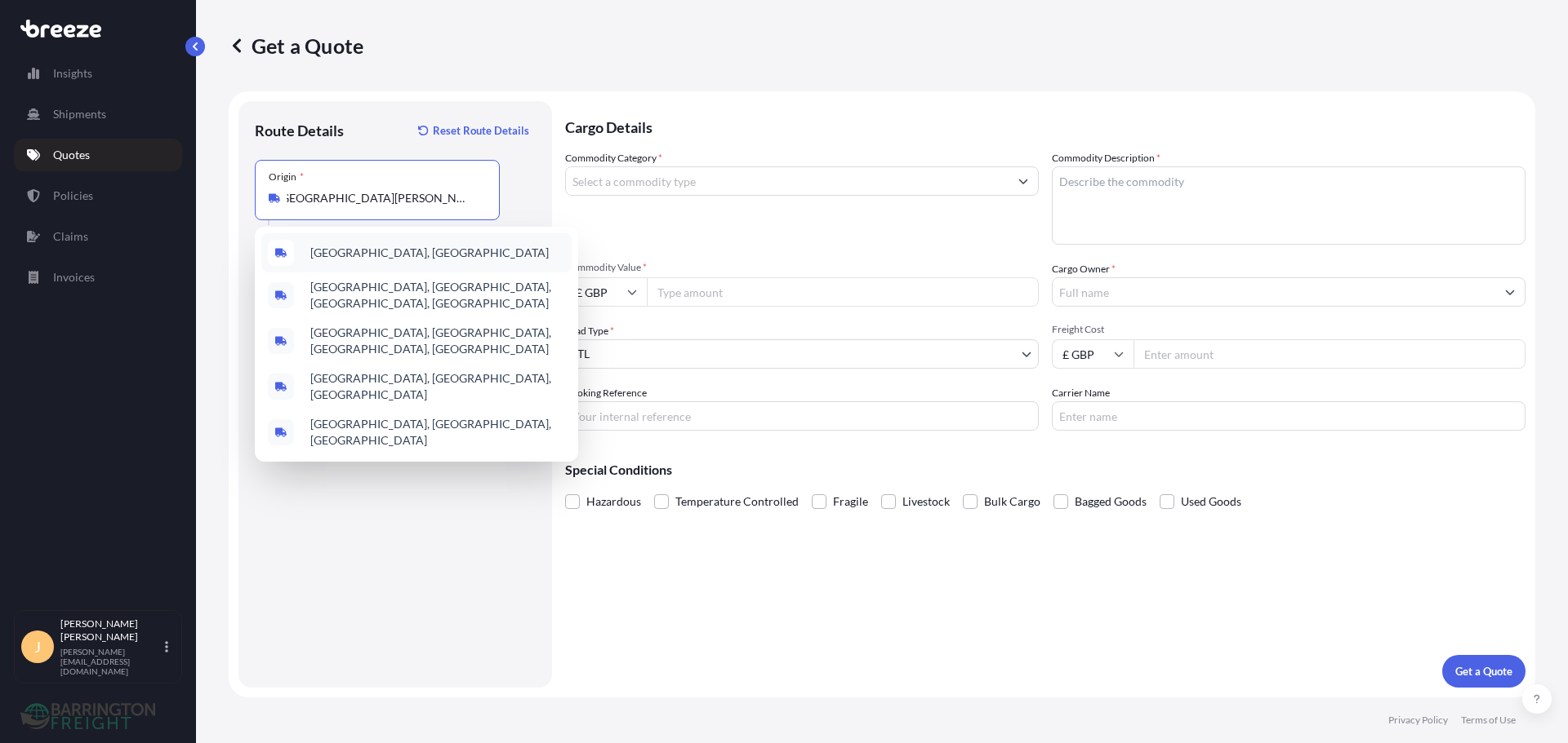
type input "Bristol Street, Newport, UK"
drag, startPoint x: 452, startPoint y: 521, endPoint x: 413, endPoint y: 491, distance: 49.2
click at [454, 521] on div "Route Details Reset Route Details Place of loading Road Road Rail Origin * Bris…" at bounding box center [395, 394] width 281 height 554
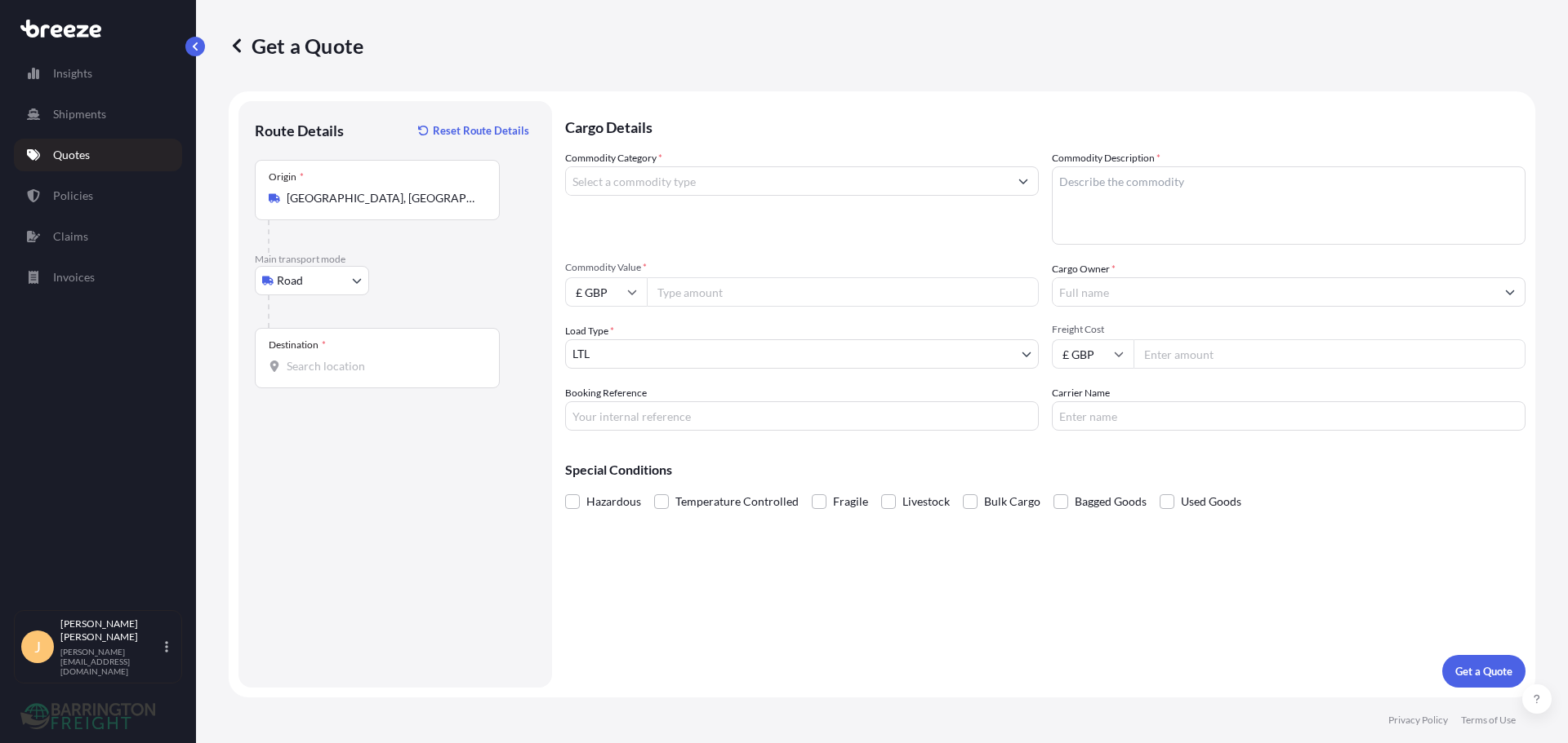
click at [375, 361] on input "Destination *" at bounding box center [382, 366] width 193 height 17
paste input "ST BRELADE"
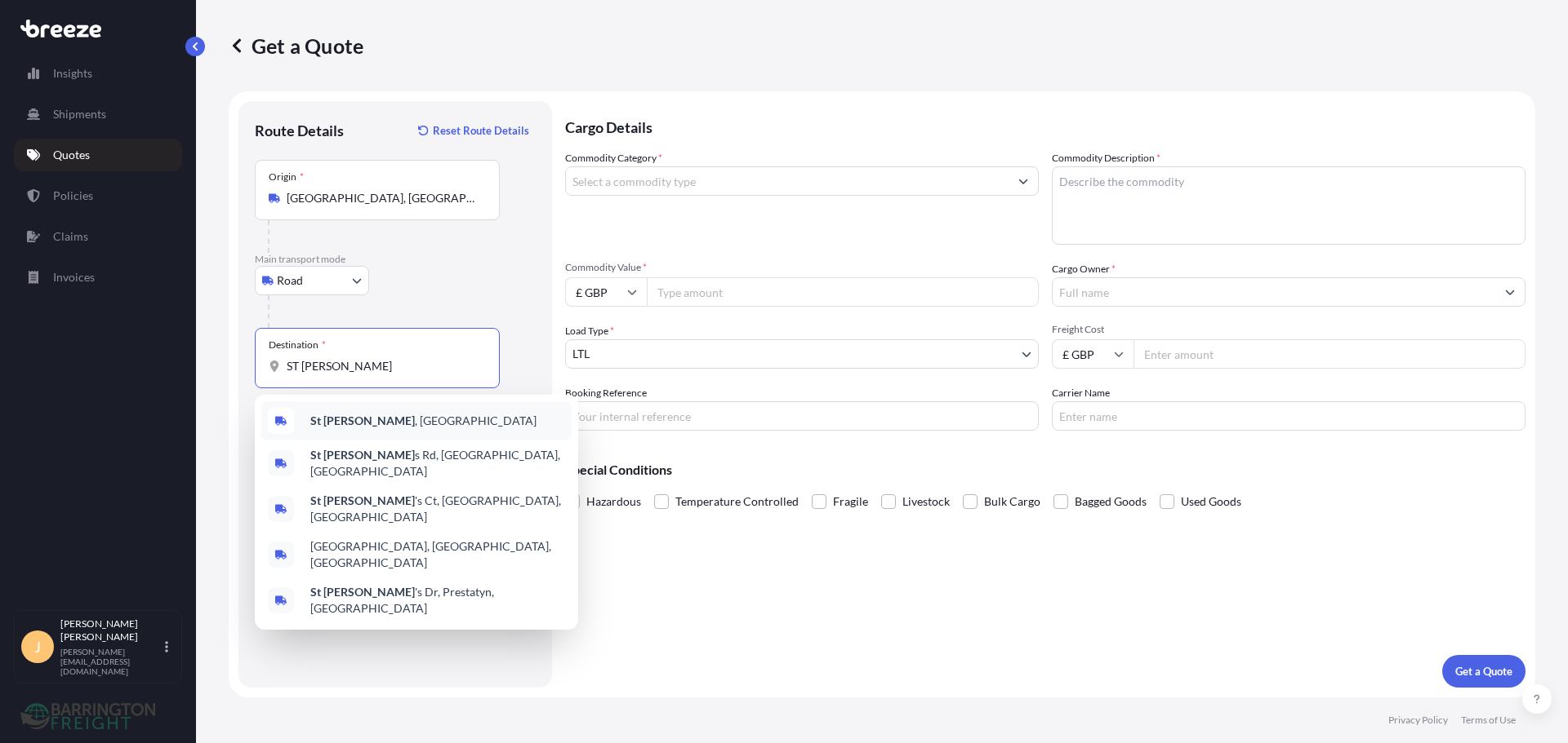
click at [376, 412] on span "St Brelade , Jersey" at bounding box center [423, 420] width 226 height 17
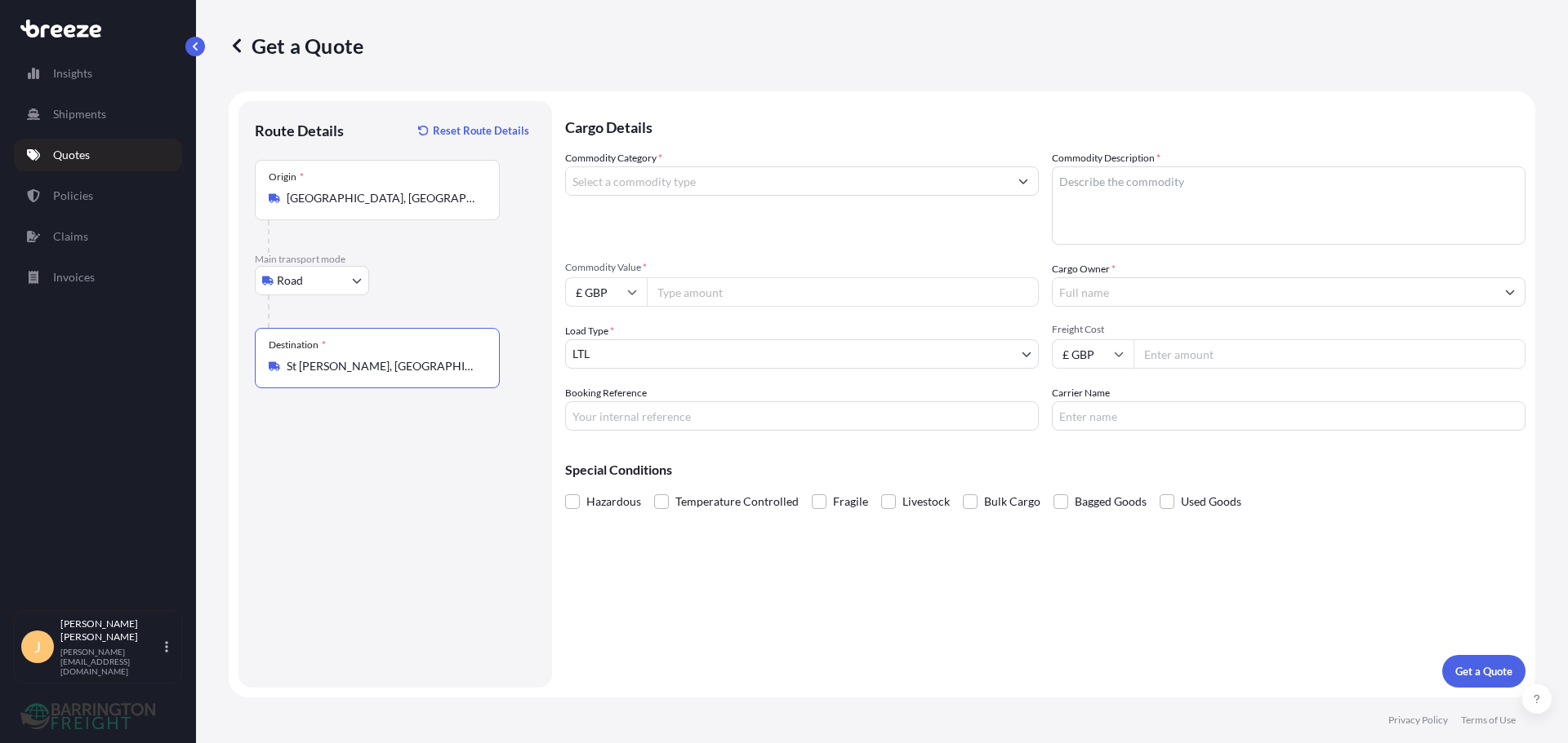
type input "St Brelade, Jersey"
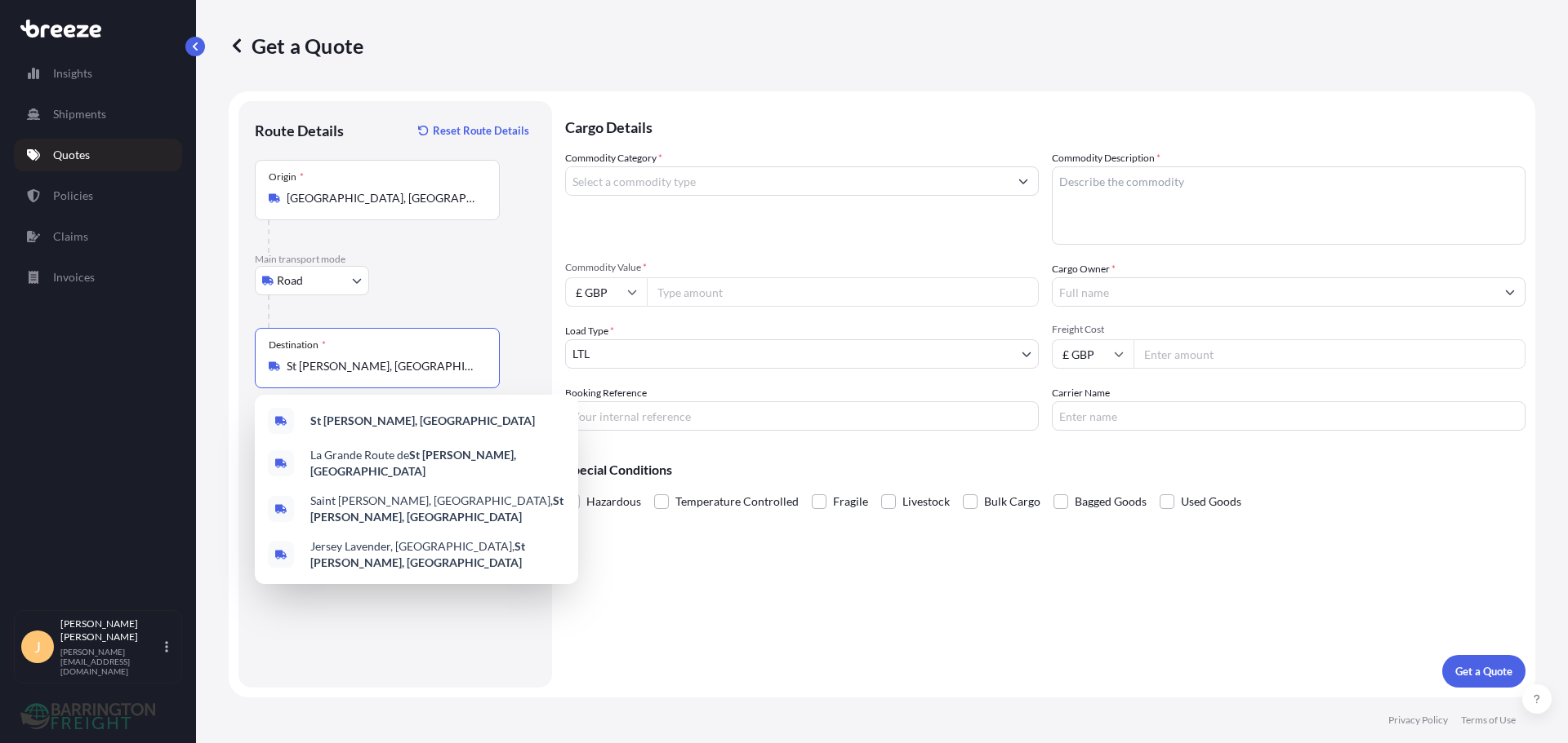
click at [663, 174] on input "Commodity Category *" at bounding box center [786, 181] width 442 height 30
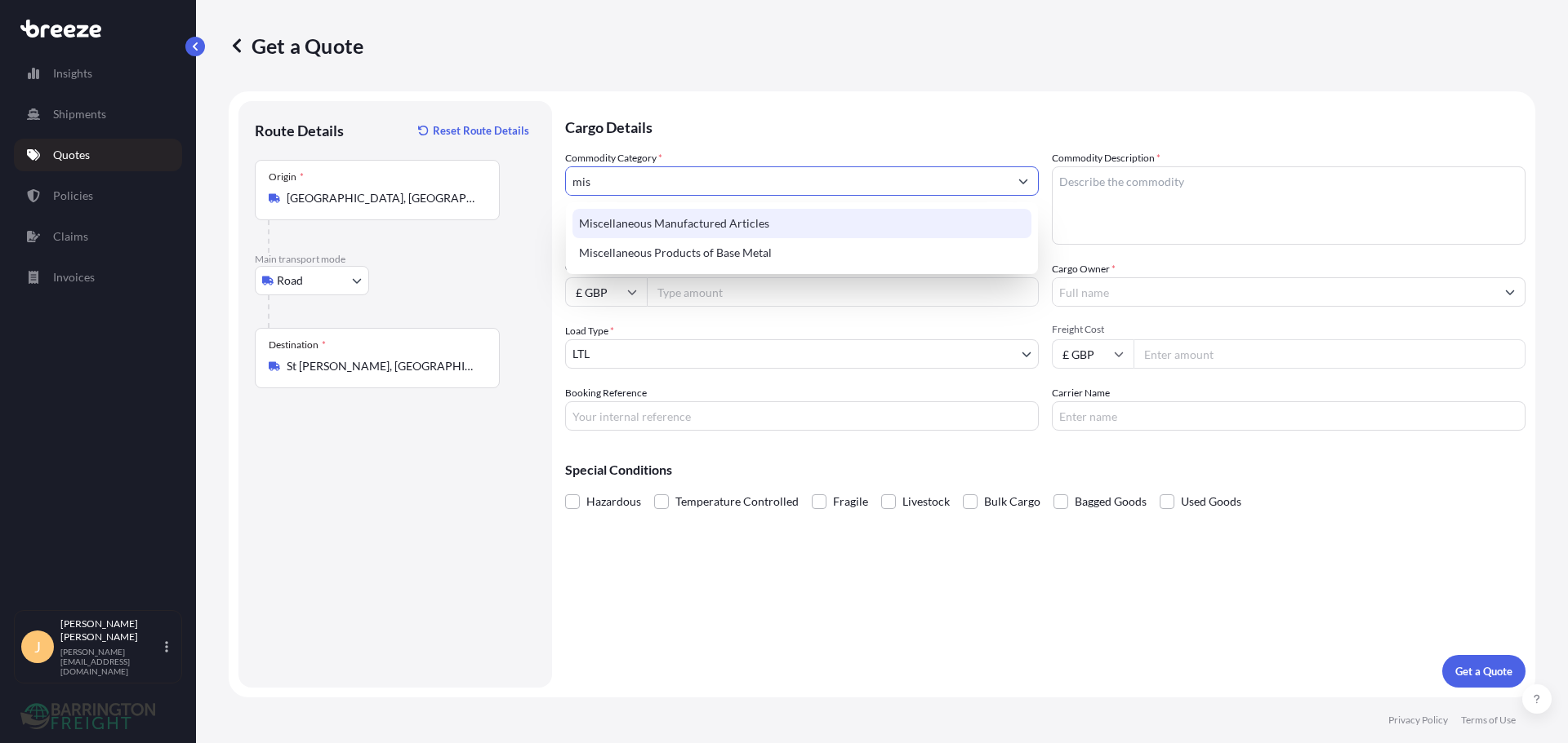
click at [677, 227] on div "Miscellaneous Manufactured Articles" at bounding box center [802, 224] width 459 height 30
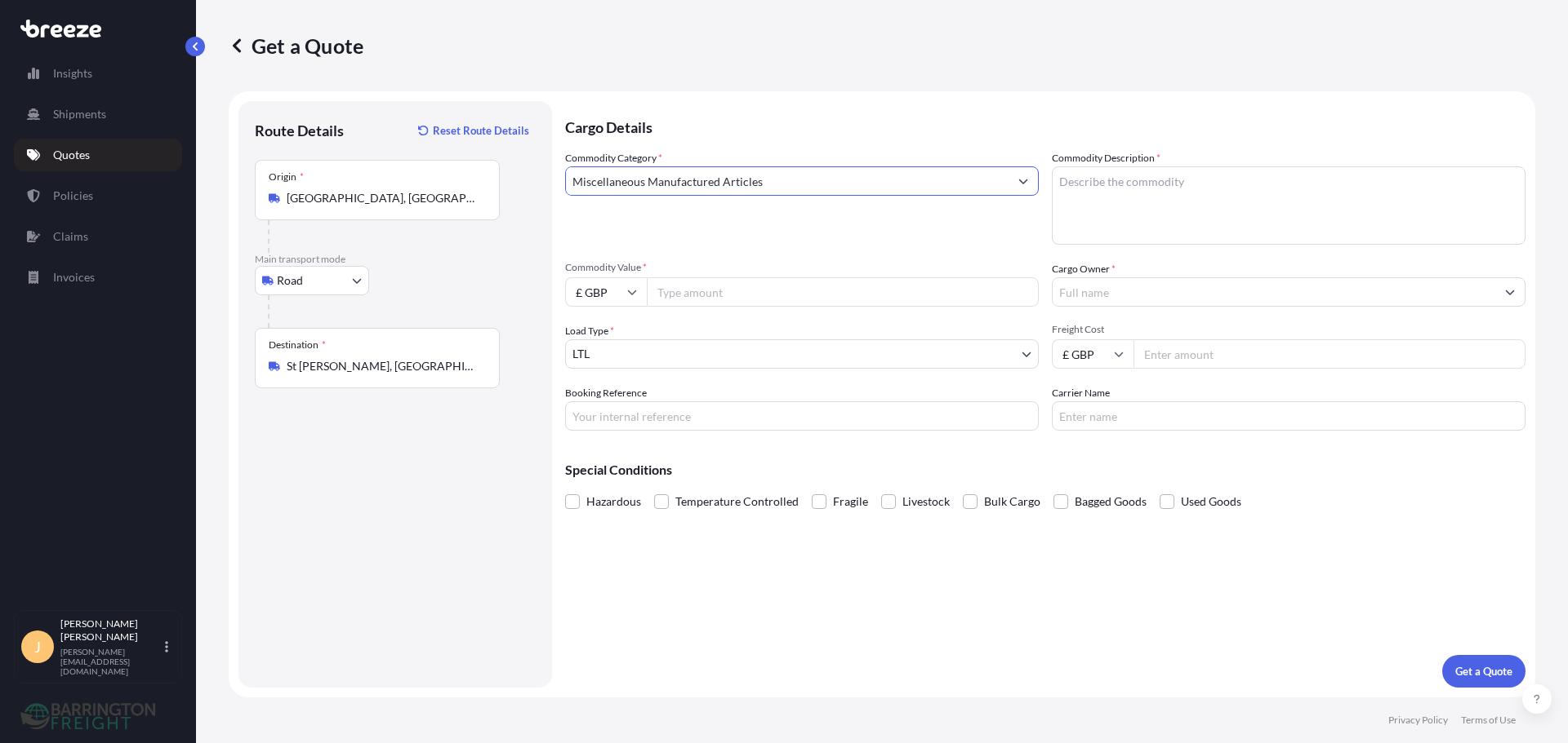
type input "Miscellaneous Manufactured Articles"
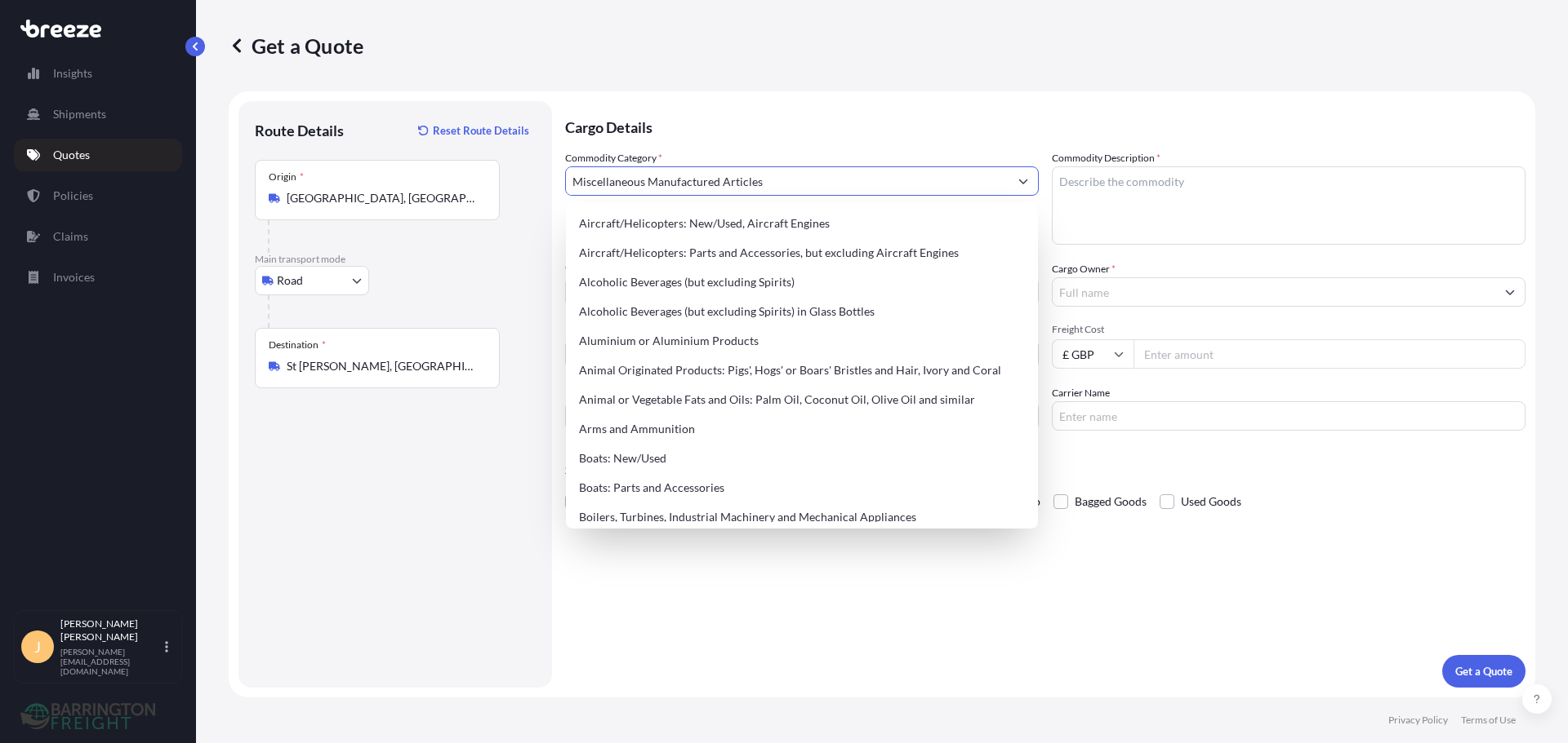
click at [1144, 171] on textarea "Commodity Description *" at bounding box center [1288, 206] width 474 height 78
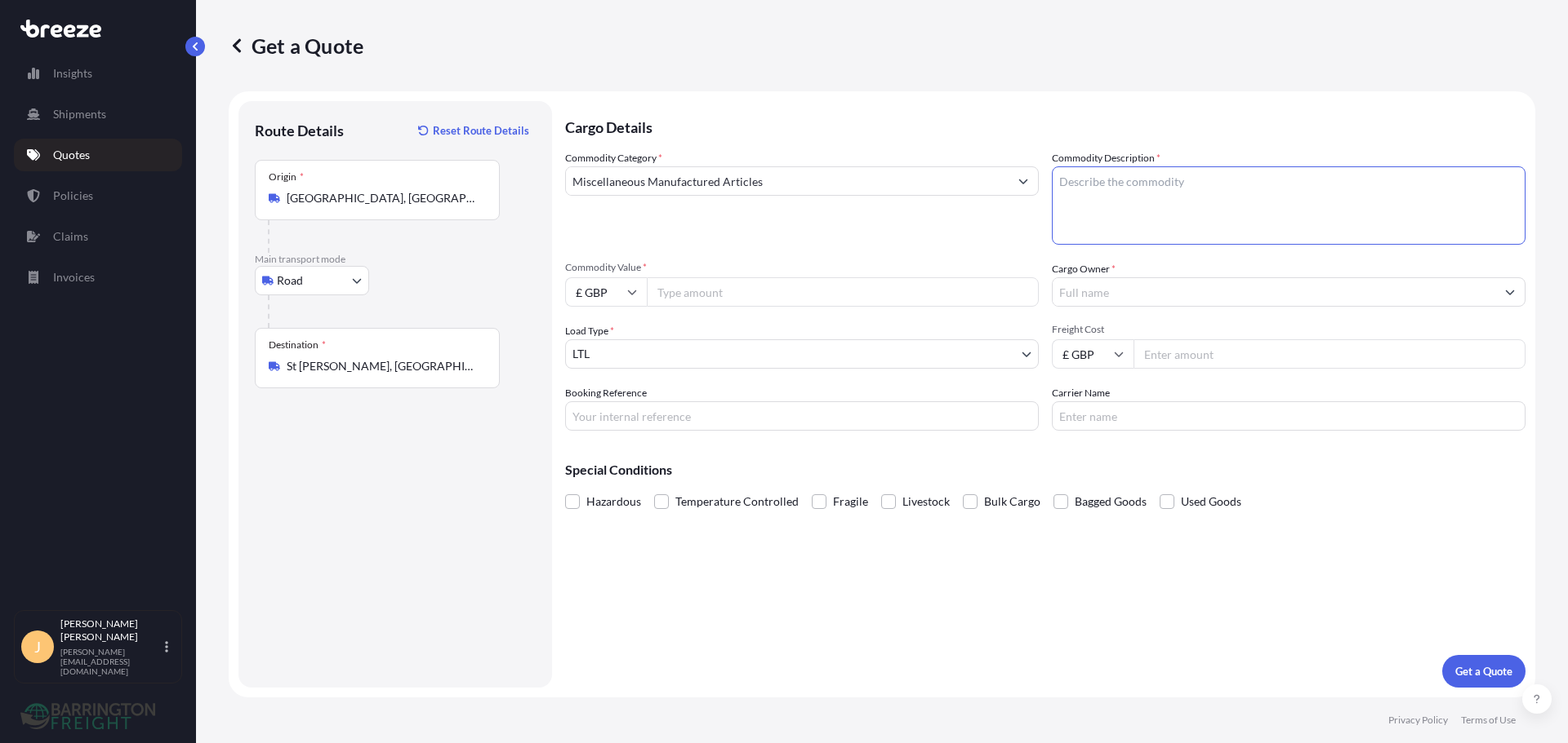
click at [1175, 203] on textarea "Commodity Description *" at bounding box center [1288, 206] width 474 height 78
paste textarea "Plasterboard, fixings, brick slips,mortar,adhesive"
type textarea "Plasterboard, fixings, brick slips,mortar,adhesive"
click at [693, 285] on input "Commodity Value *" at bounding box center [842, 292] width 392 height 30
paste input "3786.34"
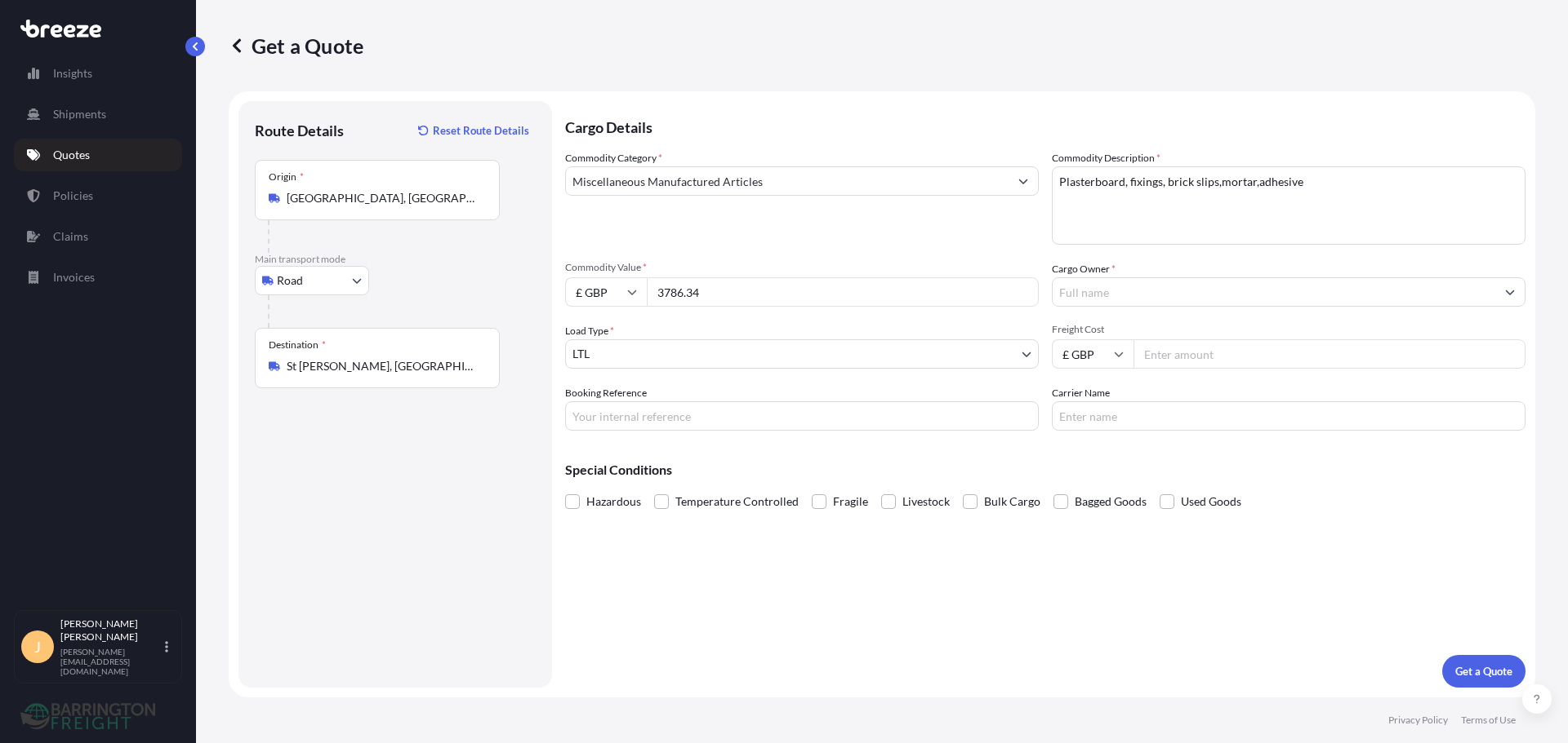
type input "3786.34"
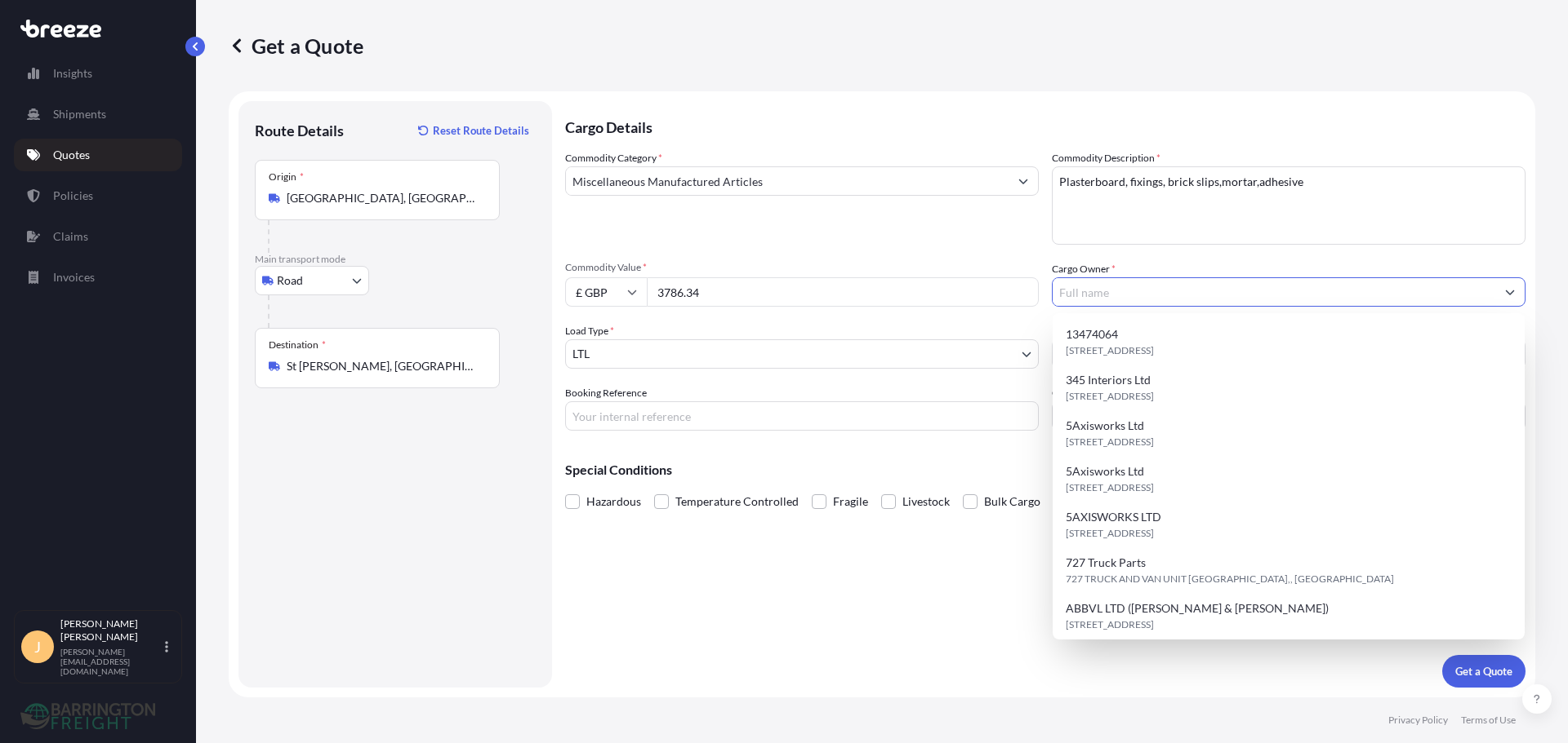
click at [1208, 296] on input "Cargo Owner *" at bounding box center [1273, 292] width 442 height 30
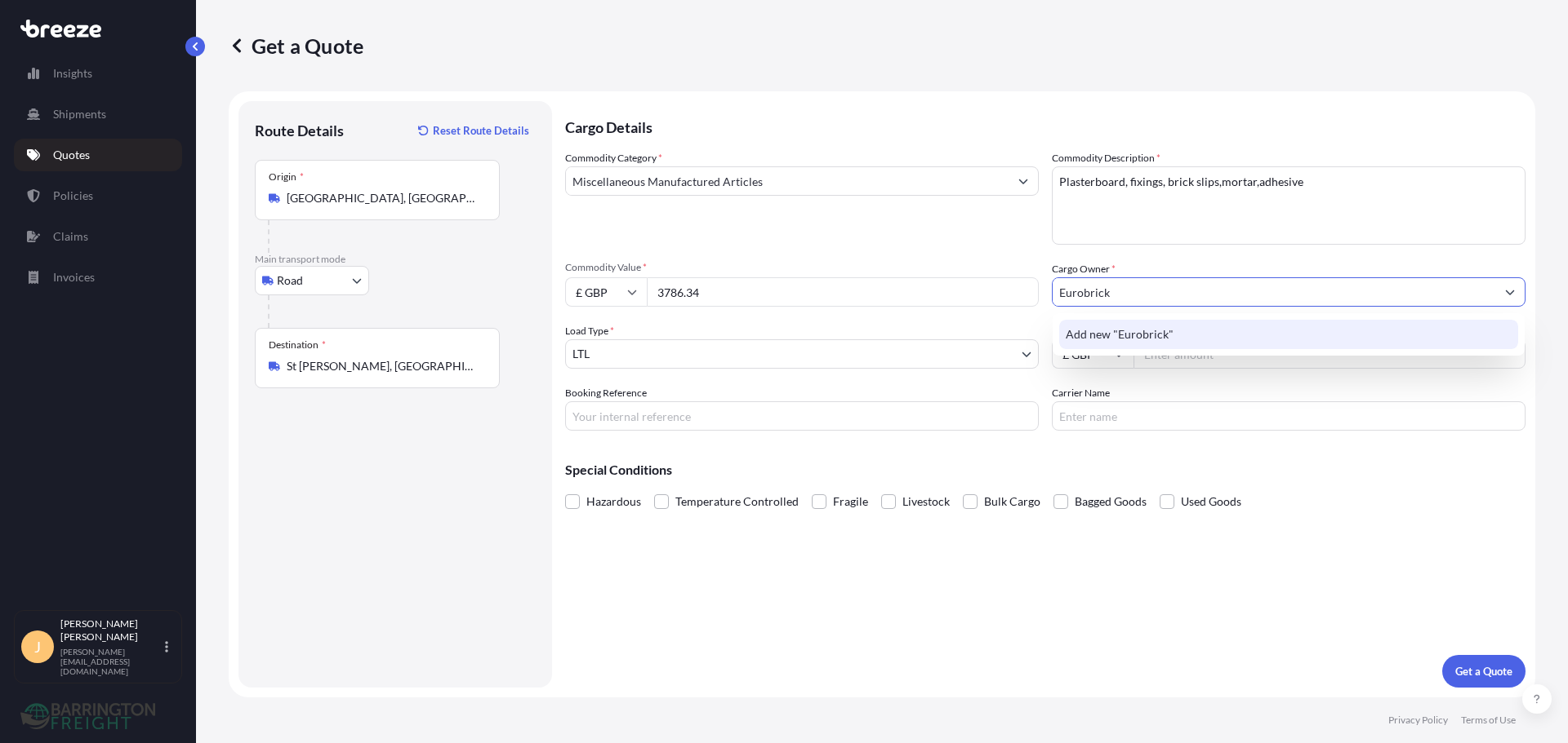
click at [1070, 321] on div "Add new "Eurobrick"" at bounding box center [1289, 335] width 459 height 30
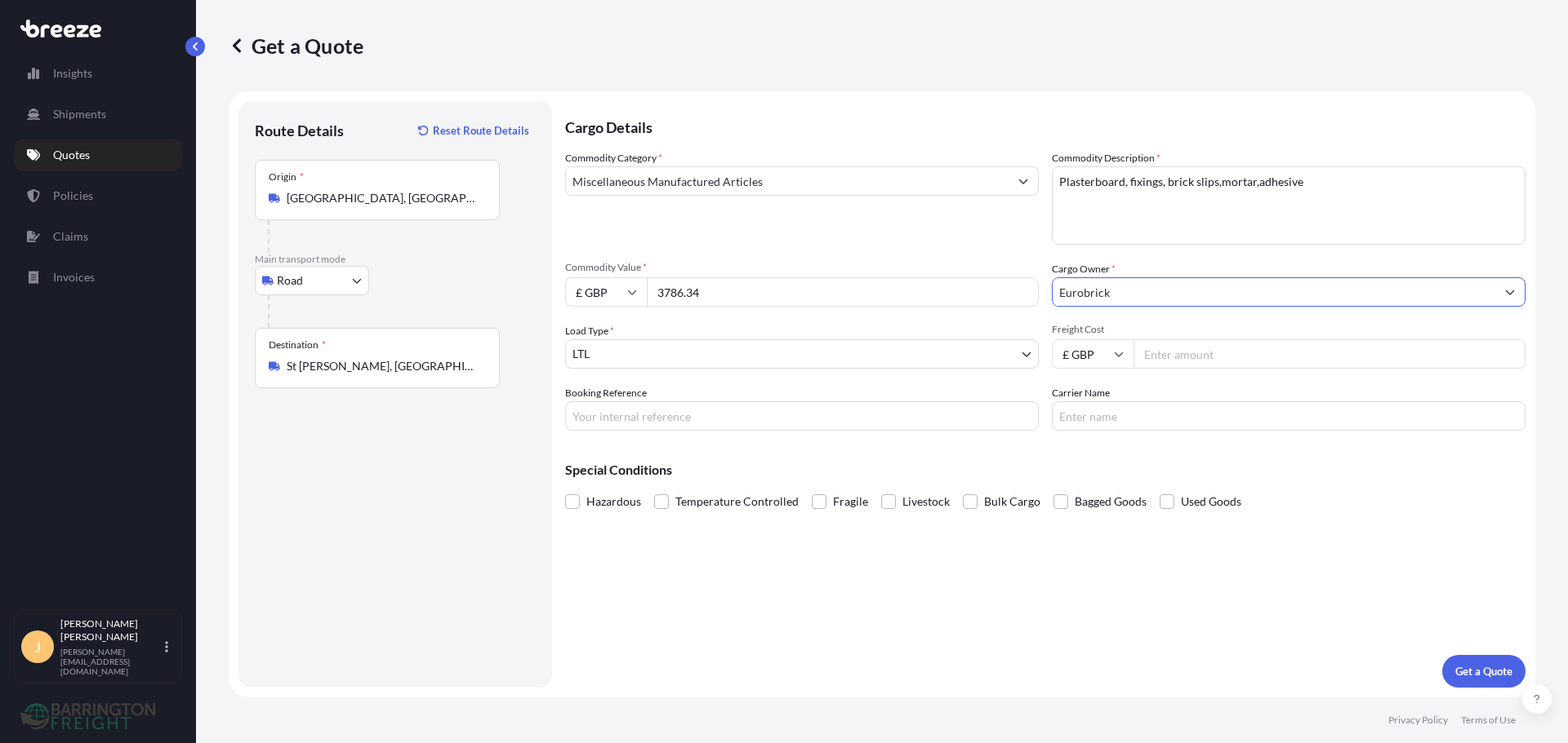
type input "Eurobrick"
click at [1188, 359] on input "Freight Cost" at bounding box center [1329, 354] width 392 height 30
click at [1197, 349] on input "Freight Cost" at bounding box center [1329, 354] width 392 height 30
type input "635.00"
click at [650, 419] on input "Booking Reference" at bounding box center [802, 416] width 474 height 30
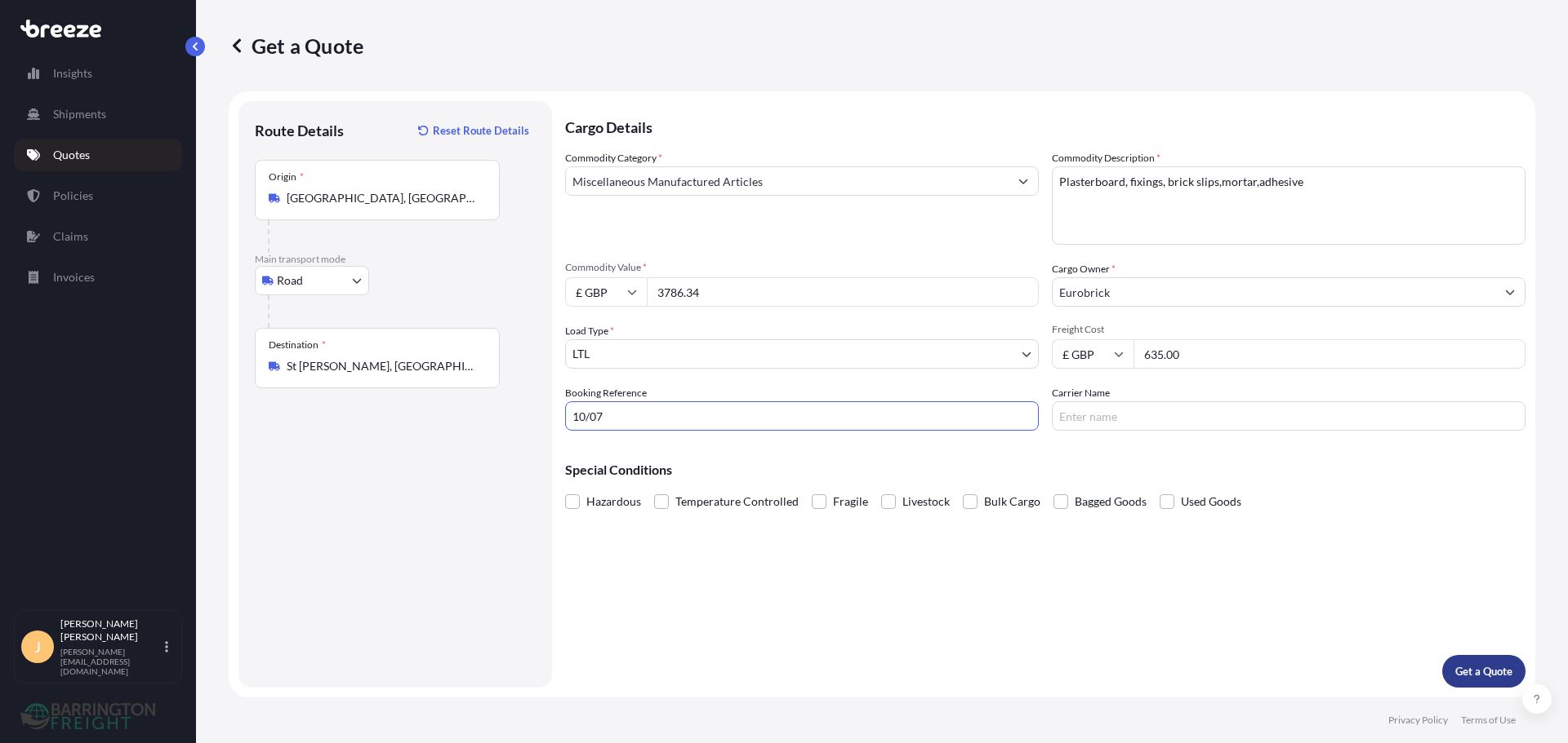
type input "10/07"
click at [1508, 662] on button "Get a Quote" at bounding box center [1483, 671] width 83 height 32
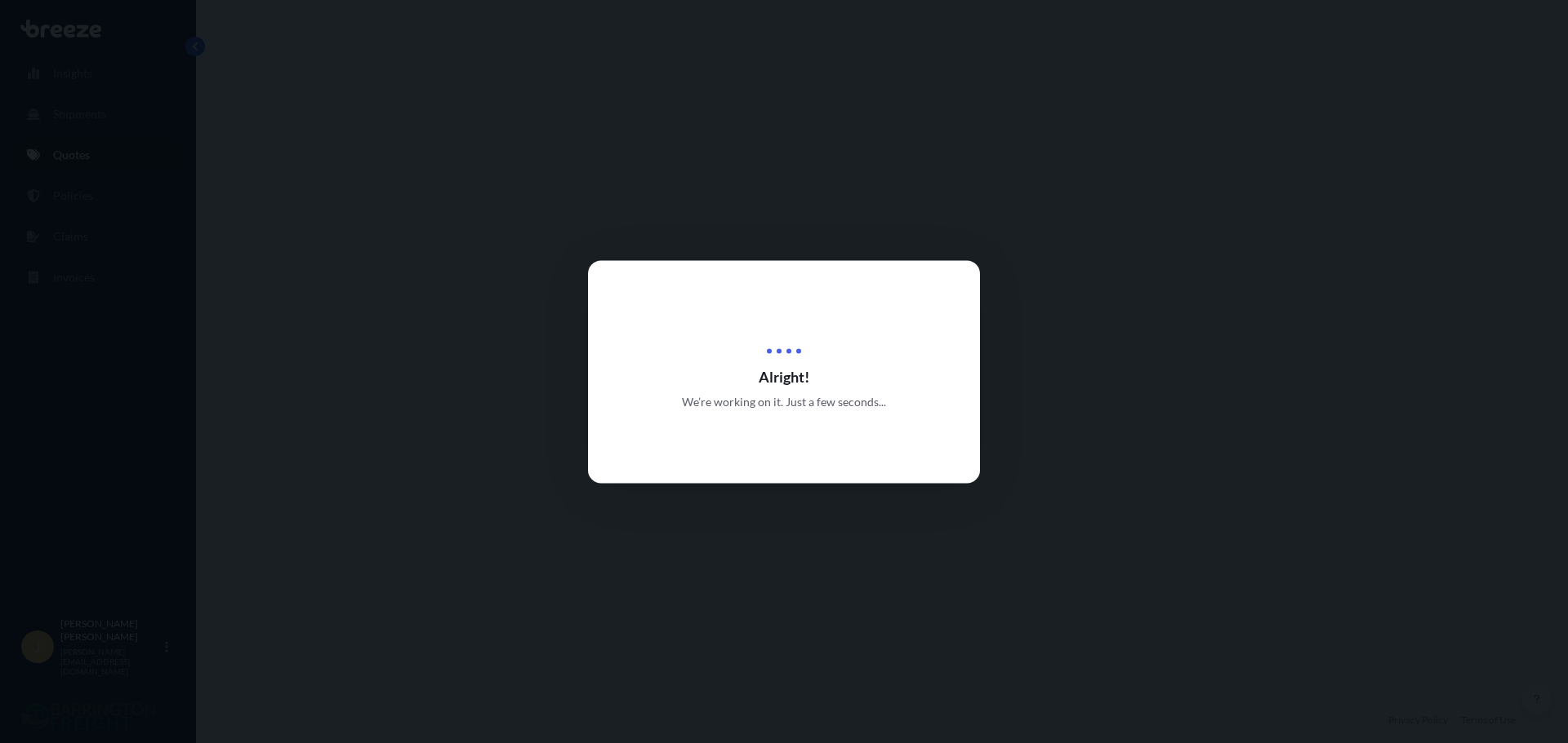
select select "Road"
select select "1"
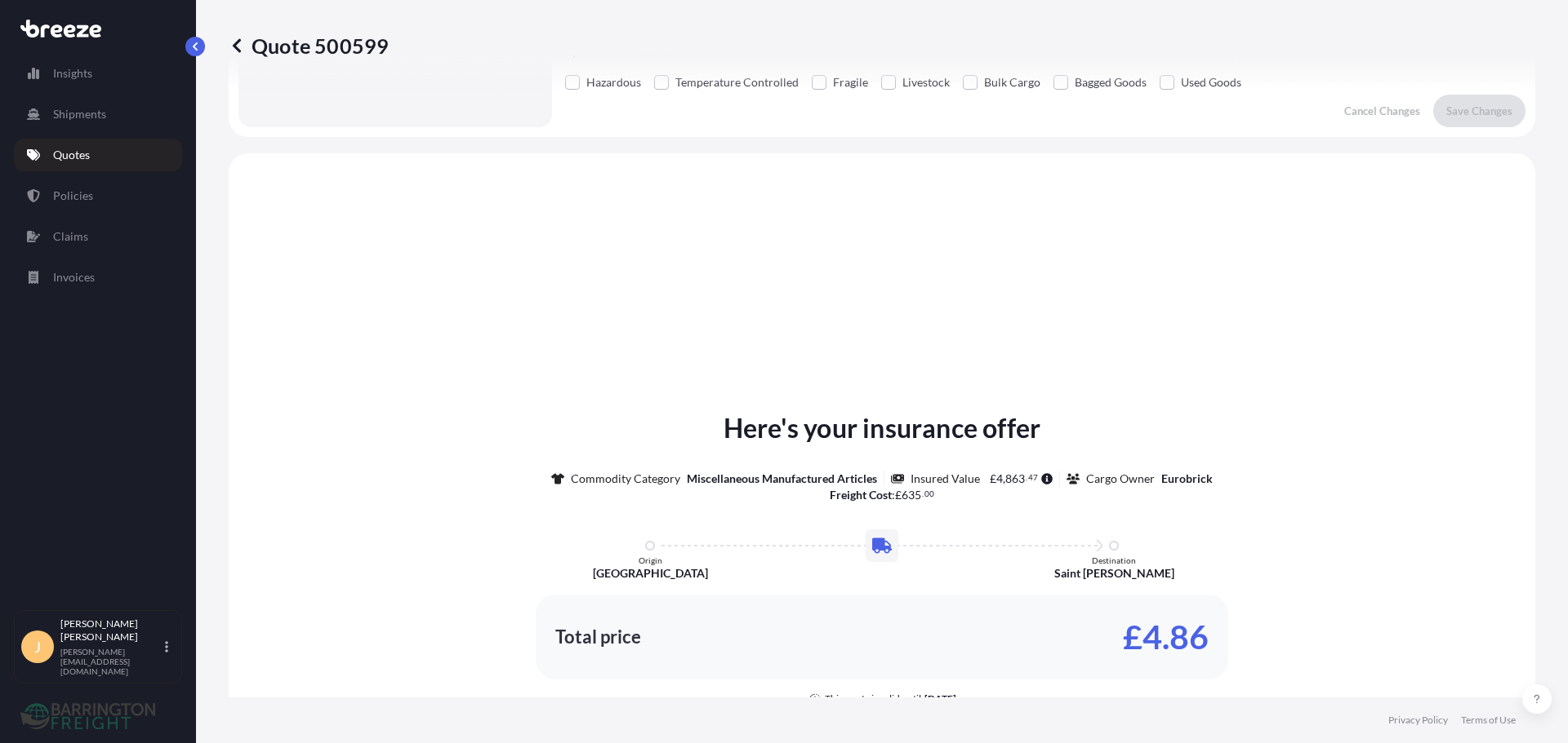
scroll to position [491, 0]
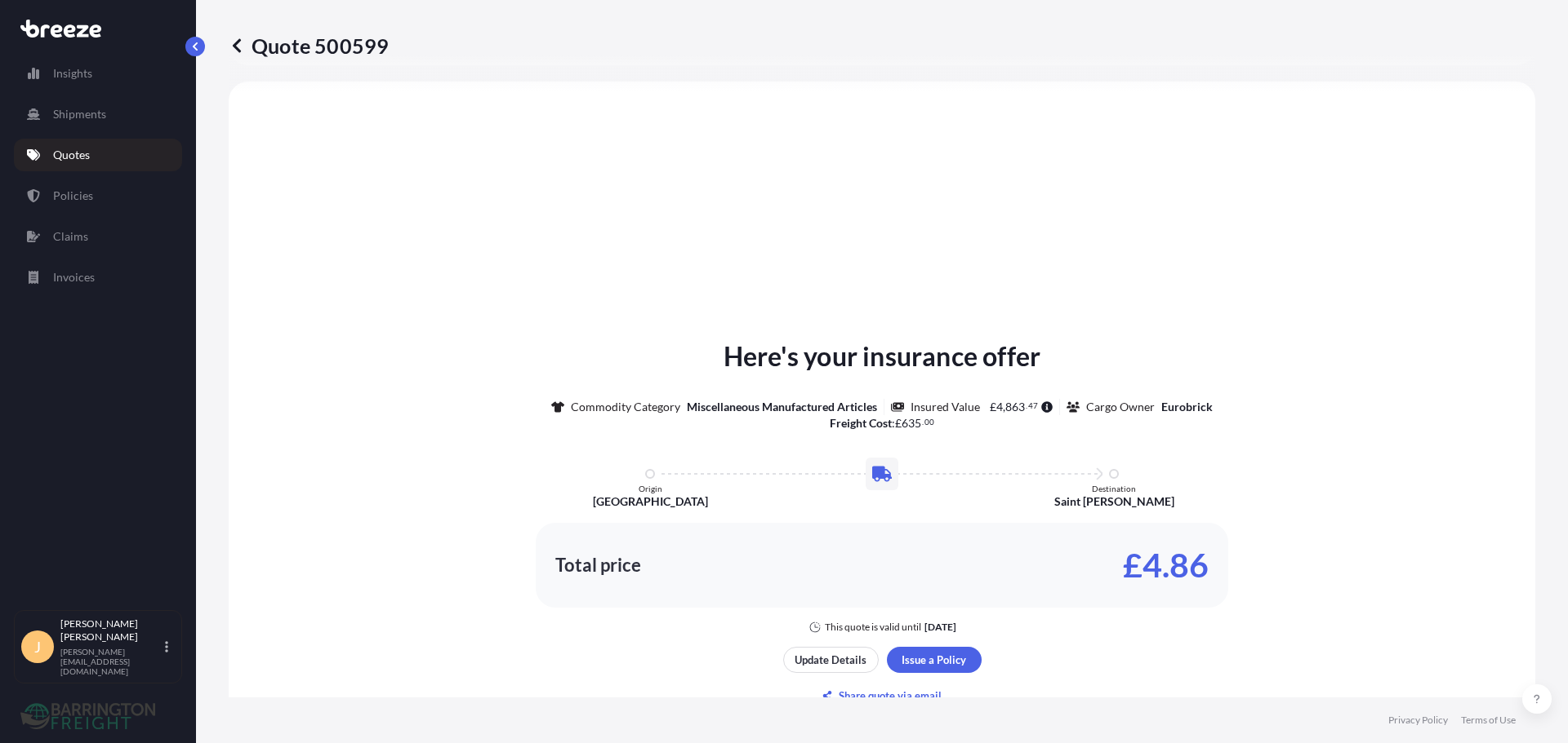
click at [95, 141] on link "Quotes" at bounding box center [98, 154] width 168 height 32
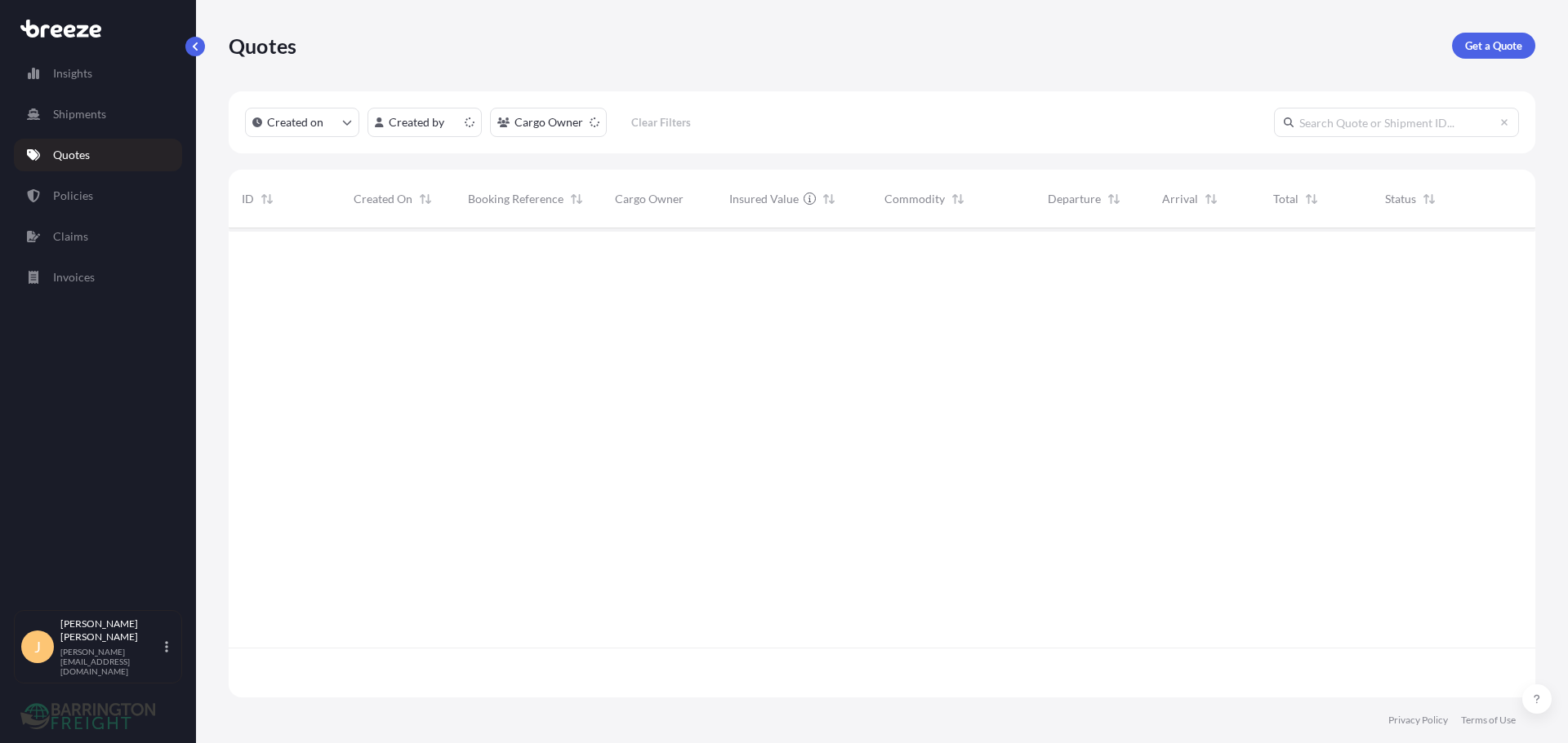
scroll to position [466, 1294]
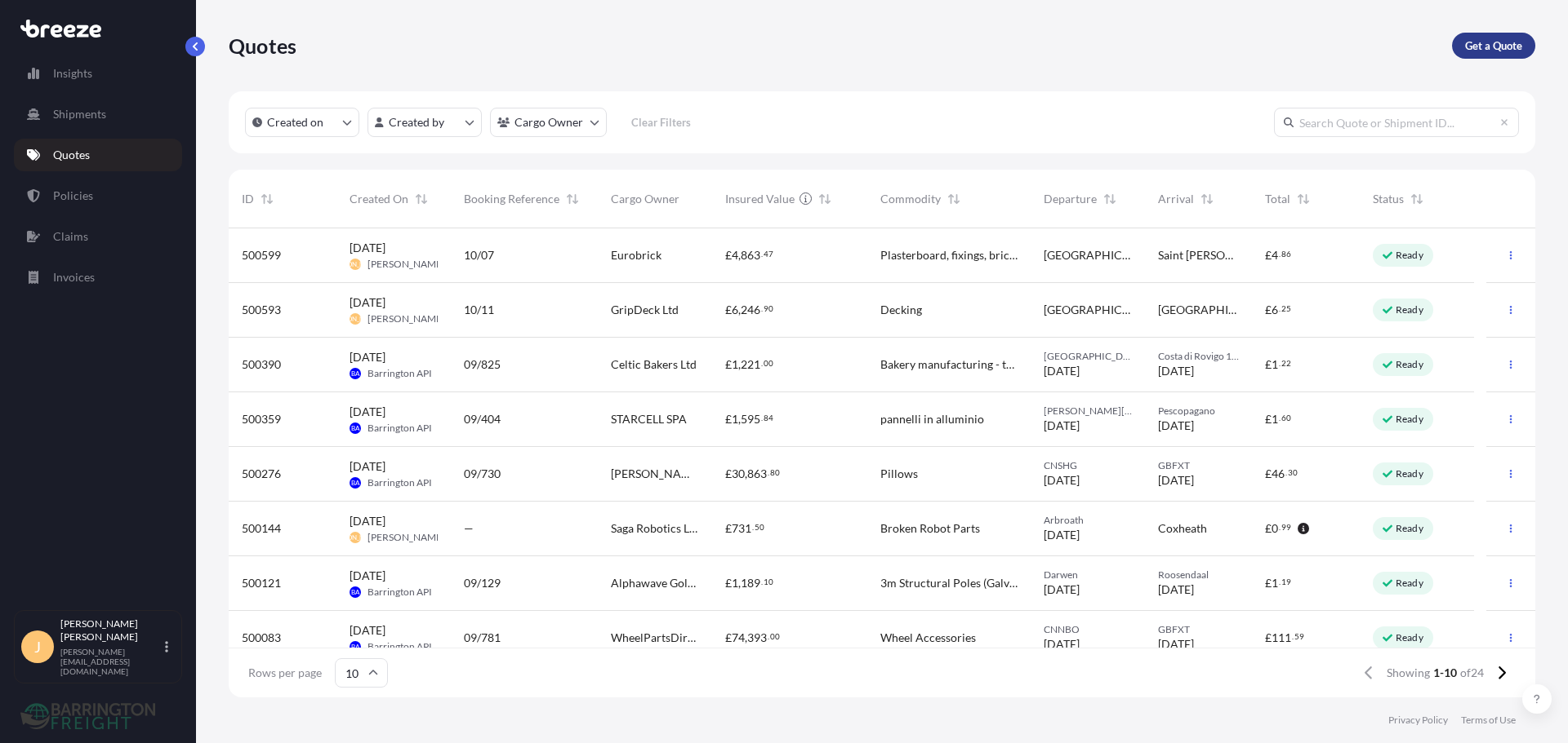
click at [1487, 38] on p "Get a Quote" at bounding box center [1494, 45] width 58 height 17
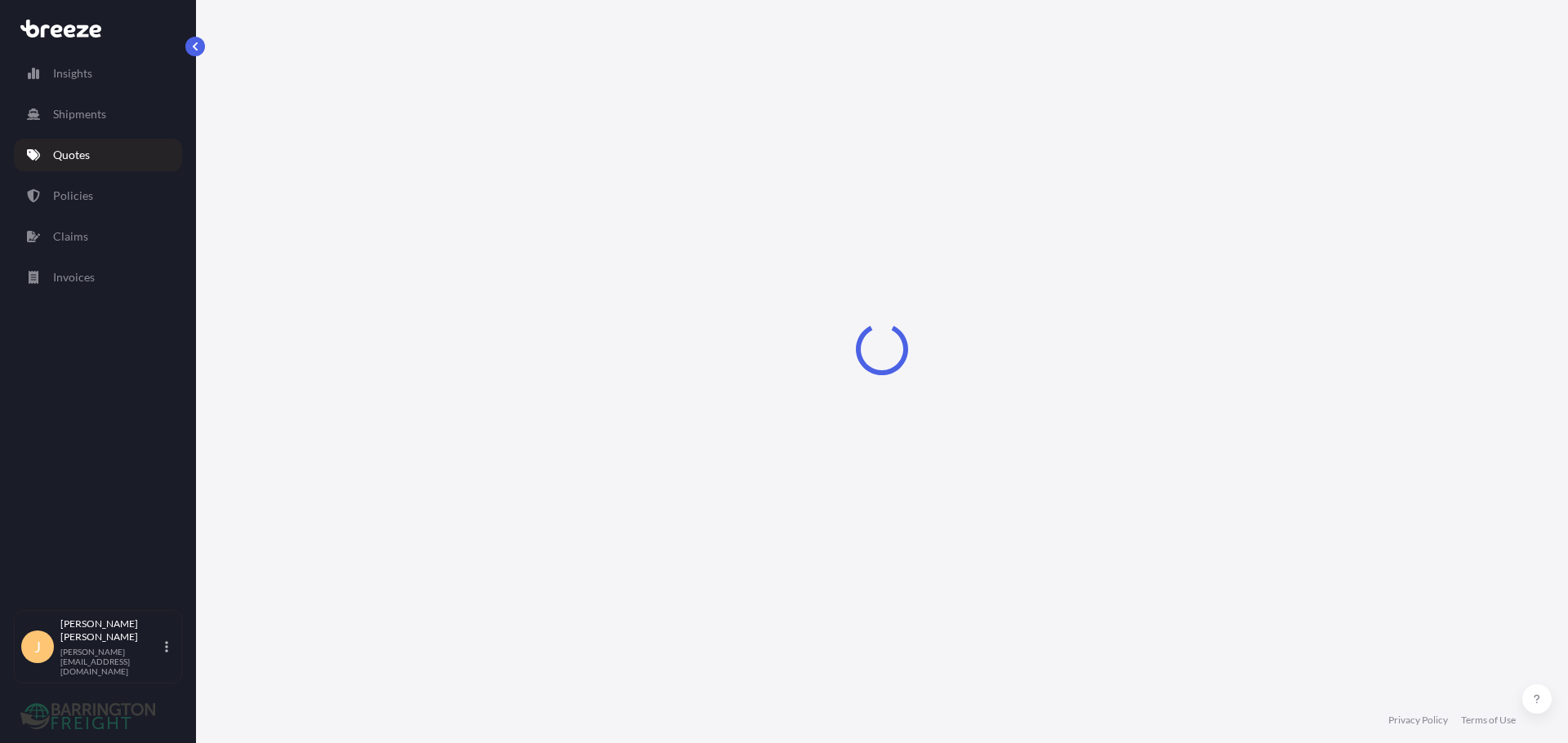
select select "Sea"
select select "1"
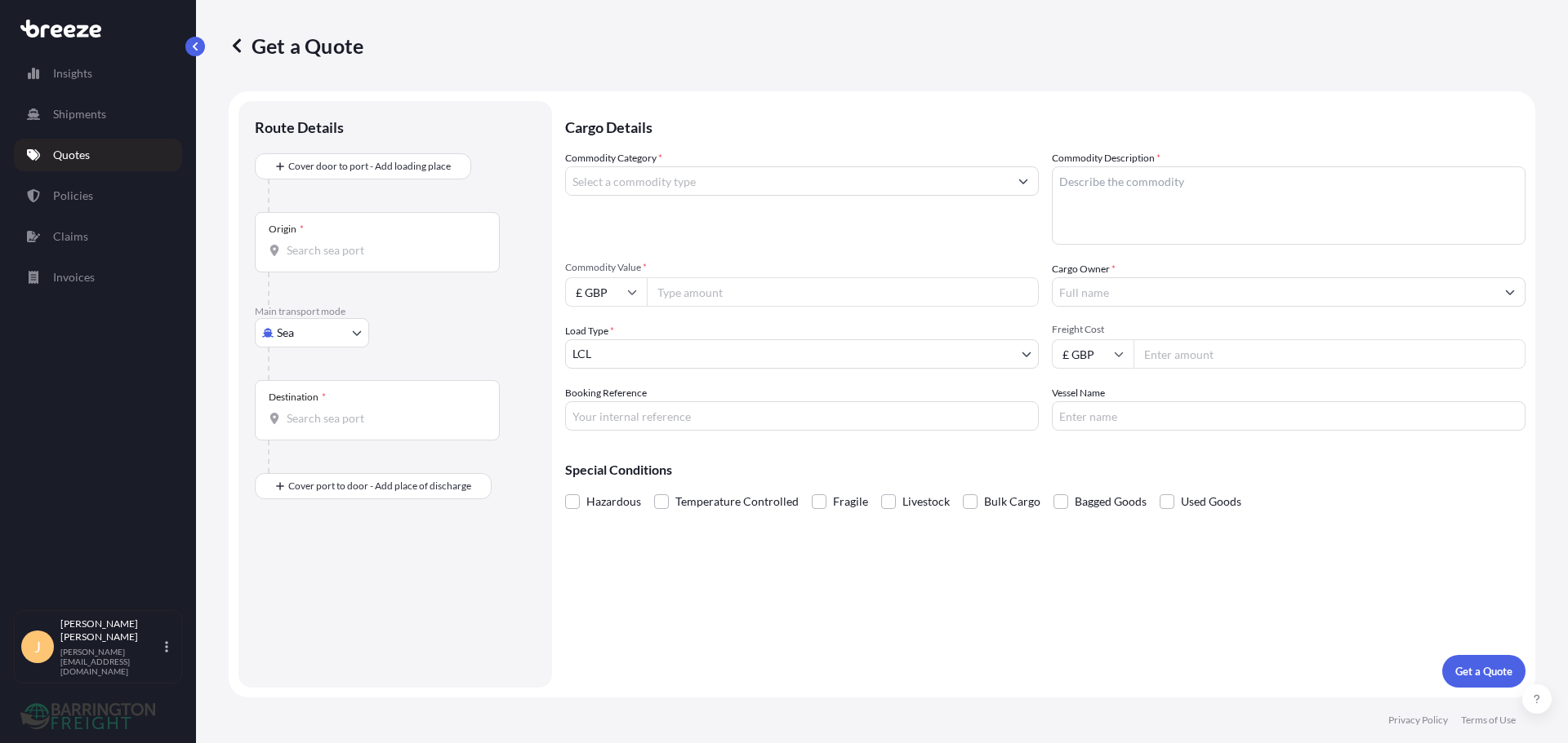
click at [310, 332] on body "Insights Shipments Quotes Policies Claims Invoices J Josh Armstrong joshua@barr…" at bounding box center [784, 372] width 1568 height 743
click at [319, 421] on div "Road" at bounding box center [312, 434] width 101 height 30
select select "Road"
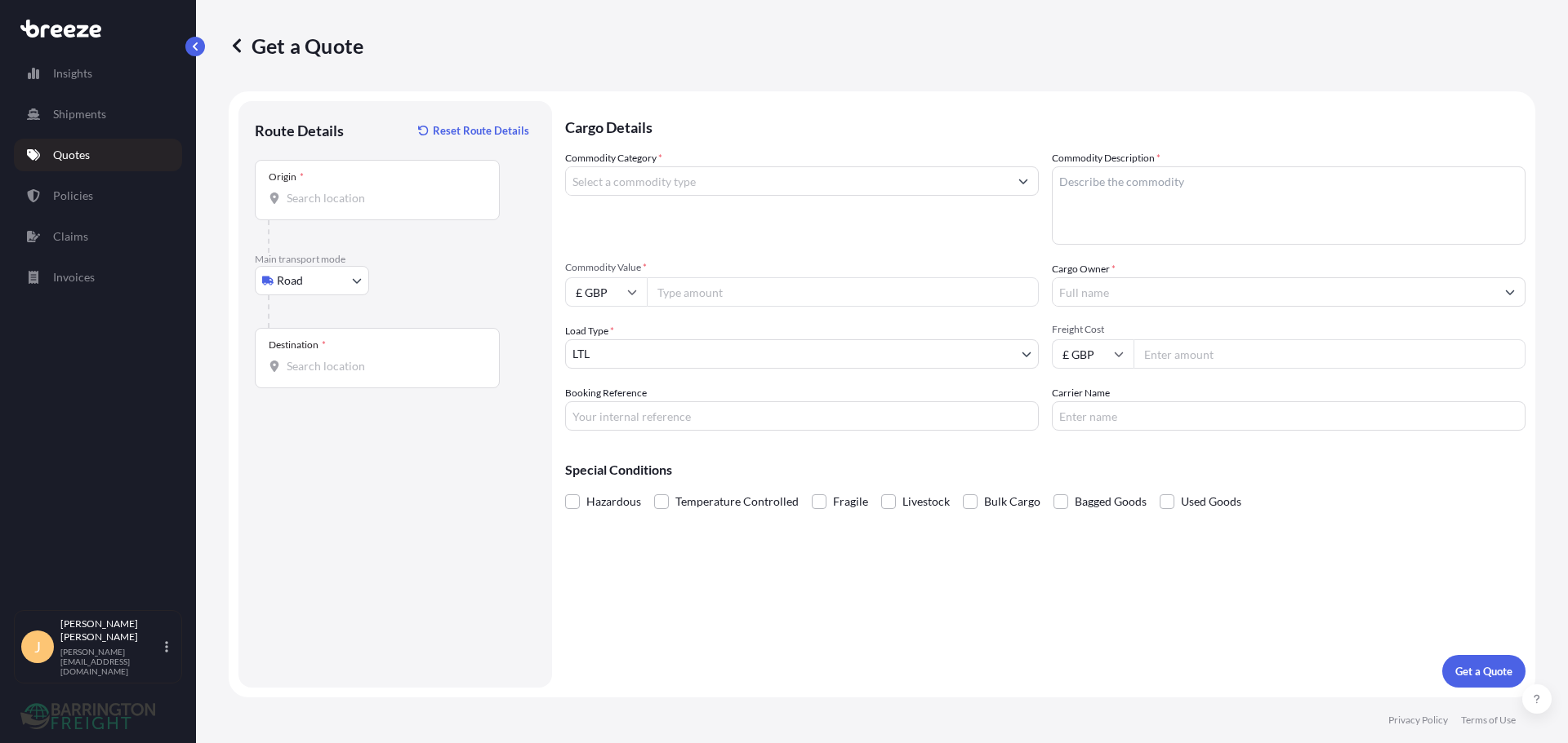
click at [375, 206] on input "Origin *" at bounding box center [382, 198] width 193 height 17
paste input "SS14"
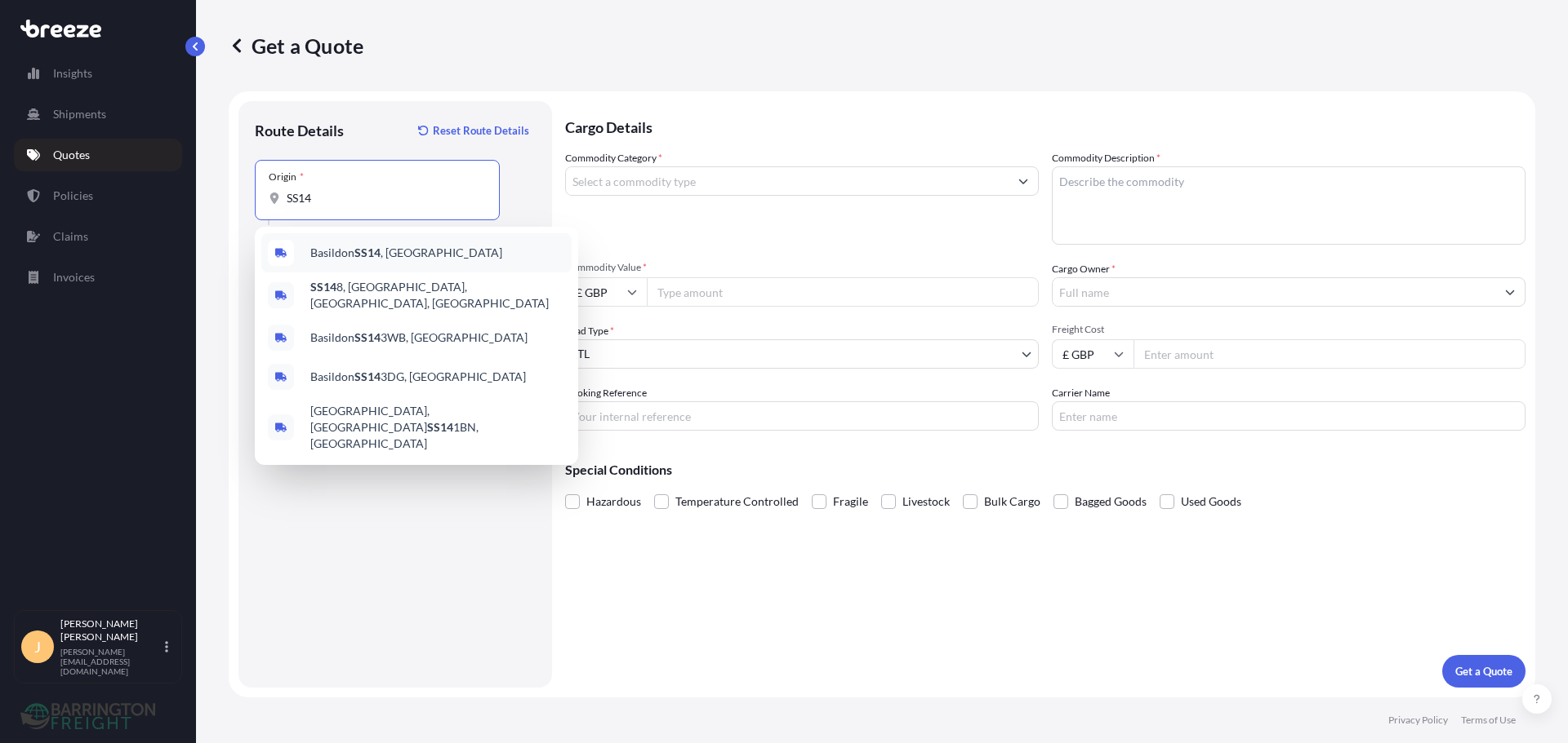
click at [351, 257] on span "Basildon SS14 , UK" at bounding box center [407, 253] width 192 height 17
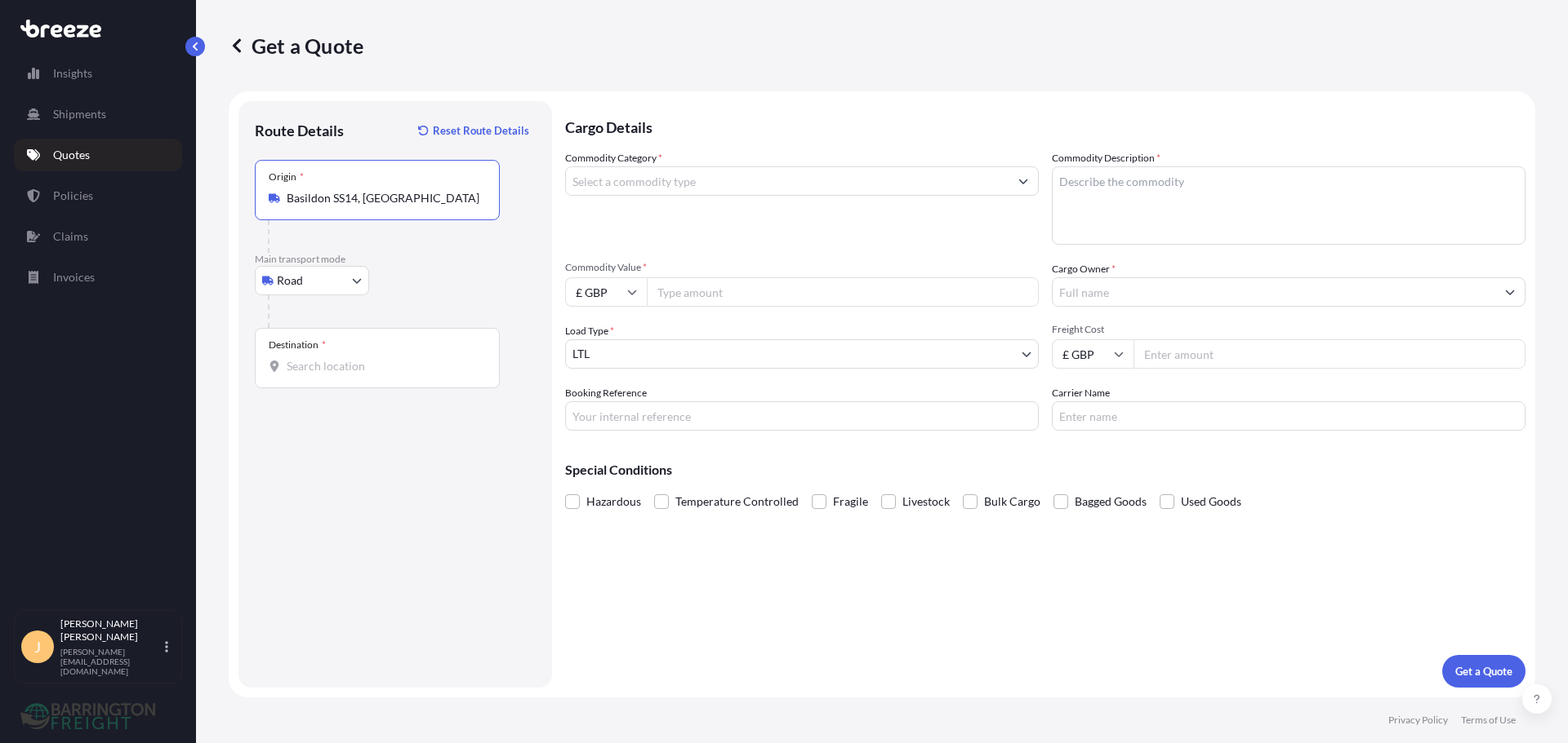
type input "Basildon SS14, [GEOGRAPHIC_DATA]"
click at [452, 362] on input "Destination *" at bounding box center [382, 366] width 193 height 17
paste input "8314 RC"
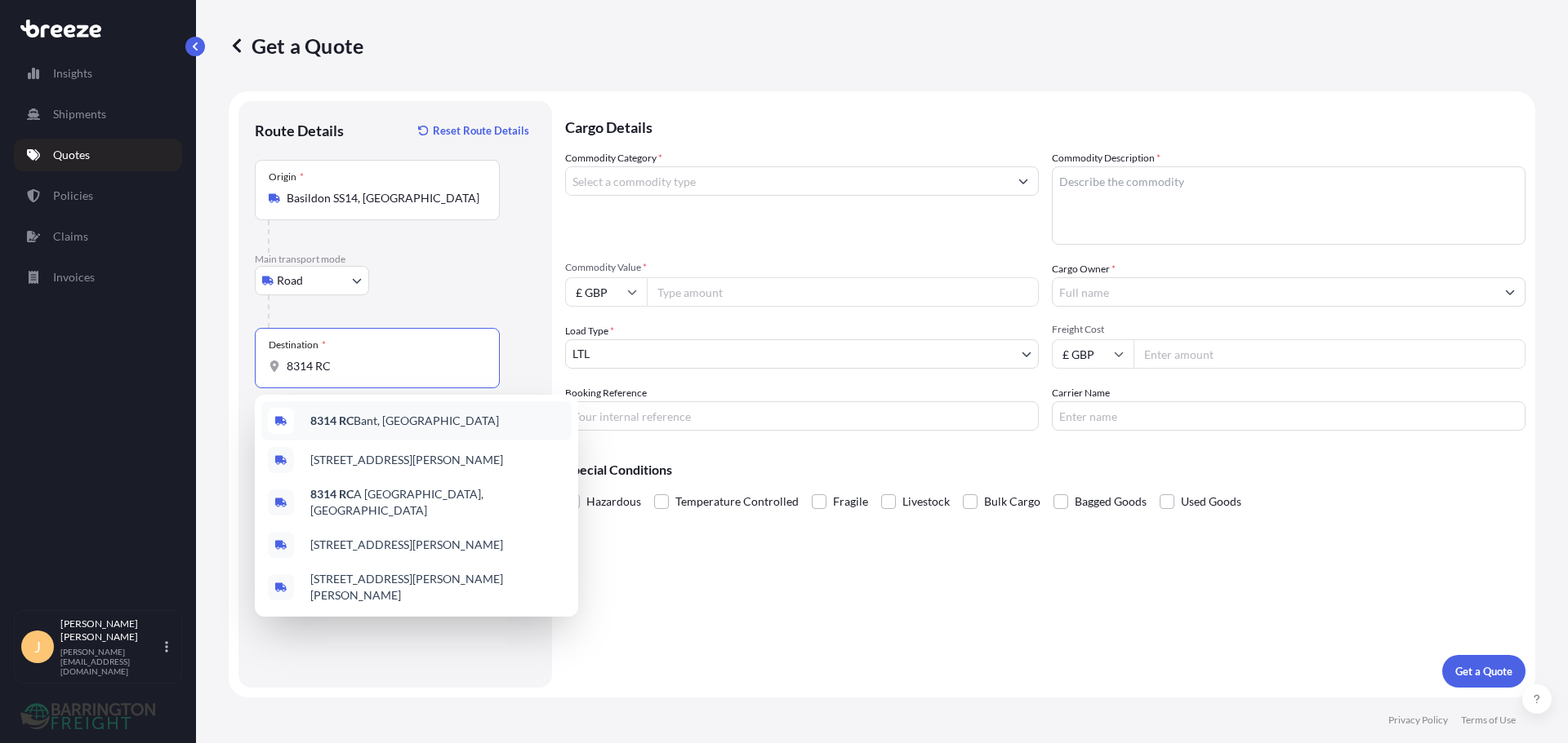
click at [390, 430] on div "8314 RC Bant, Netherlands" at bounding box center [416, 420] width 311 height 39
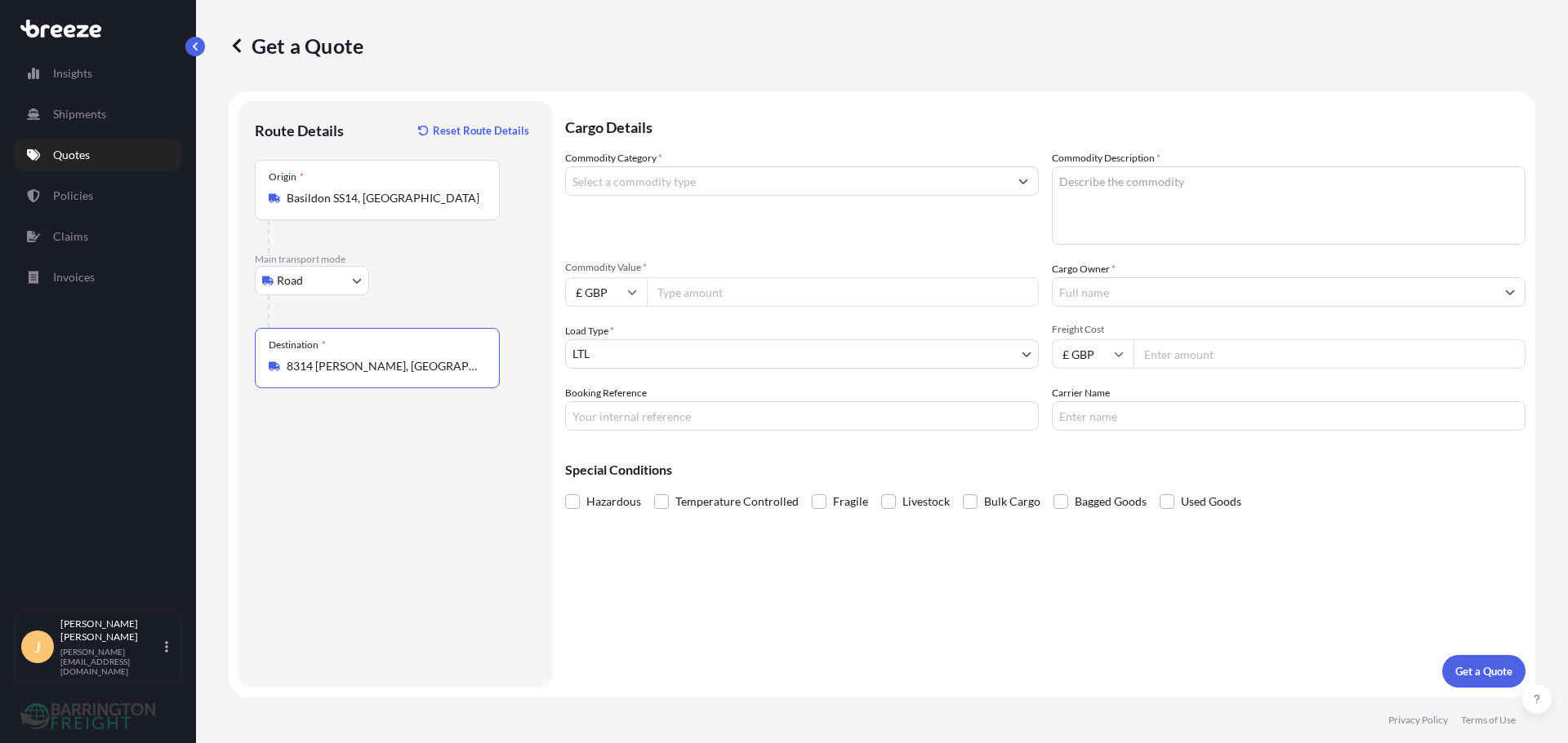
type input "8314 [PERSON_NAME], [GEOGRAPHIC_DATA]"
click at [672, 175] on input "Commodity Category *" at bounding box center [786, 181] width 442 height 30
type input "V"
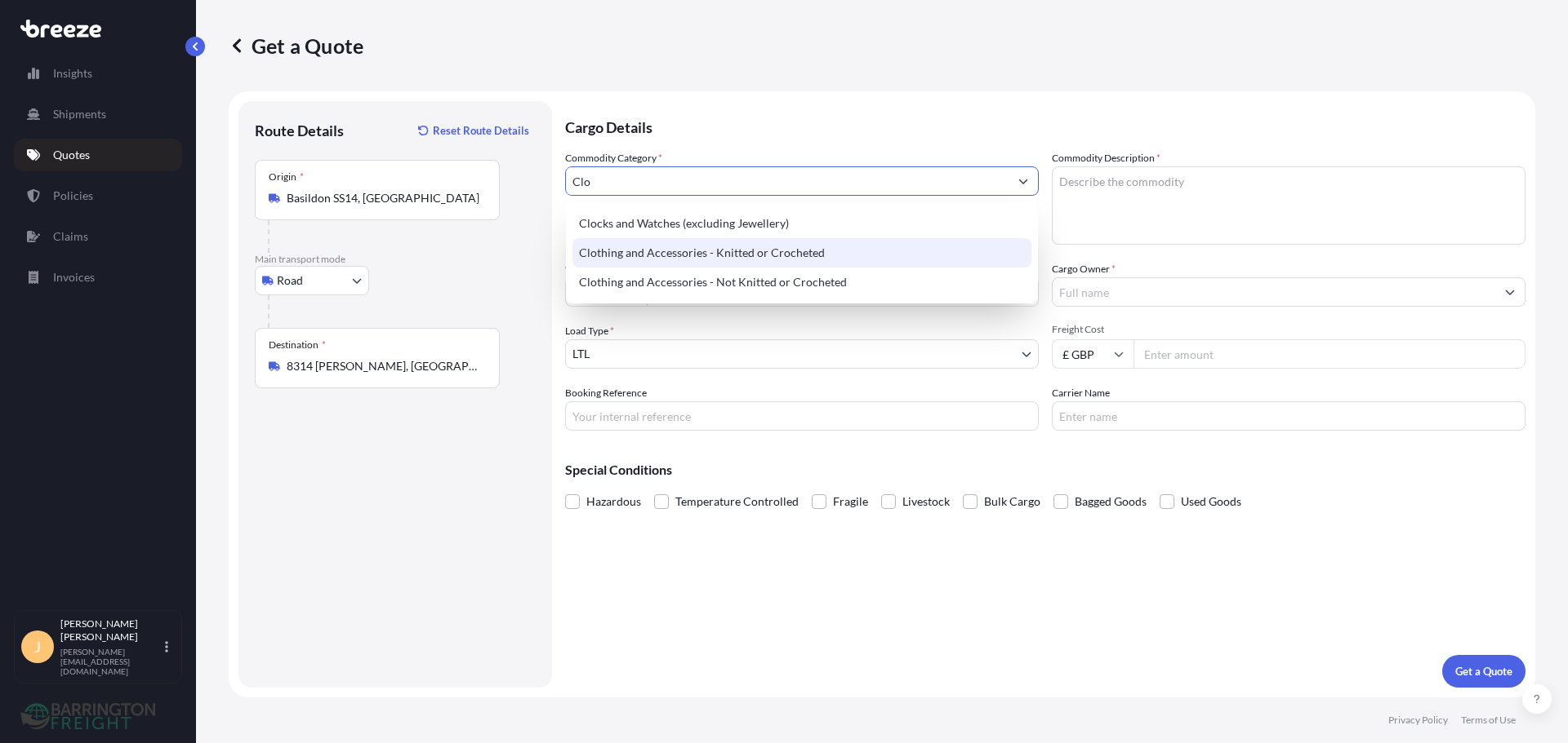
click at [719, 266] on div "Clothing and Accessories - Knitted or Crocheted" at bounding box center [802, 253] width 459 height 30
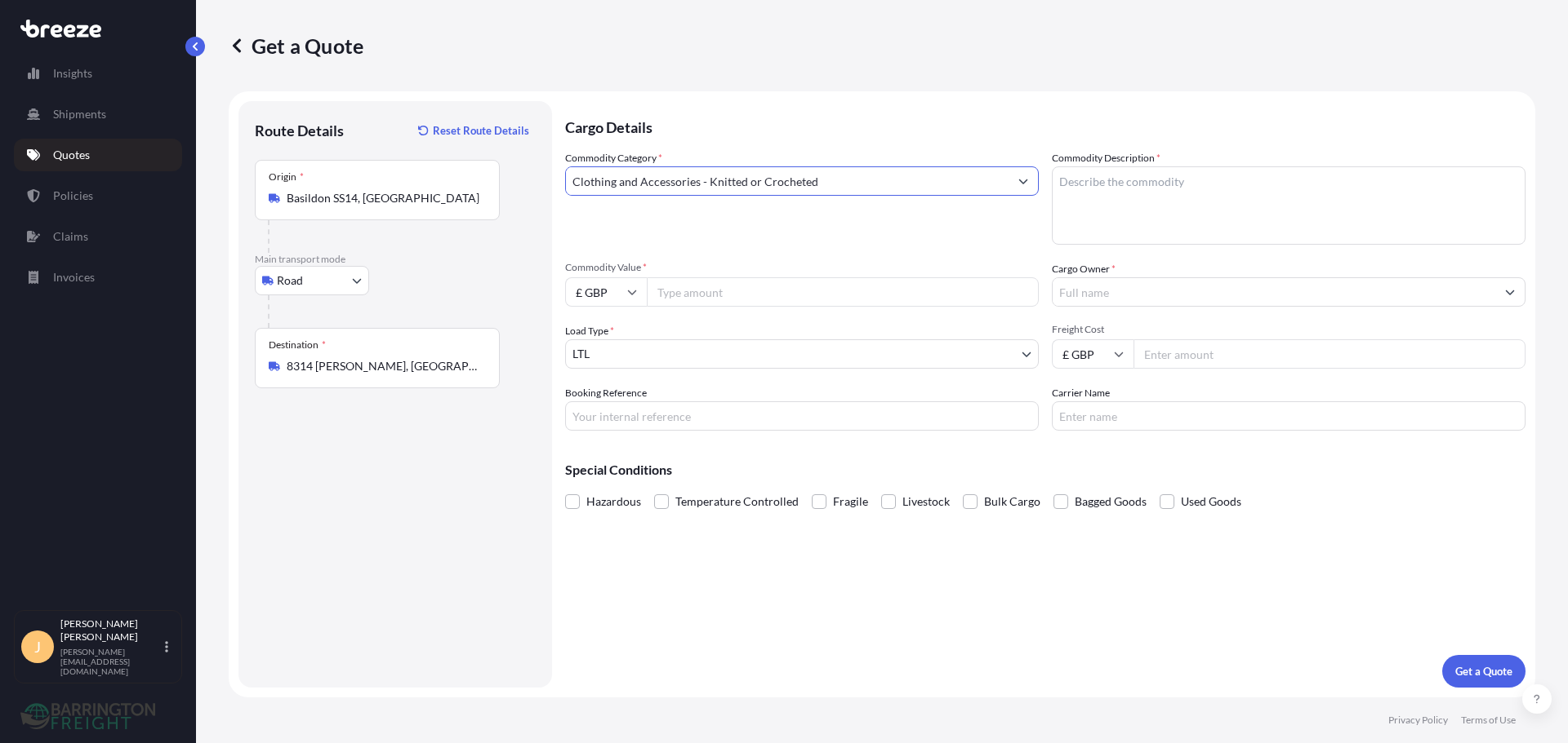
type input "Clothing and Accessories - Knitted or Crocheted"
click at [1253, 178] on textarea "Commodity Description *" at bounding box center [1288, 206] width 474 height 78
type textarea "jackets"
click at [785, 284] on input "Commodity Value *" at bounding box center [842, 292] width 392 height 30
type input "26317.00"
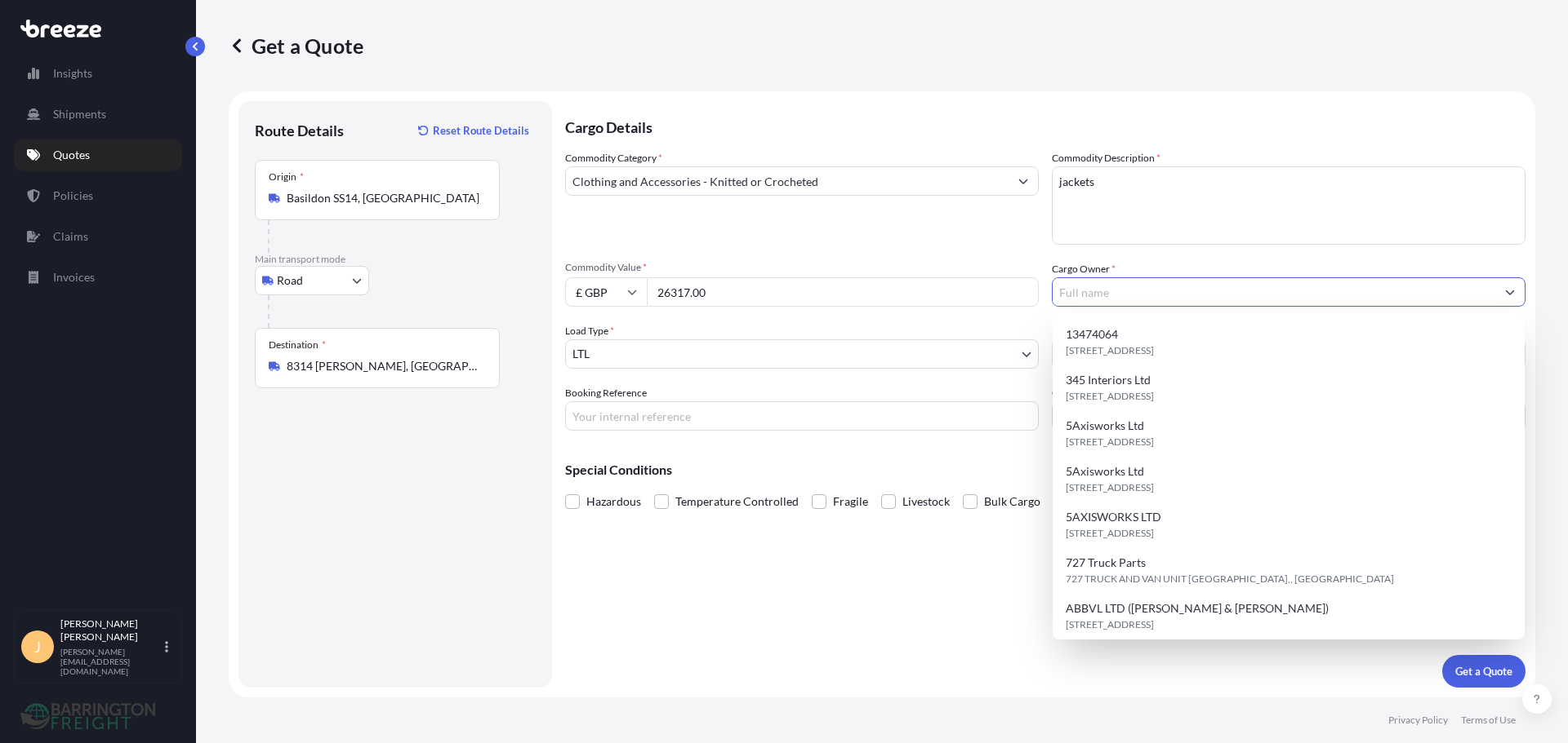
click at [1188, 301] on input "Cargo Owner *" at bounding box center [1273, 292] width 442 height 30
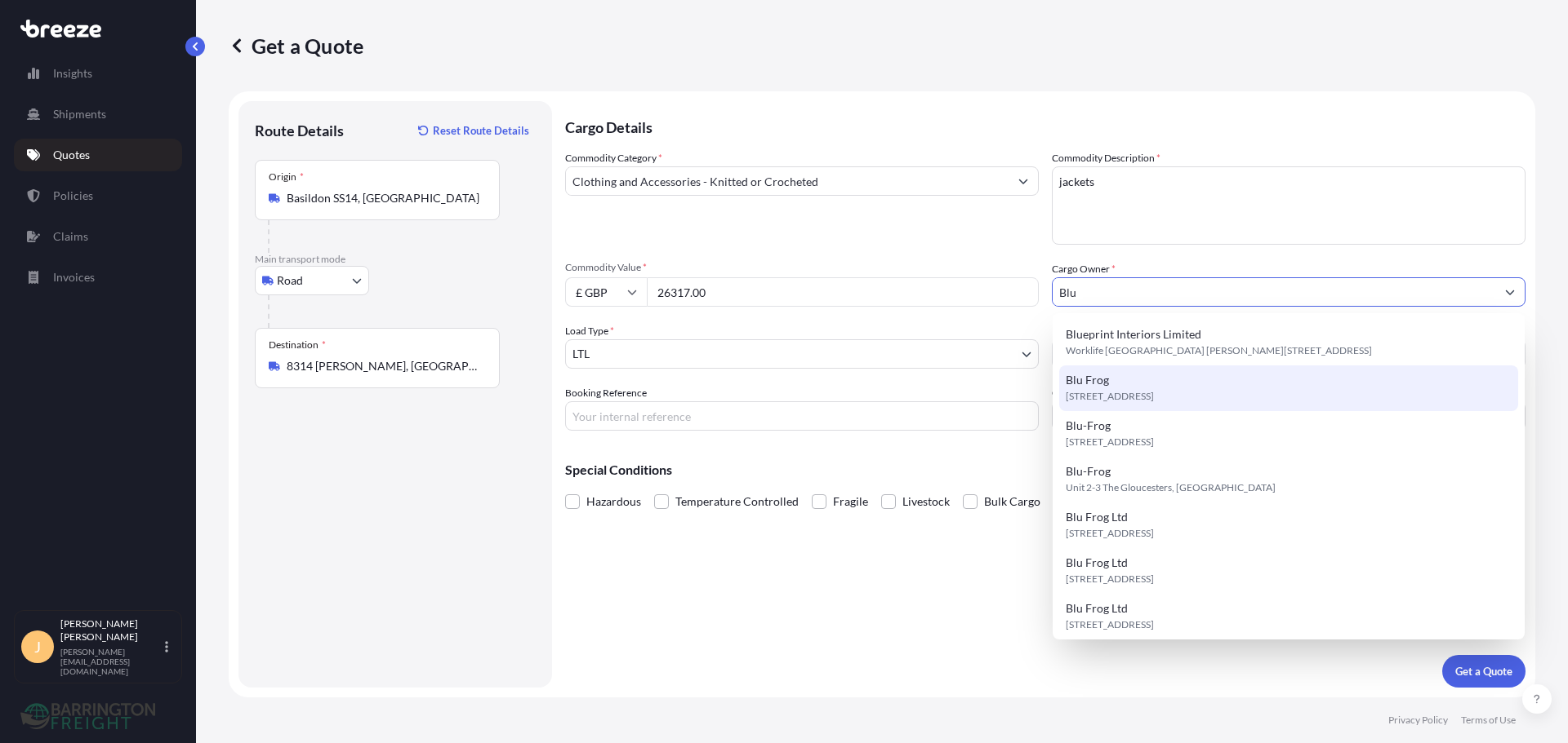
click at [1134, 395] on span "SS14 3AY, SS14 3AY, Basildon, United Kingdom" at bounding box center [1109, 396] width 88 height 17
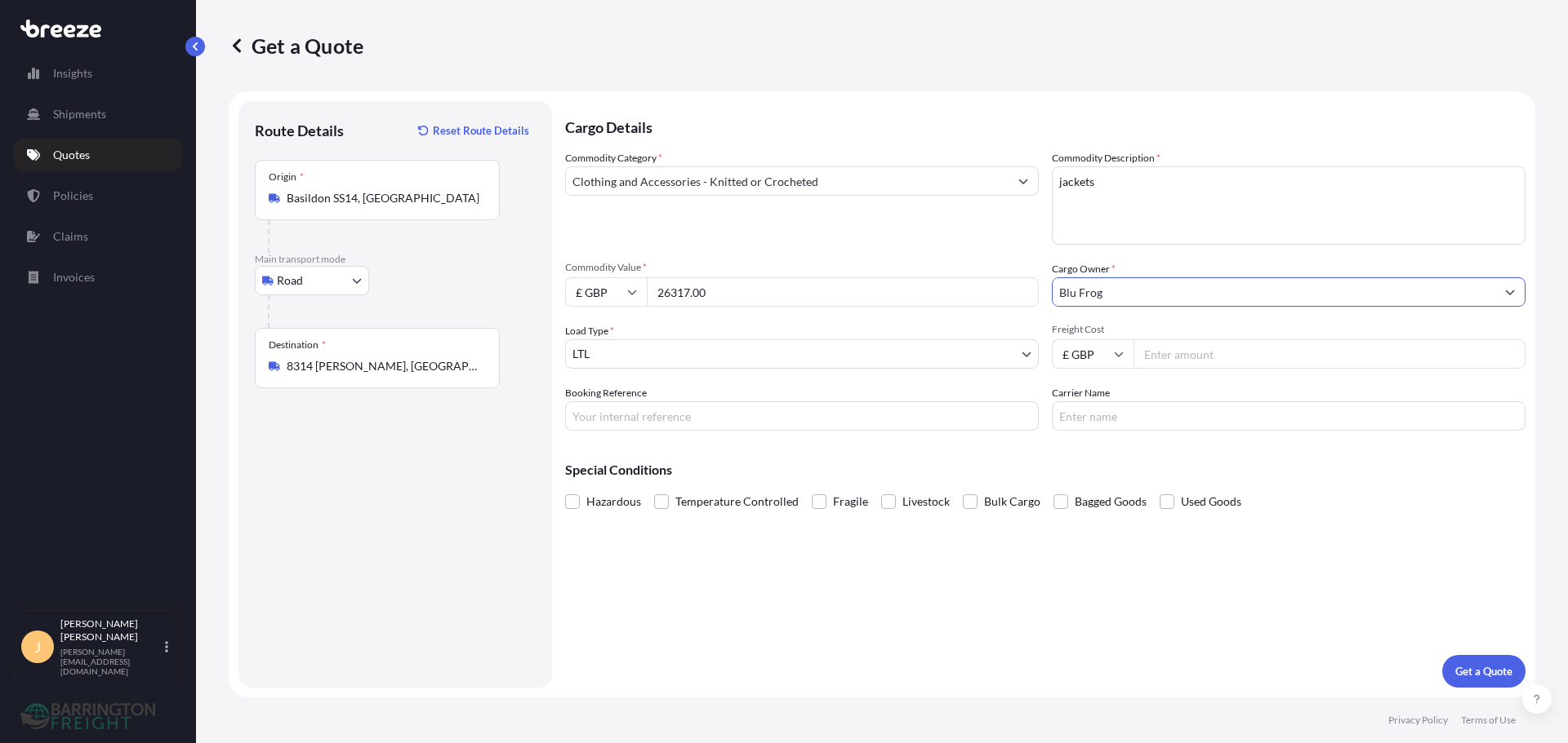
type input "Blu Frog"
click at [1226, 361] on input "Freight Cost" at bounding box center [1329, 354] width 392 height 30
type input "437.00"
click at [675, 422] on input "Booking Reference" at bounding box center [802, 416] width 474 height 30
type input "10/53"
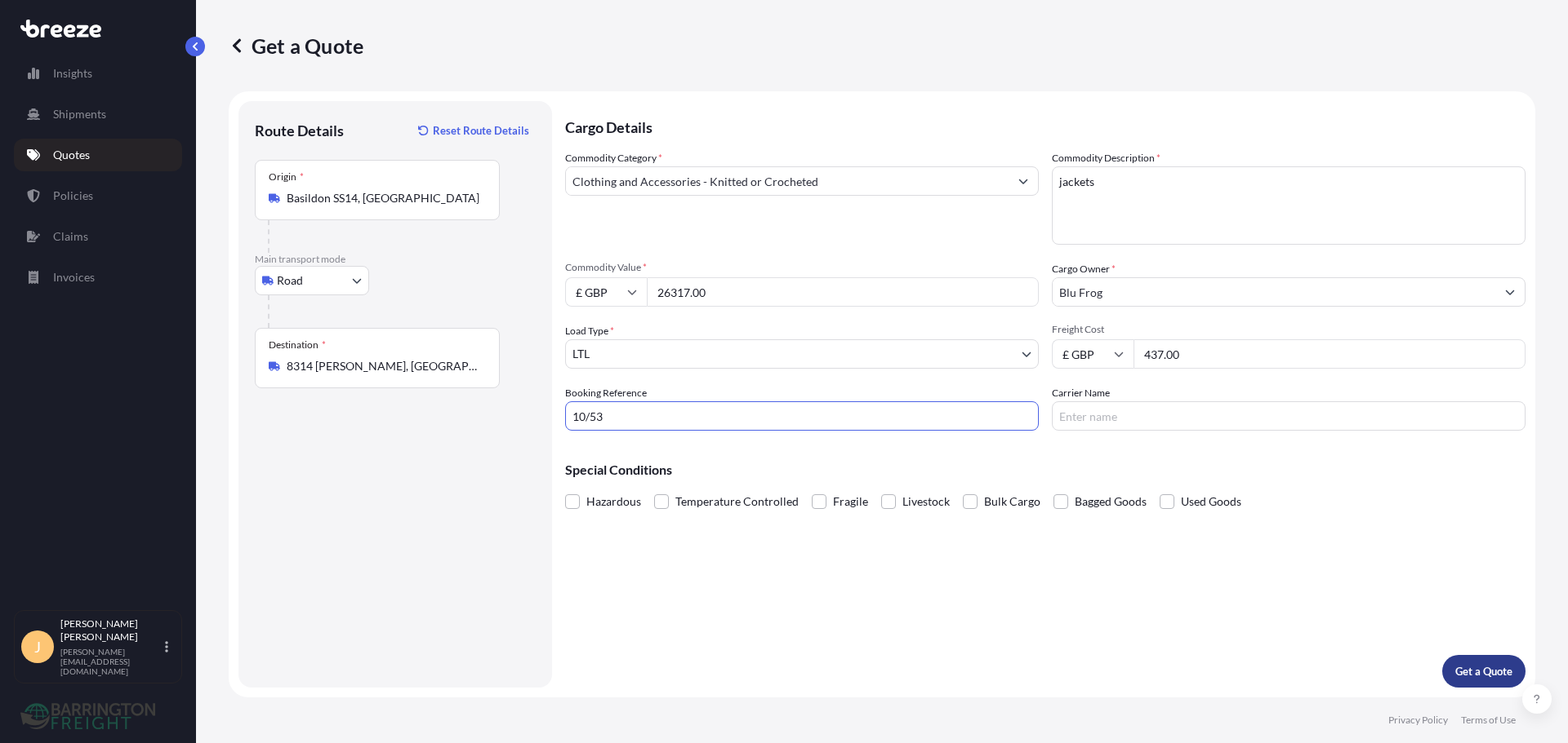
click at [1454, 663] on button "Get a Quote" at bounding box center [1483, 671] width 83 height 32
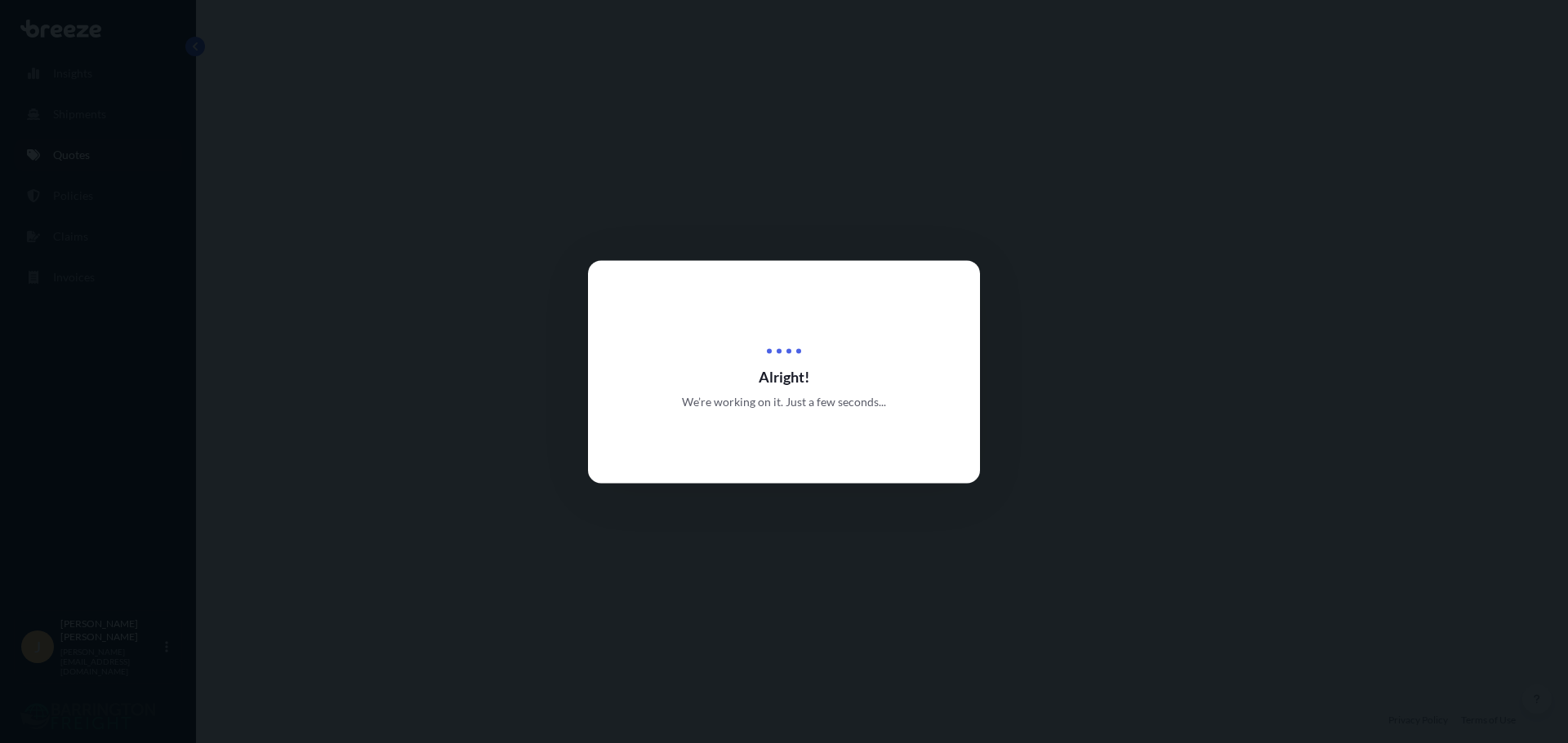
select select "Road"
select select "1"
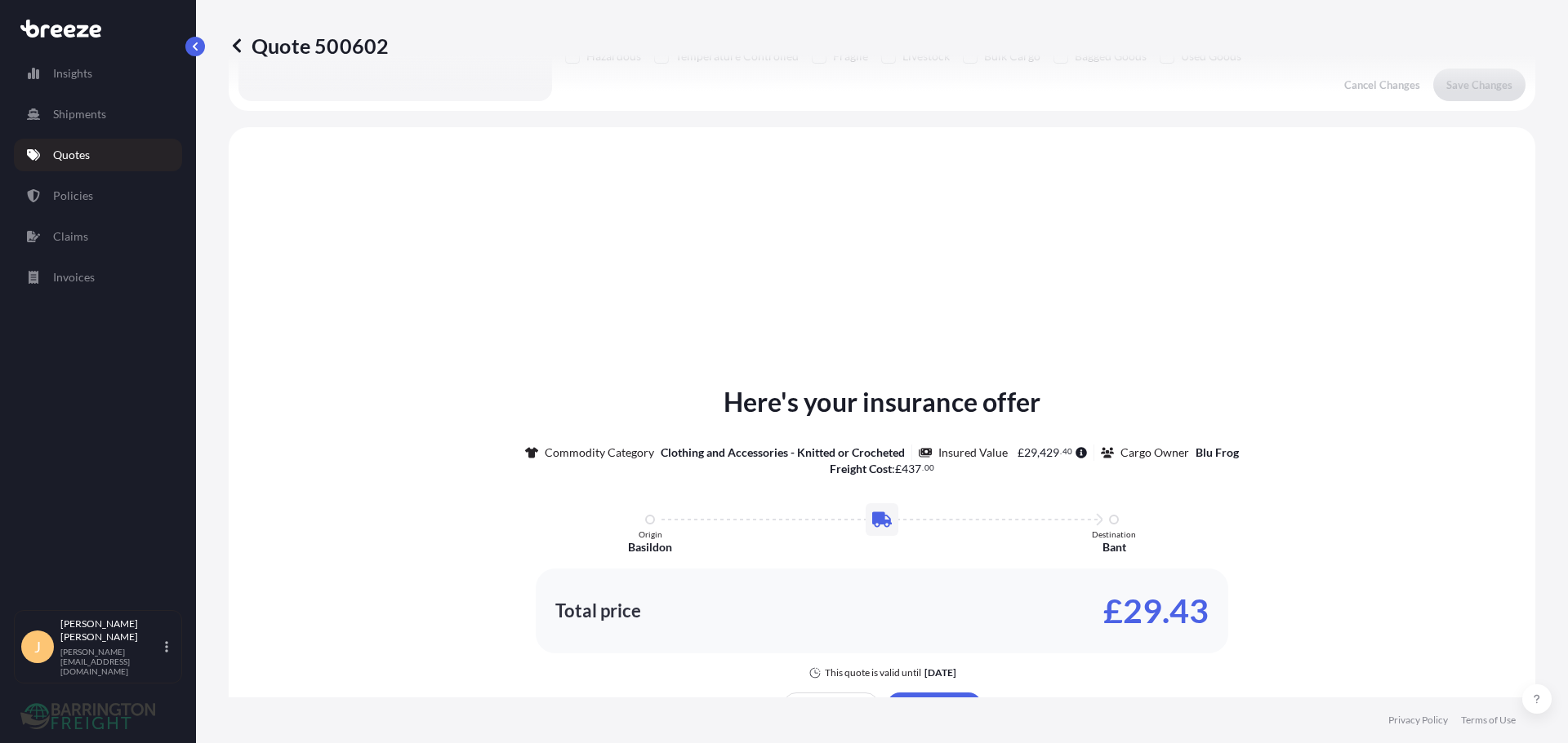
scroll to position [491, 0]
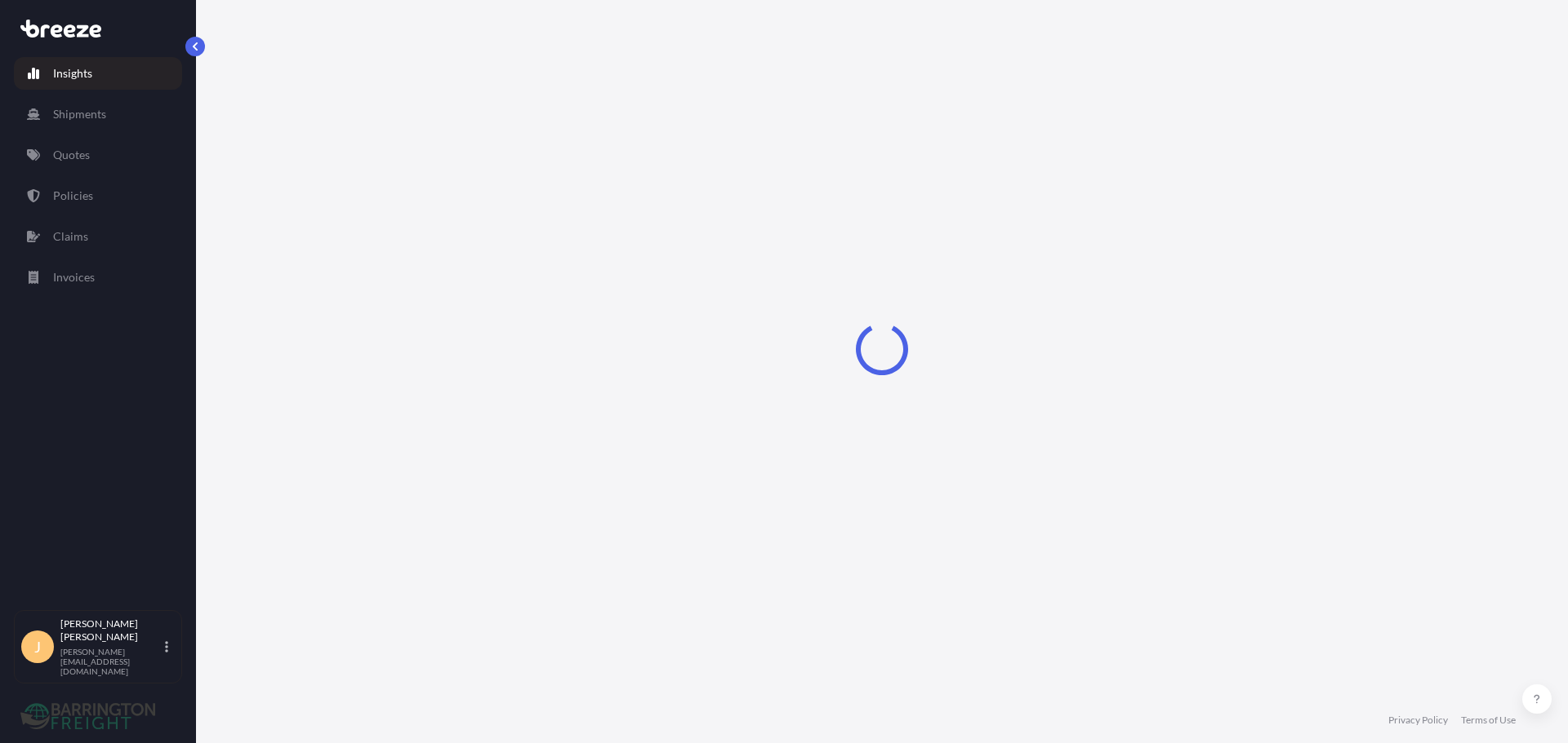
select select "2025"
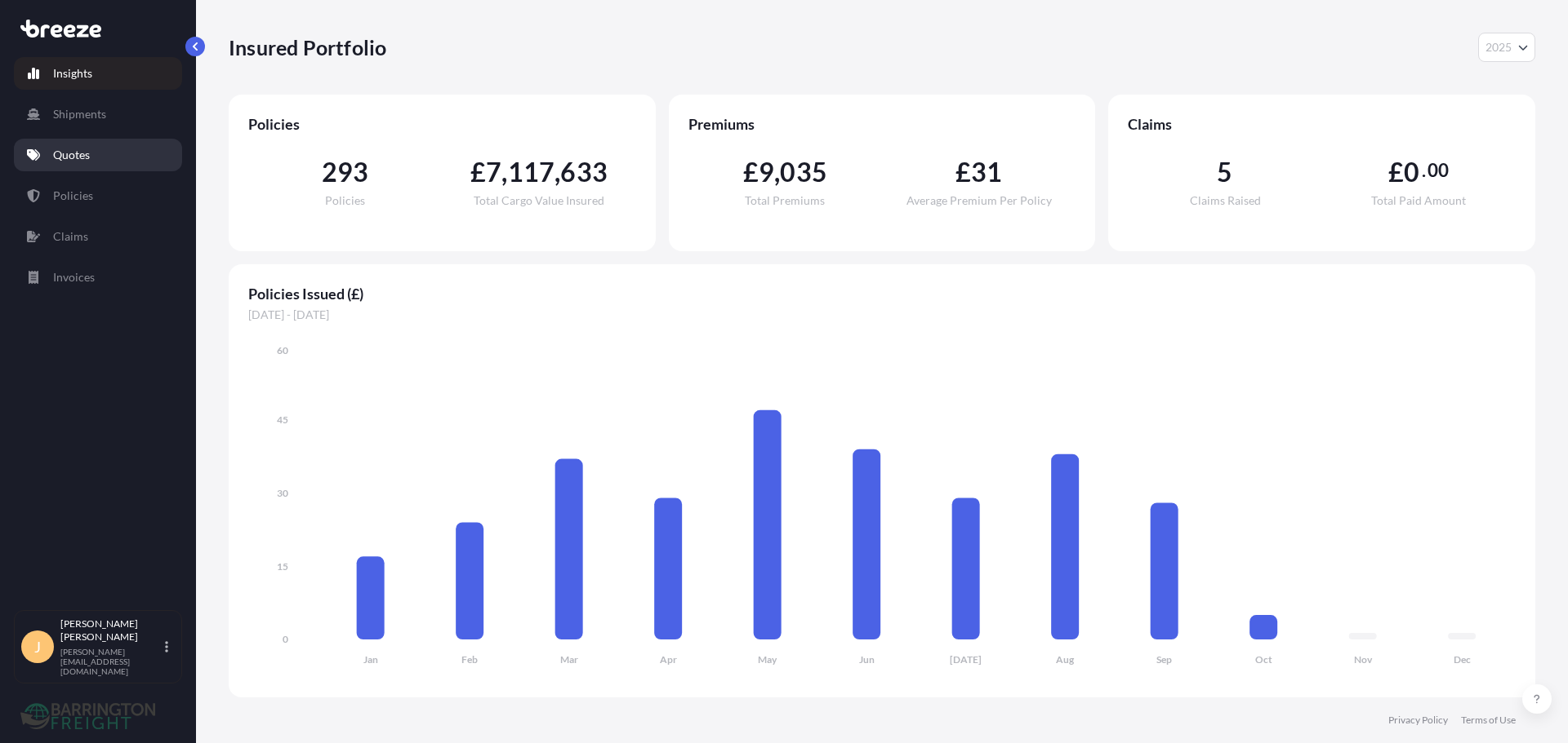
click at [105, 153] on link "Quotes" at bounding box center [98, 154] width 168 height 32
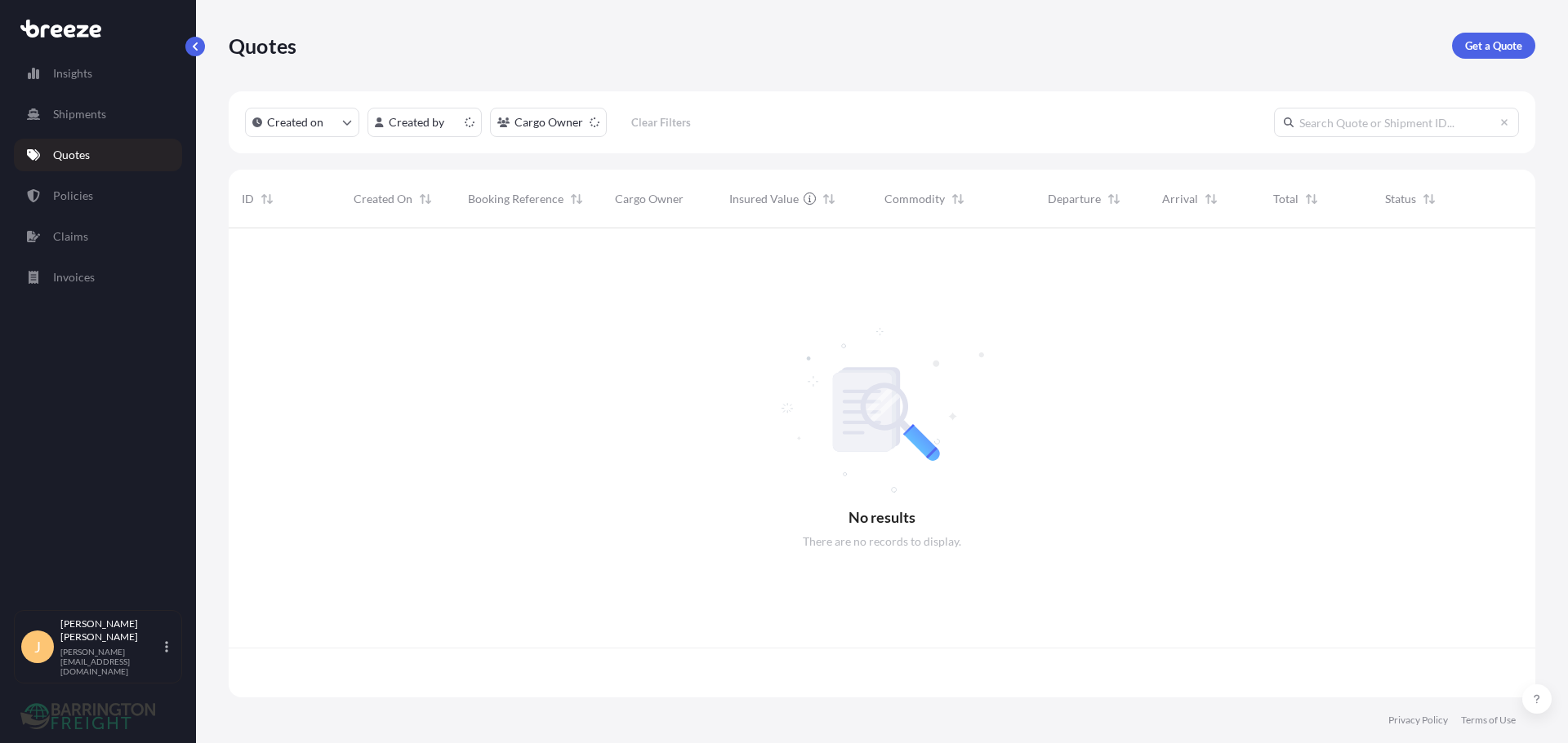
scroll to position [466, 1294]
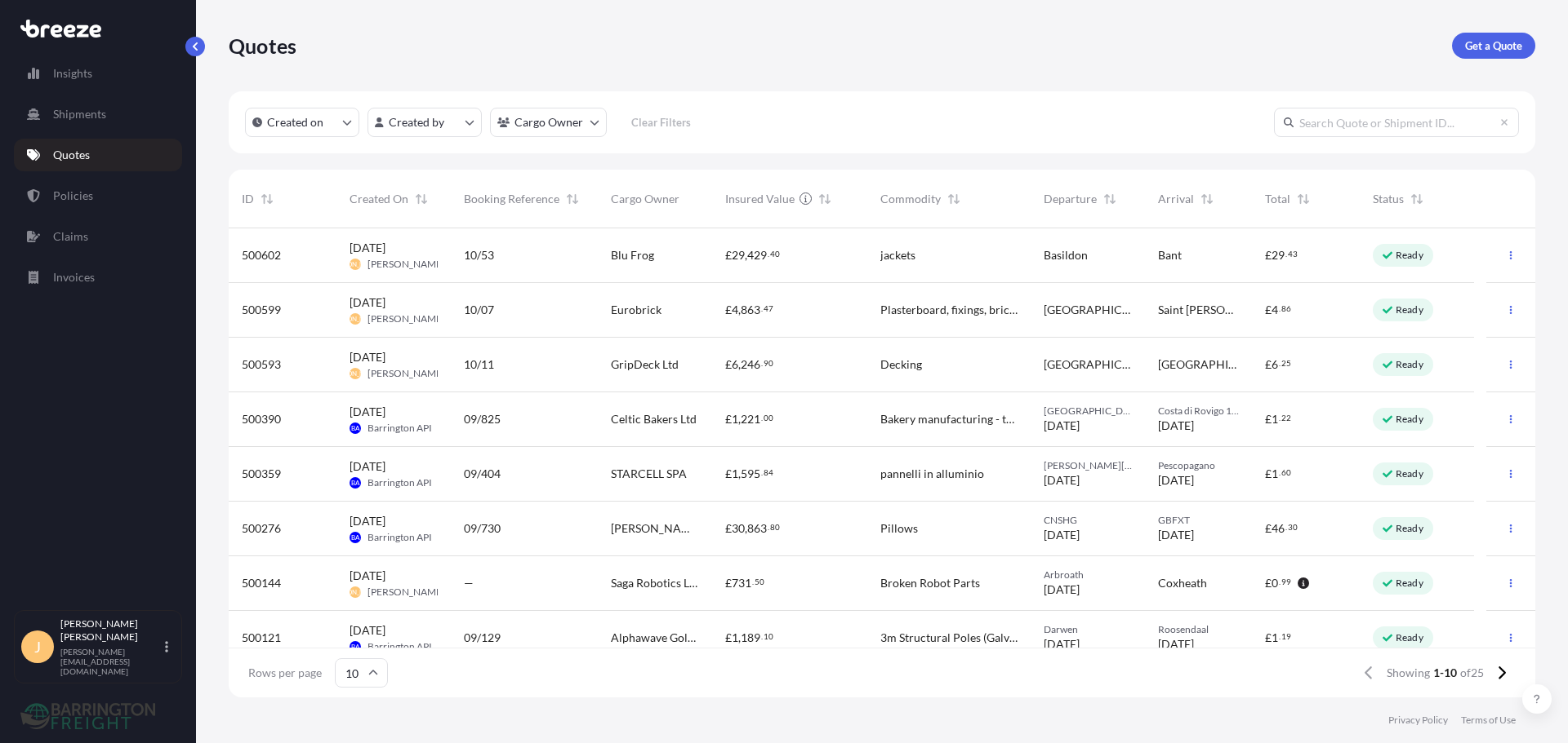
click at [775, 266] on div "£ 29 , 429 . 40" at bounding box center [790, 256] width 155 height 55
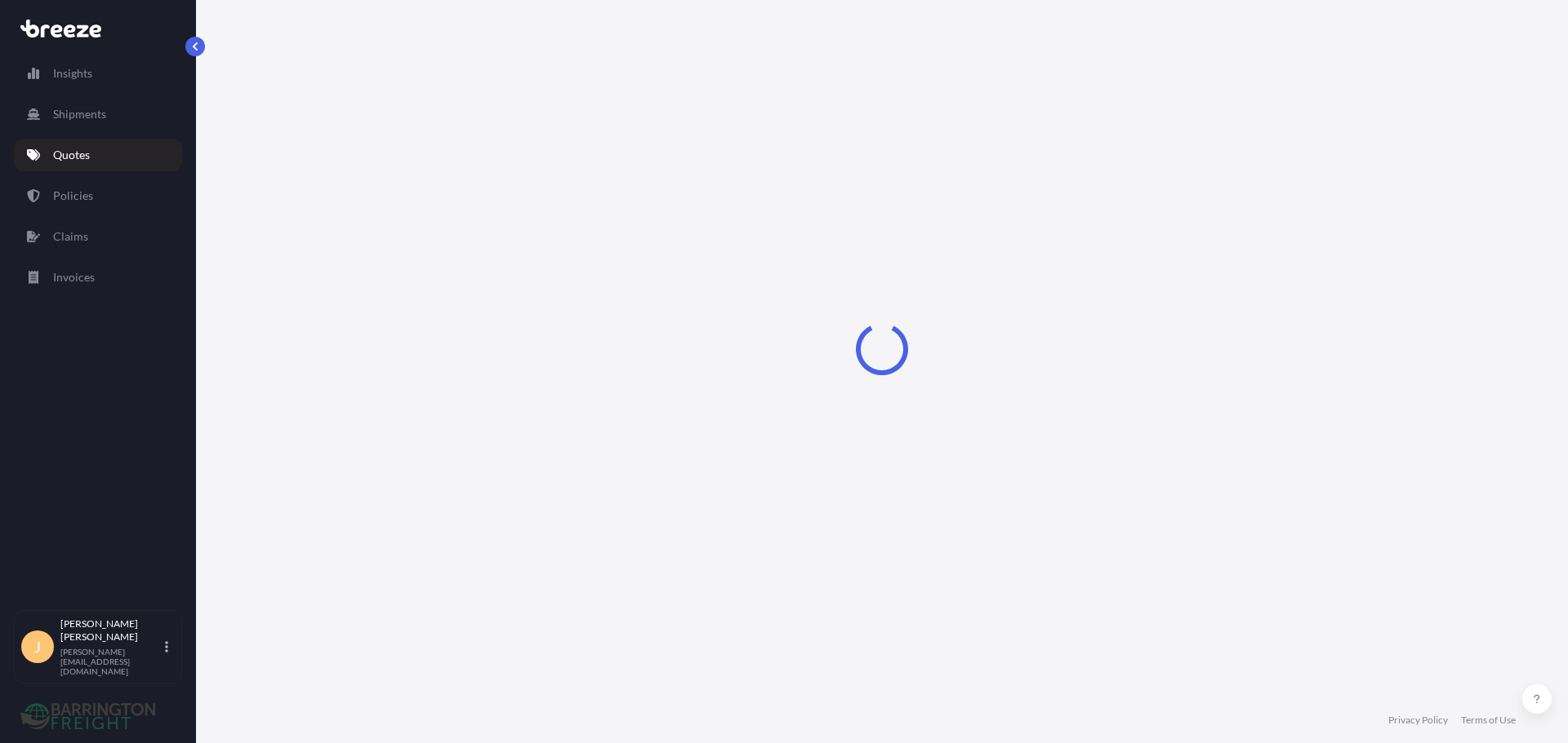
select select "Road"
select select "1"
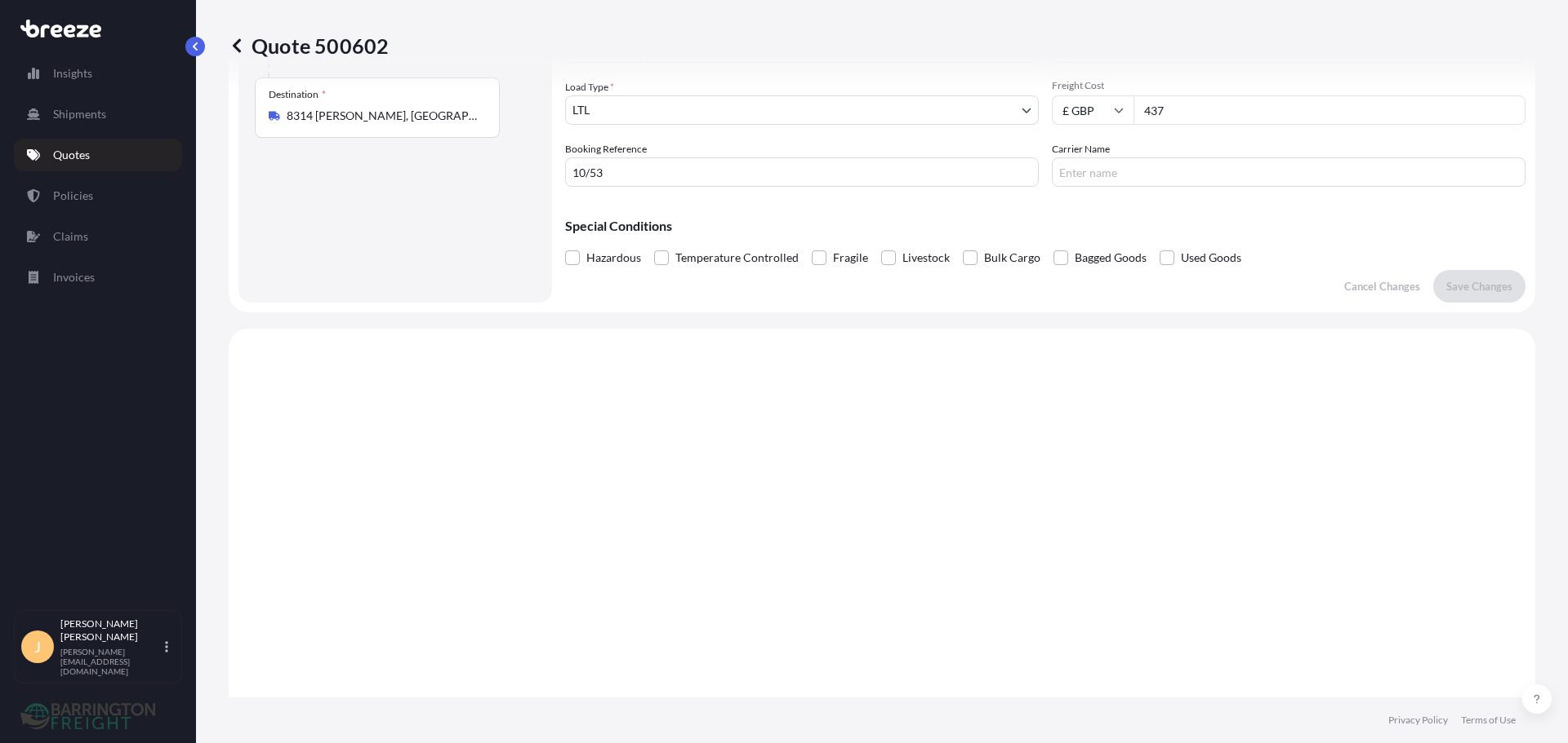
scroll to position [133, 0]
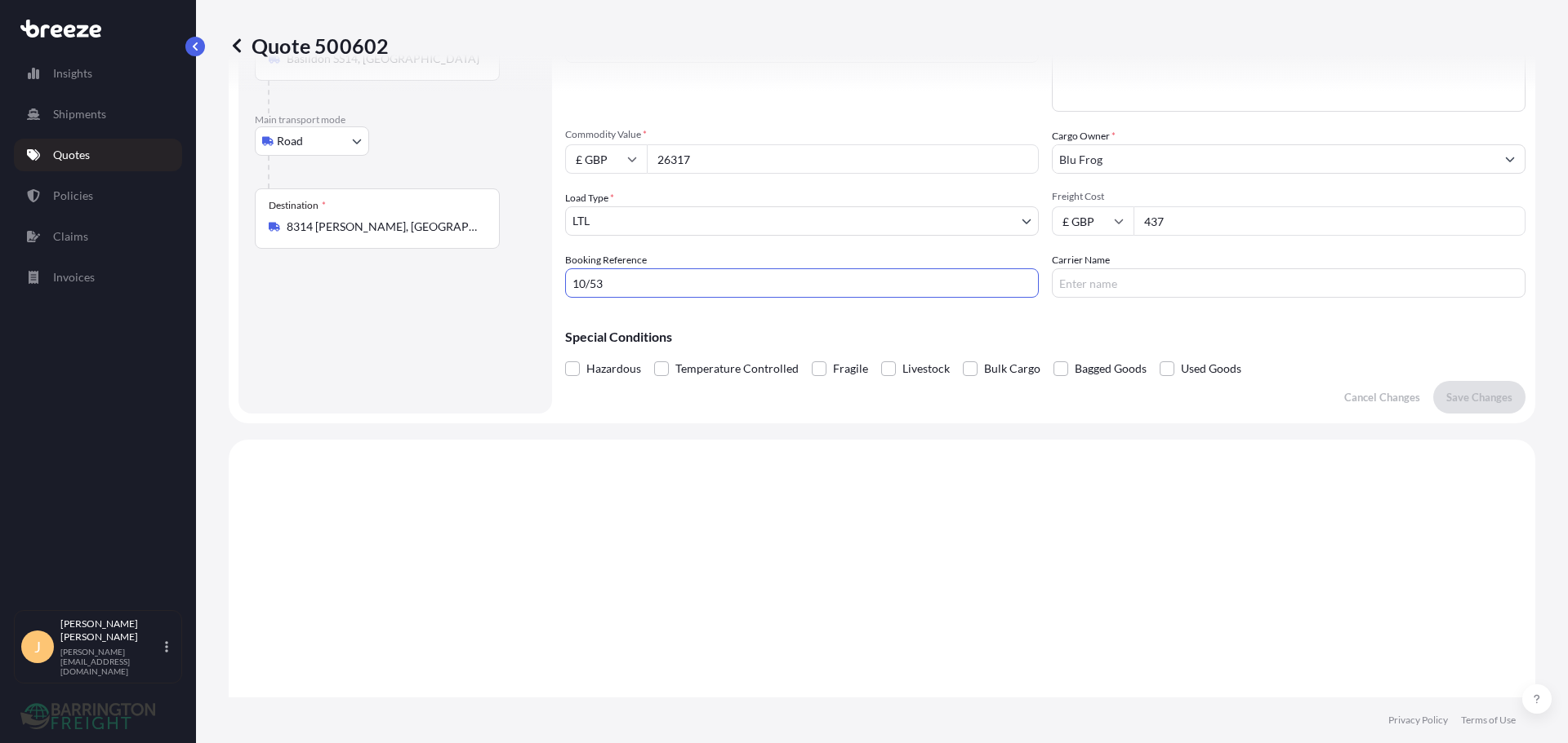
drag, startPoint x: 643, startPoint y: 269, endPoint x: 452, endPoint y: 270, distance: 191.0
click at [452, 270] on form "Route Details Place of loading Road Road Rail Origin * [GEOGRAPHIC_DATA] Main t…" at bounding box center [881, 190] width 1306 height 465
type input "25834"
click at [1485, 399] on p "Save Changes" at bounding box center [1479, 397] width 66 height 17
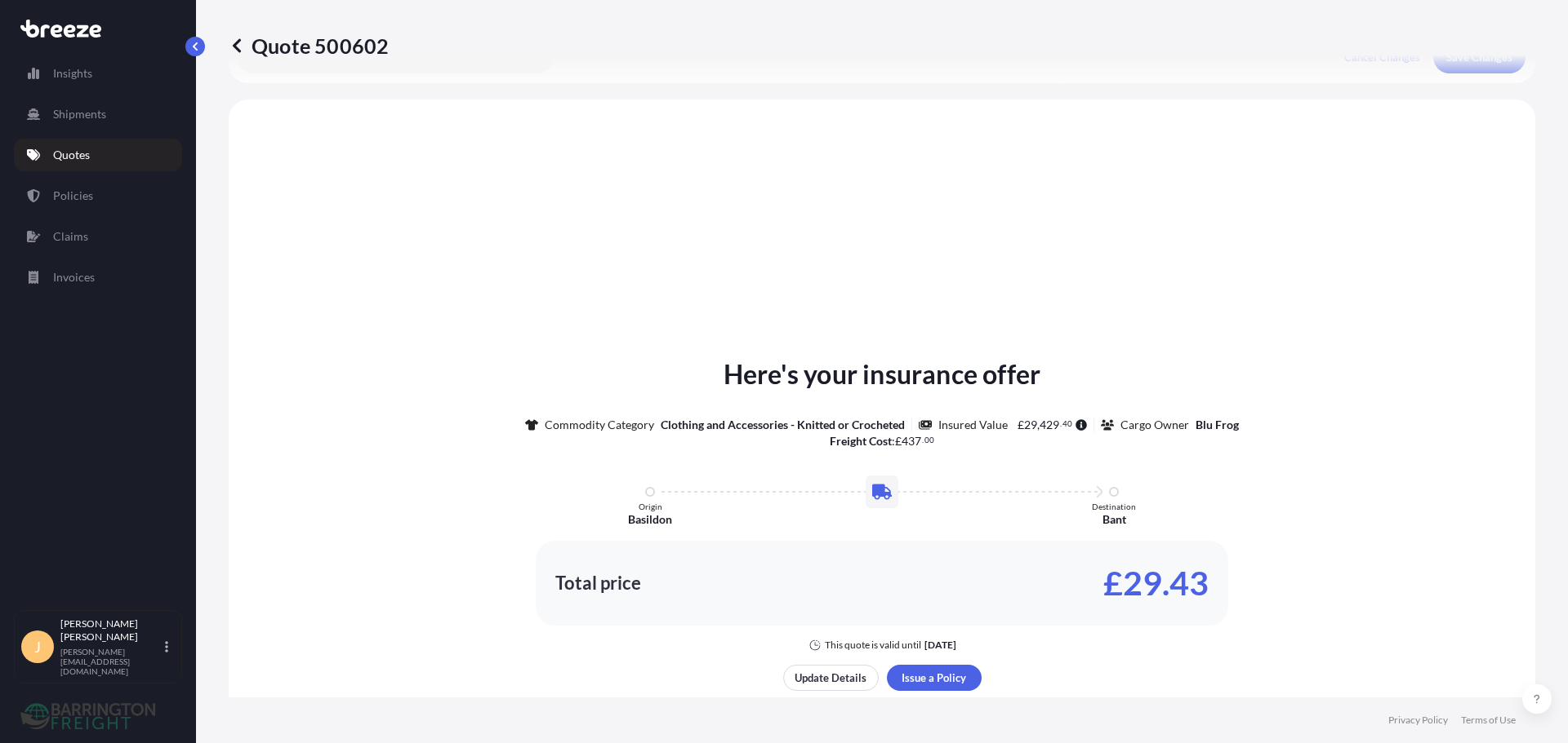
scroll to position [491, 0]
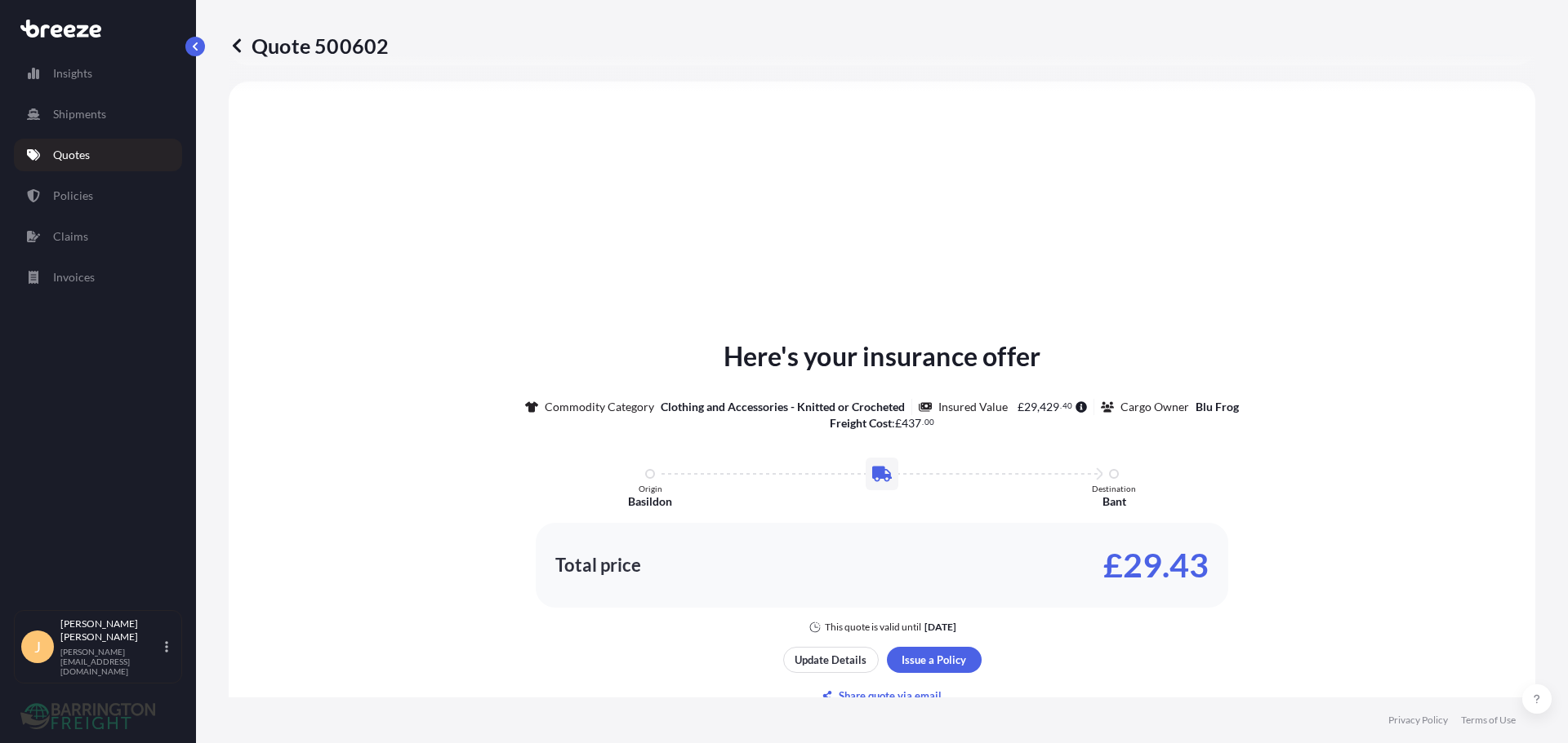
select select "Road"
select select "1"
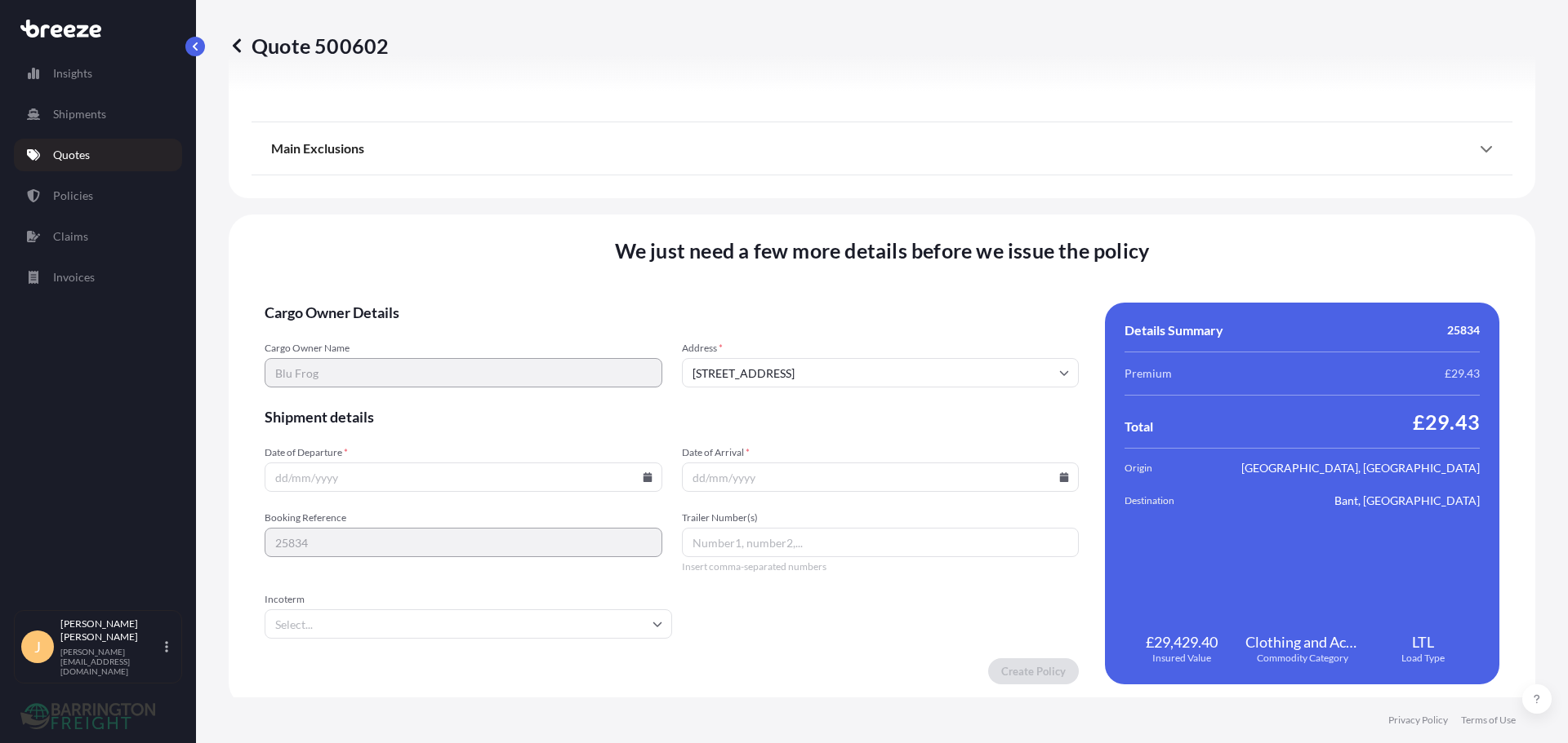
scroll to position [1847, 0]
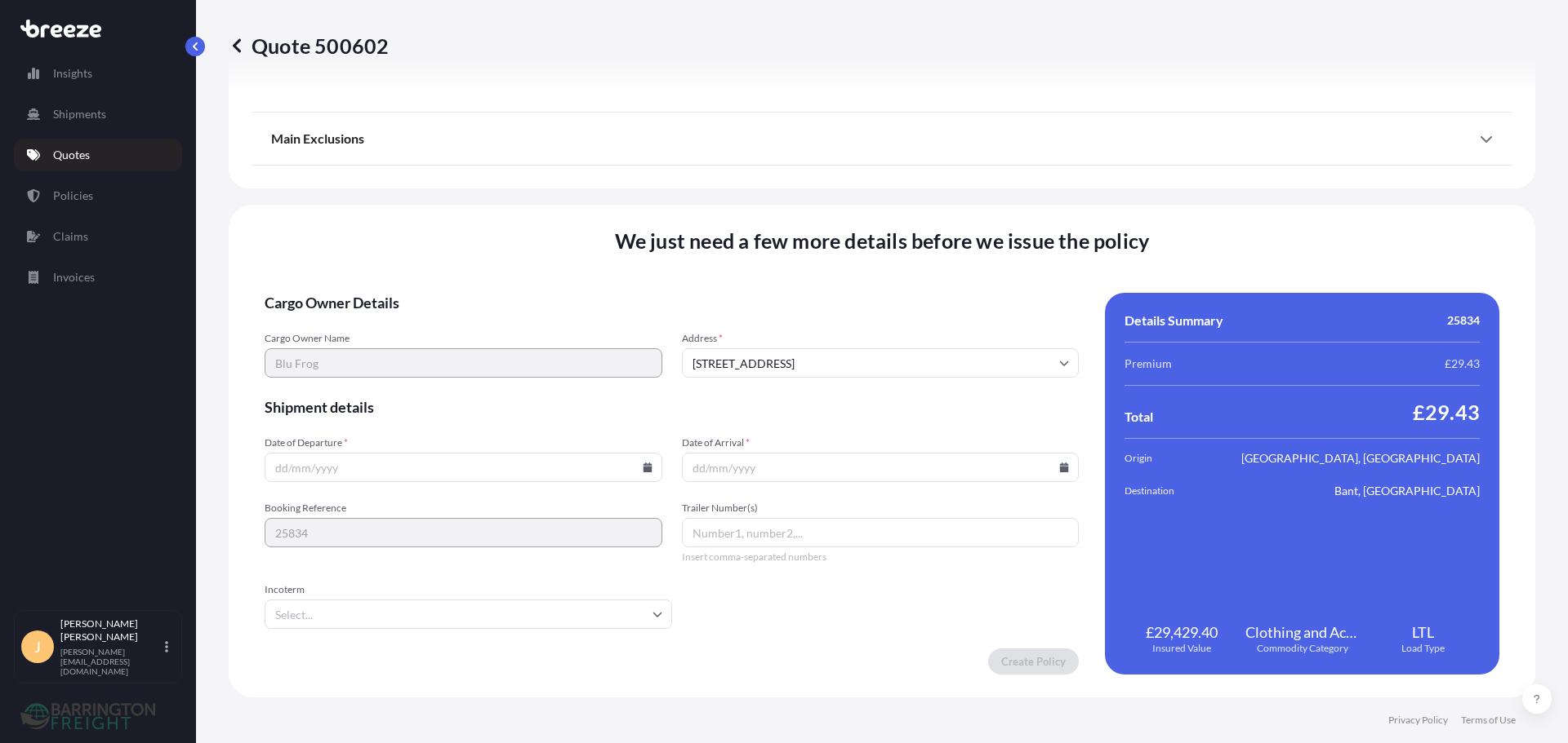
click at [363, 464] on input "Date of Departure *" at bounding box center [463, 467] width 398 height 30
drag, startPoint x: 642, startPoint y: 468, endPoint x: 469, endPoint y: 518, distance: 180.1
click at [642, 469] on icon at bounding box center [647, 467] width 9 height 10
click at [351, 300] on button "6" at bounding box center [347, 288] width 26 height 26
type input "[DATE]"
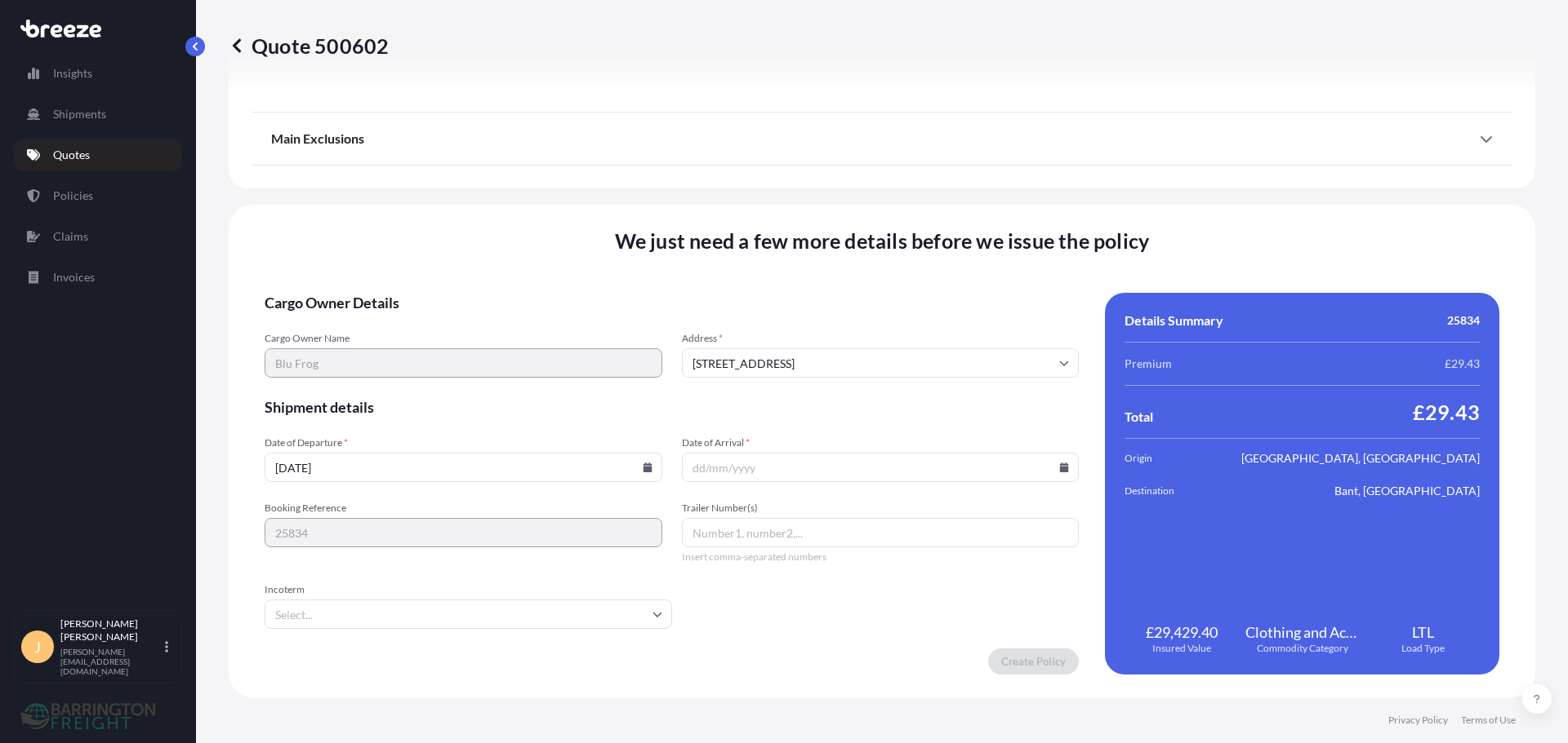
click at [732, 460] on input "Date of Arrival *" at bounding box center [880, 467] width 398 height 30
type input "[DATE]"
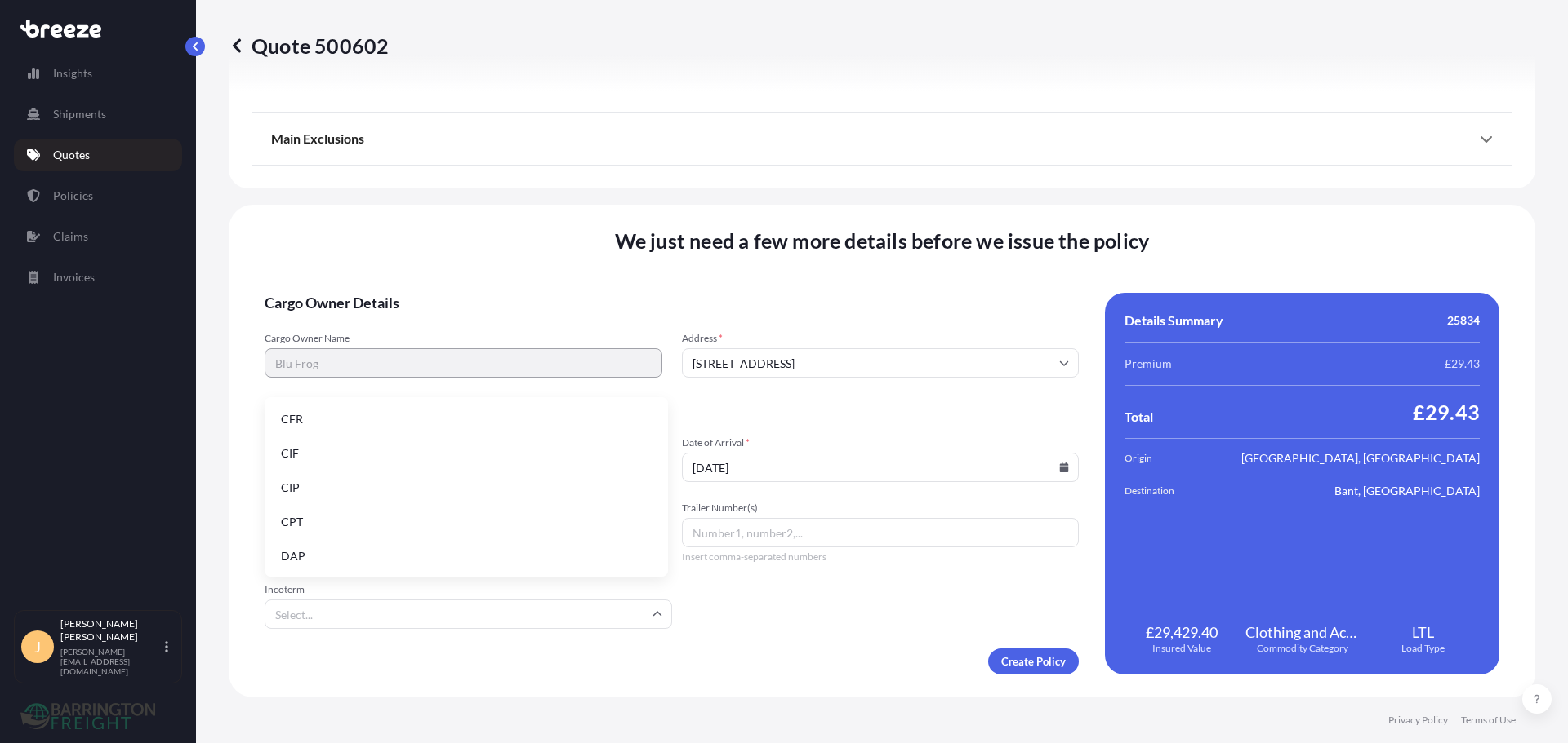
click at [441, 616] on input "Incoterm" at bounding box center [468, 615] width 407 height 30
click at [309, 552] on li "DAP" at bounding box center [466, 556] width 390 height 31
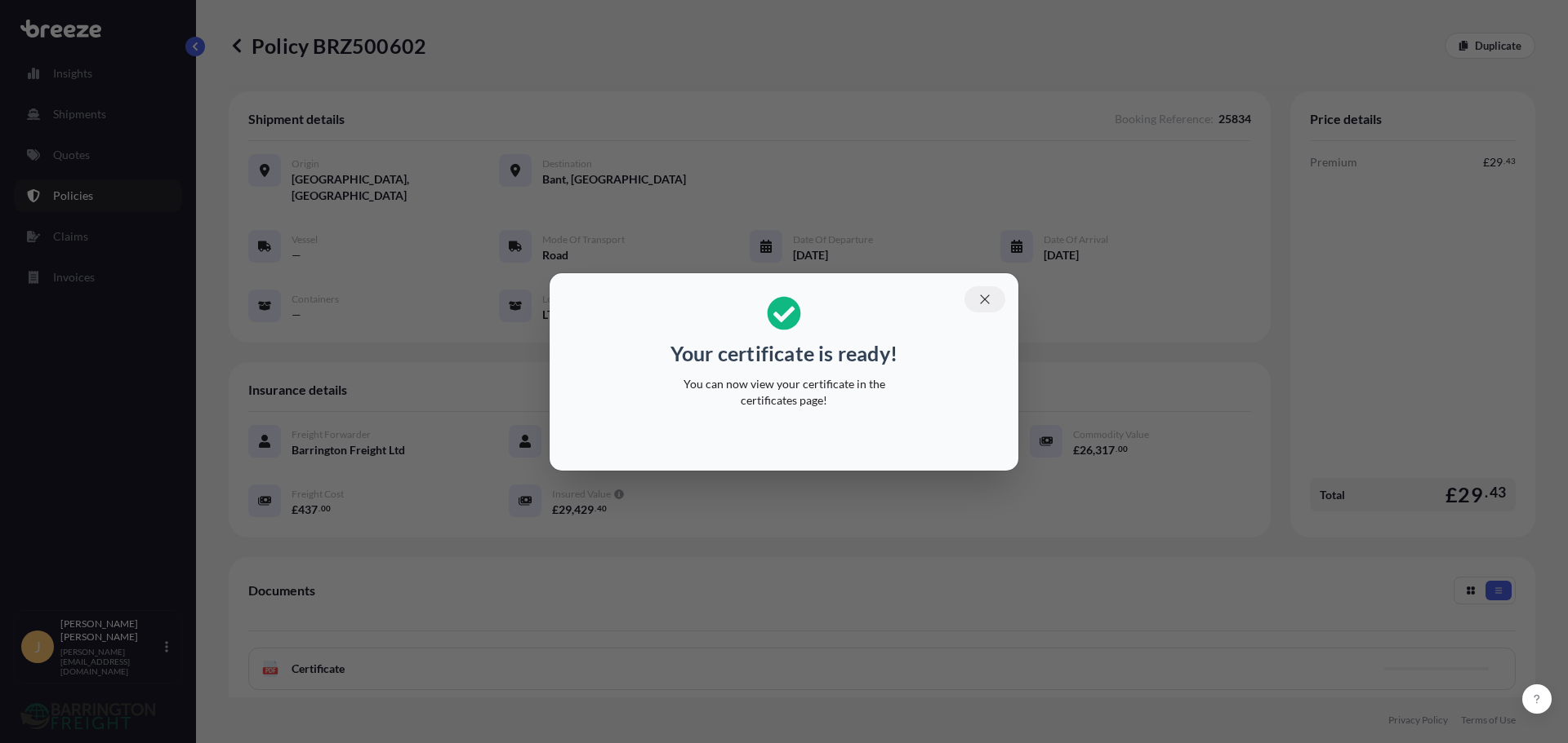
click at [985, 296] on icon "button" at bounding box center [984, 299] width 15 height 15
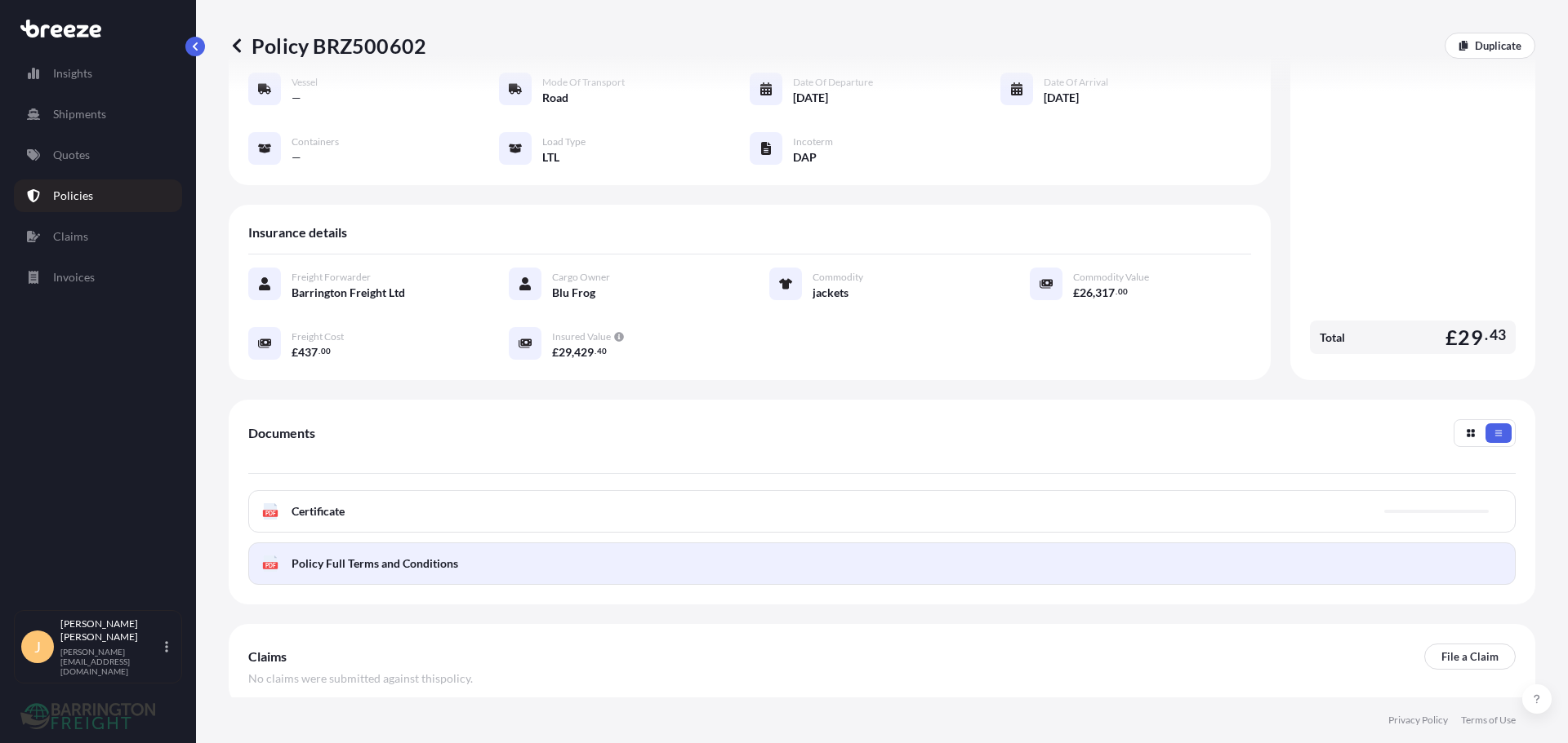
scroll to position [163, 0]
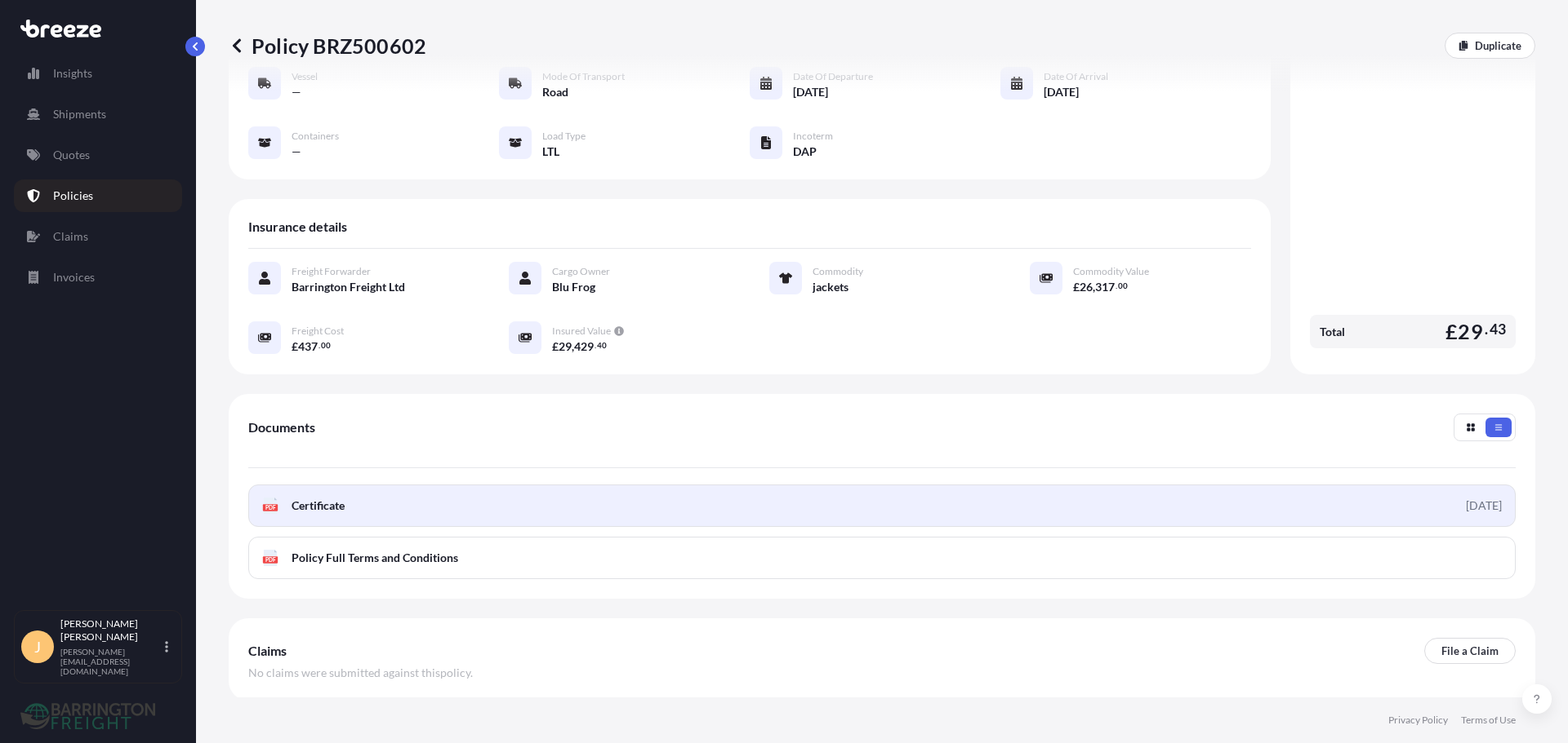
click at [521, 486] on link "PDF Certificate [DATE]" at bounding box center [881, 506] width 1267 height 43
